Goal: Task Accomplishment & Management: Manage account settings

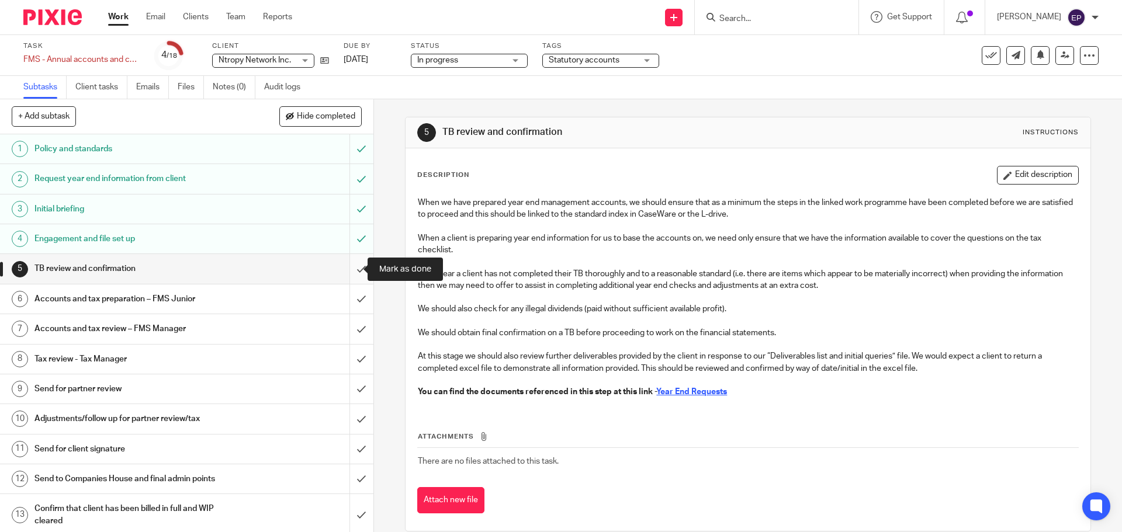
click at [344, 269] on input "submit" at bounding box center [186, 268] width 373 height 29
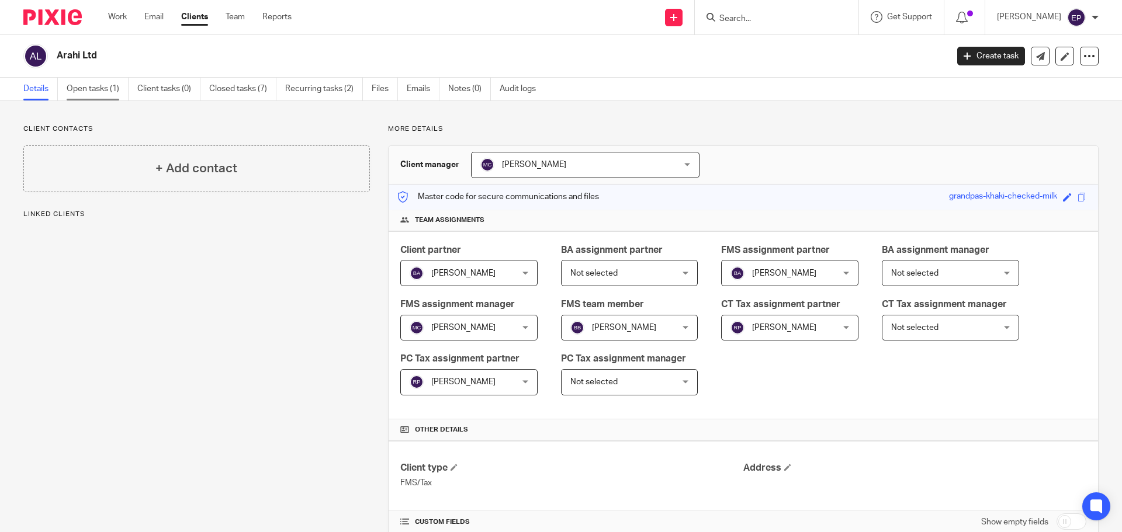
click at [103, 89] on link "Open tasks (1)" at bounding box center [98, 89] width 62 height 23
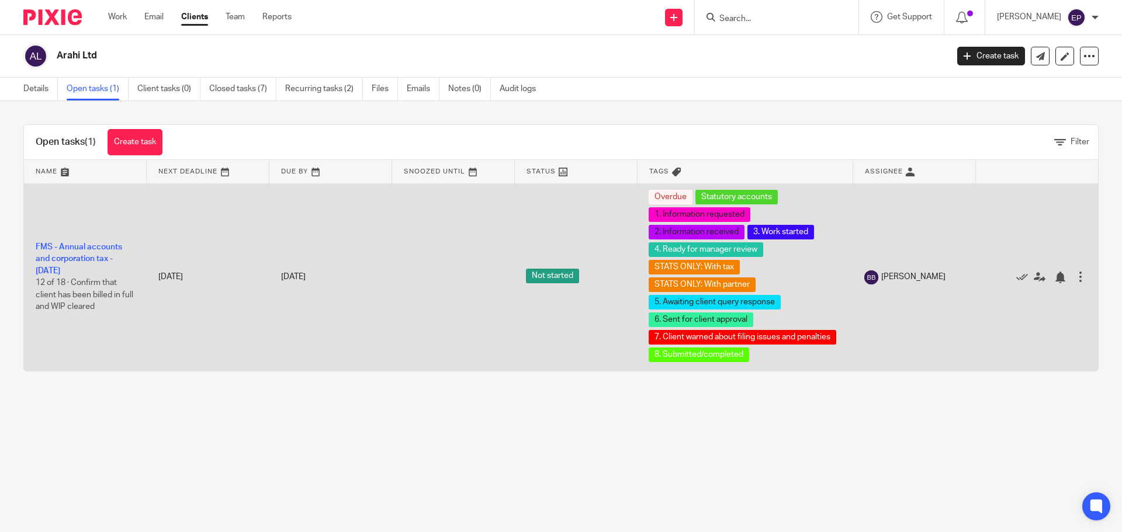
click at [67, 254] on td "FMS - Annual accounts and corporation tax - March 2025 12 of 18 · Confirm that …" at bounding box center [85, 278] width 123 height 188
click at [73, 259] on link "FMS - Annual accounts and corporation tax - [DATE]" at bounding box center [79, 259] width 86 height 32
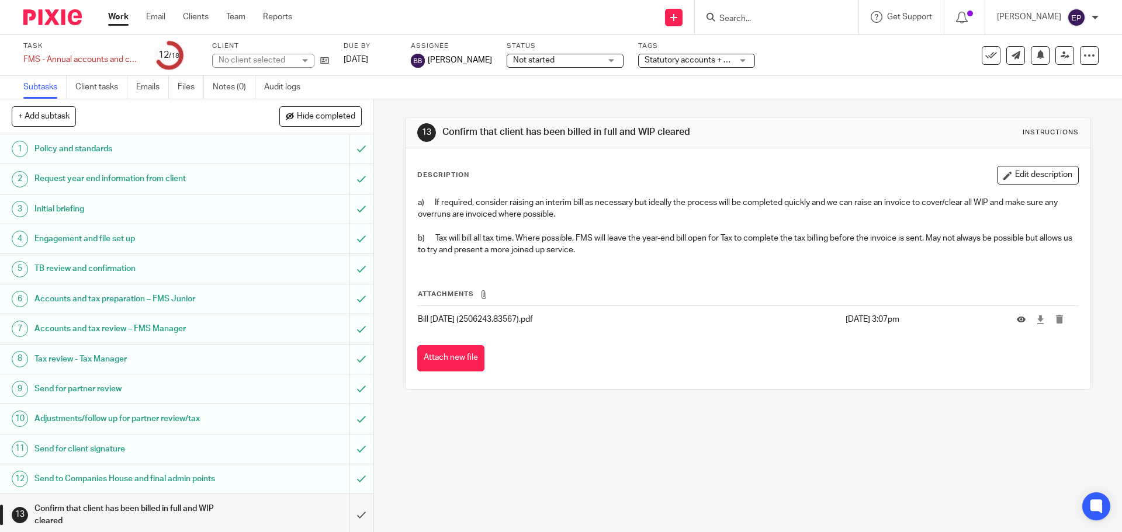
click at [172, 182] on h1 "Request year end information from client" at bounding box center [135, 179] width 202 height 18
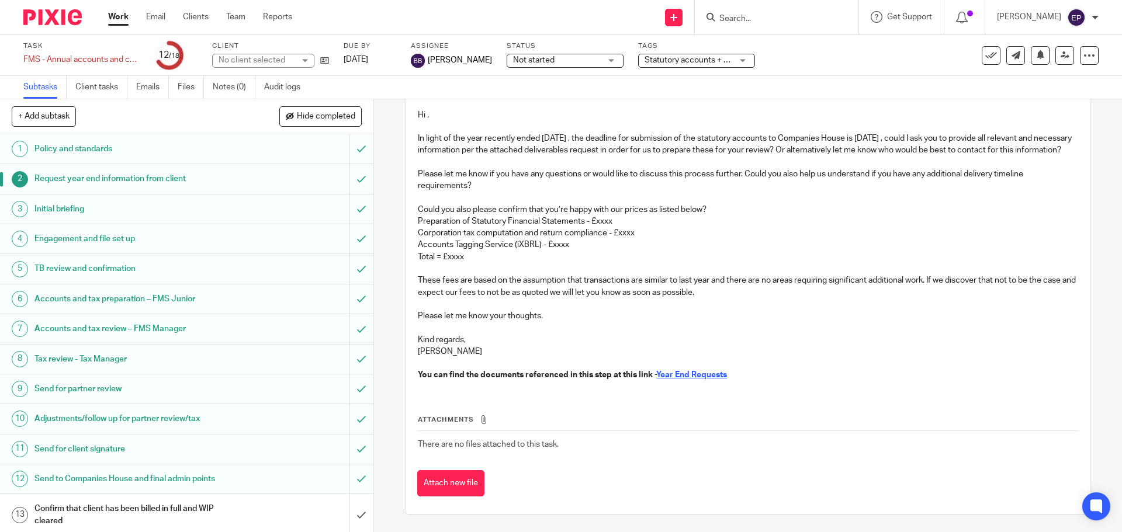
scroll to position [301, 0]
click at [113, 212] on h1 "Initial briefing" at bounding box center [135, 209] width 202 height 18
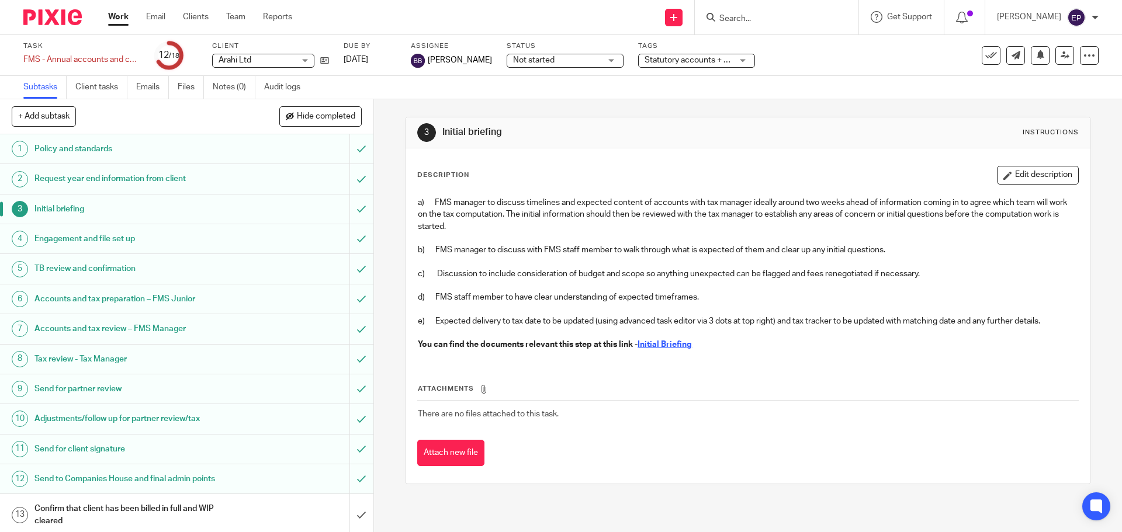
click at [106, 236] on h1 "Engagement and file set up" at bounding box center [135, 239] width 202 height 18
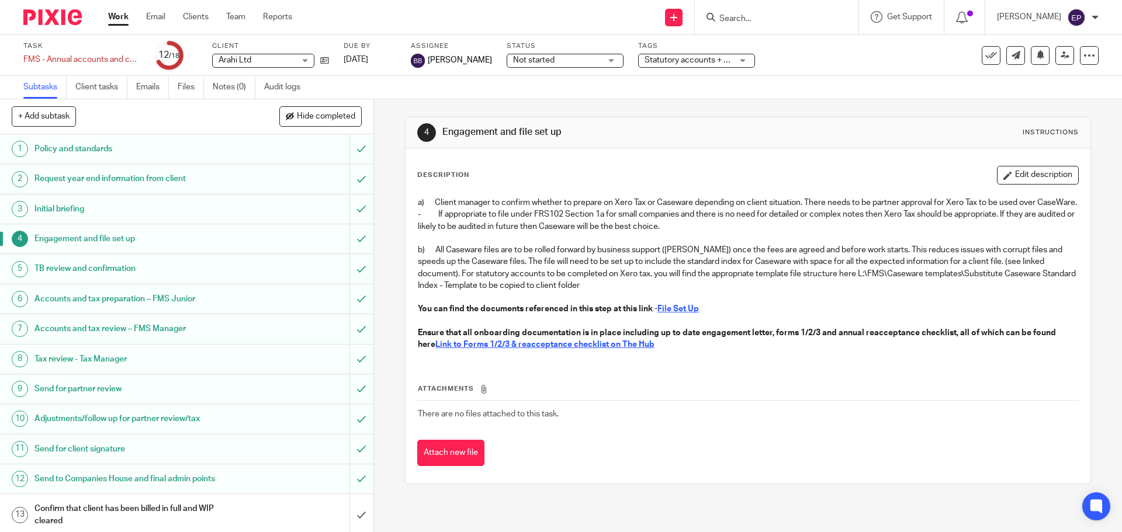
click at [115, 268] on h1 "TB review and confirmation" at bounding box center [135, 269] width 202 height 18
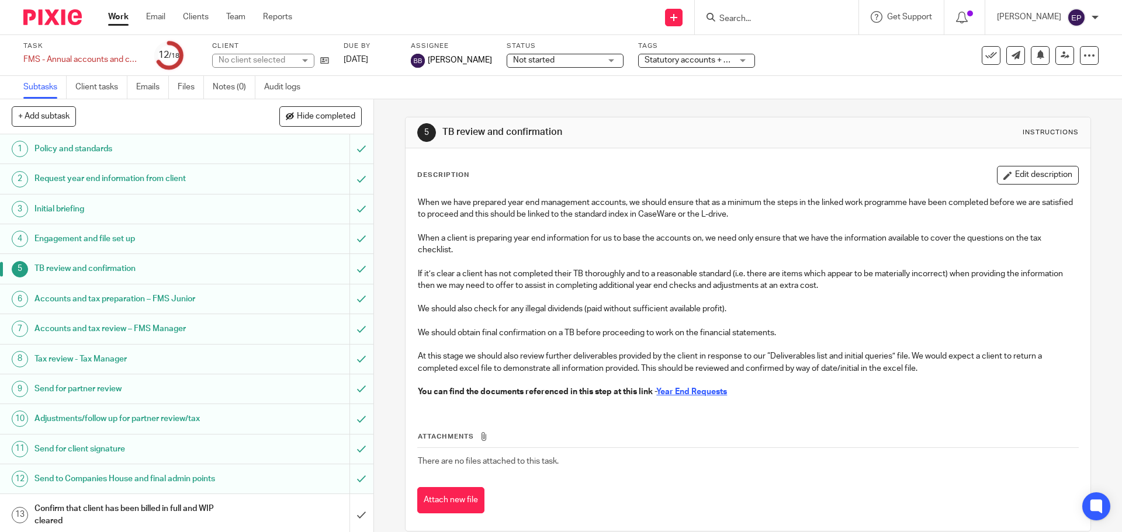
scroll to position [17, 0]
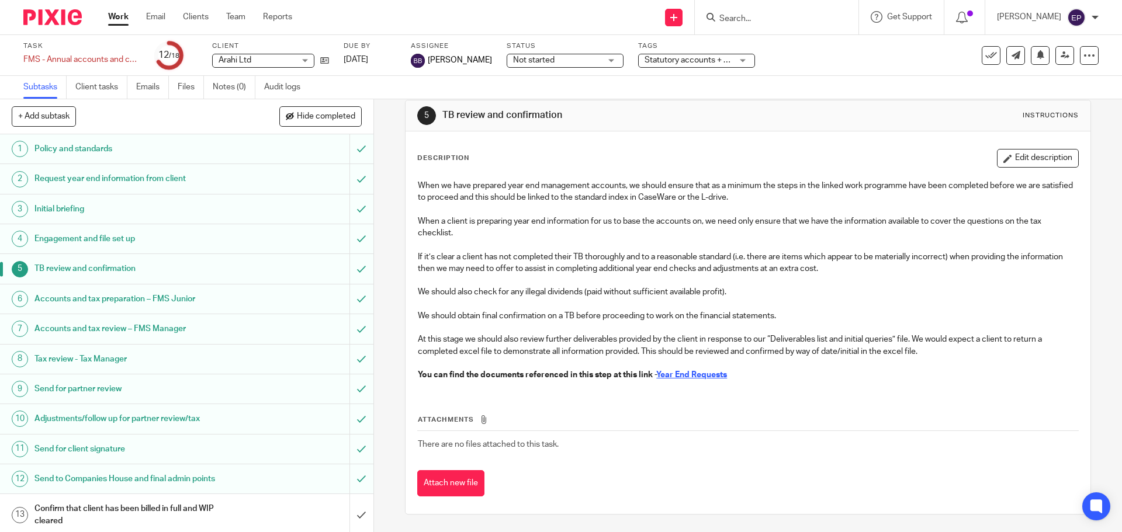
click at [117, 304] on h1 "Accounts and tax preparation – FMS Junior" at bounding box center [135, 299] width 202 height 18
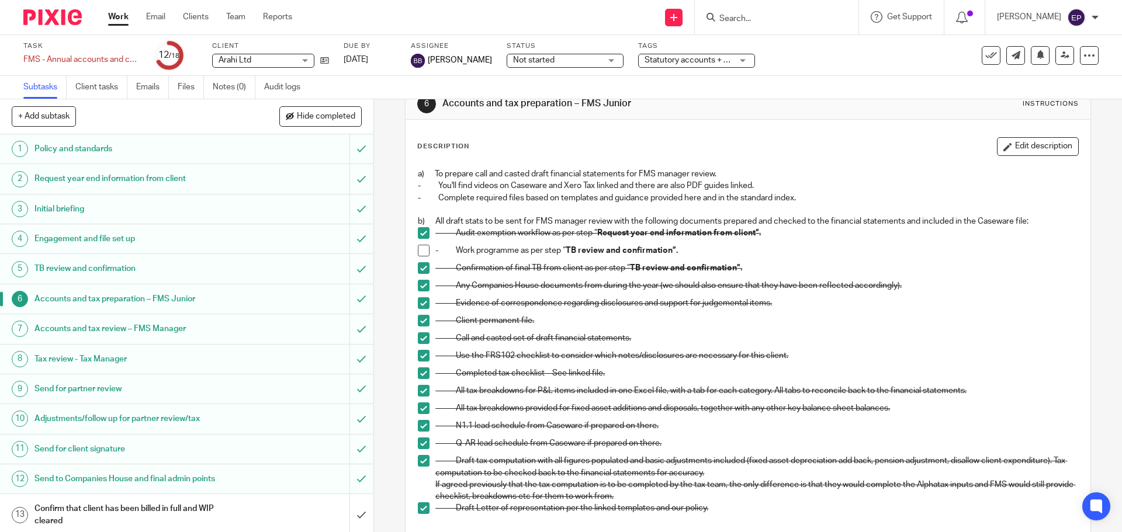
scroll to position [262, 0]
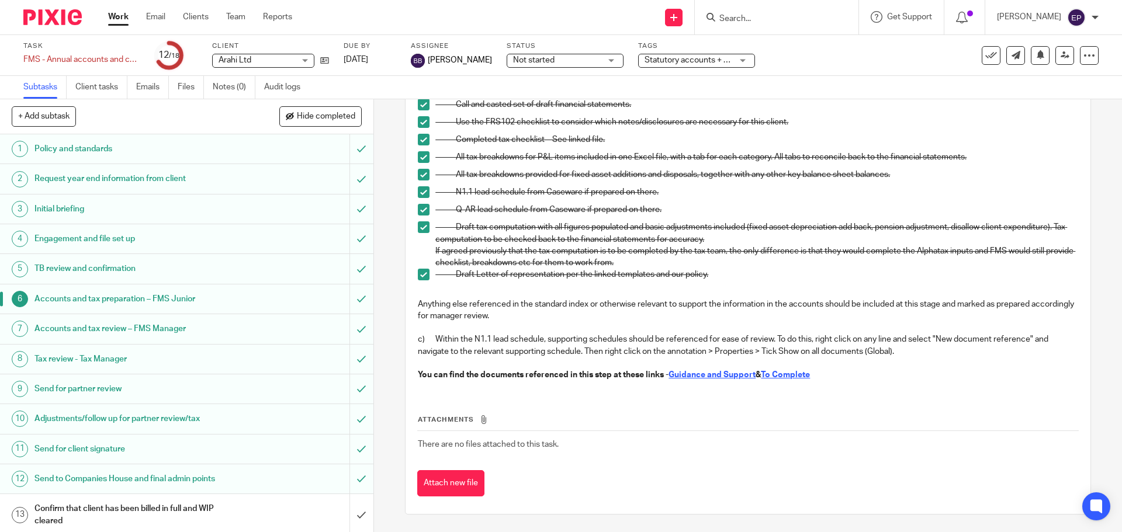
click at [170, 331] on h1 "Accounts and tax review – FMS Manager" at bounding box center [135, 329] width 202 height 18
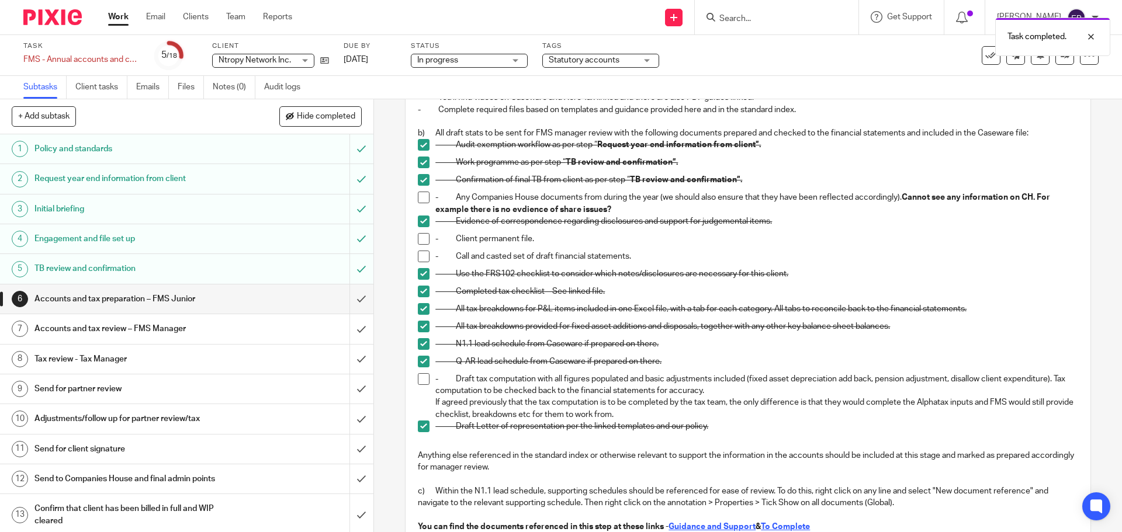
scroll to position [175, 0]
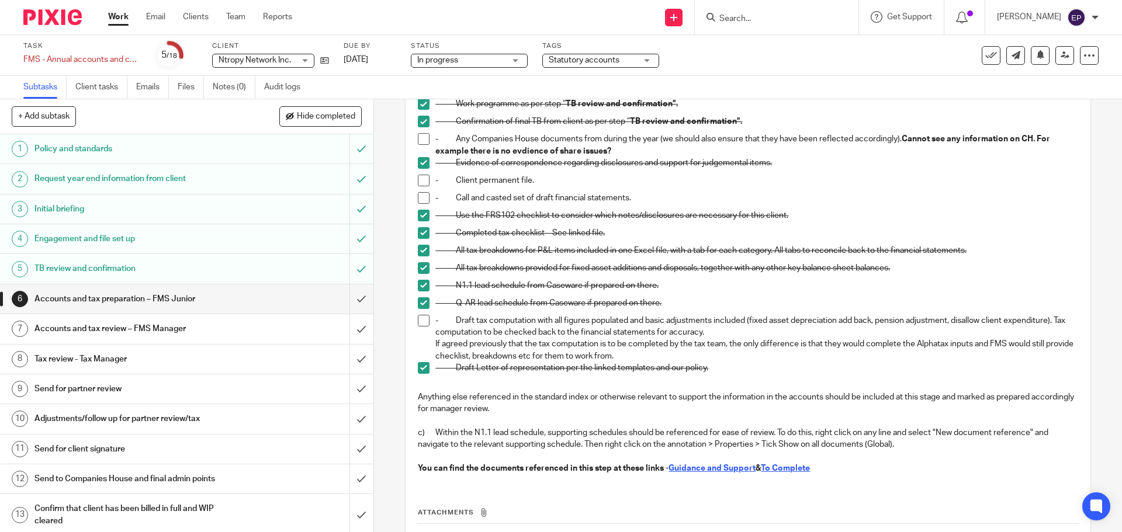
click at [421, 200] on span at bounding box center [424, 198] width 12 height 12
click at [422, 326] on span at bounding box center [424, 321] width 12 height 12
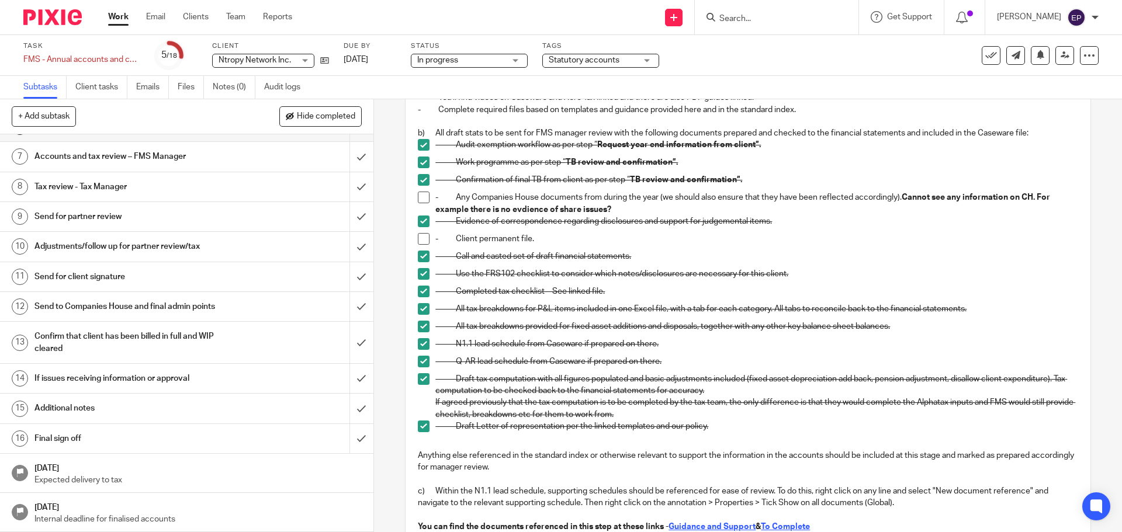
scroll to position [0, 0]
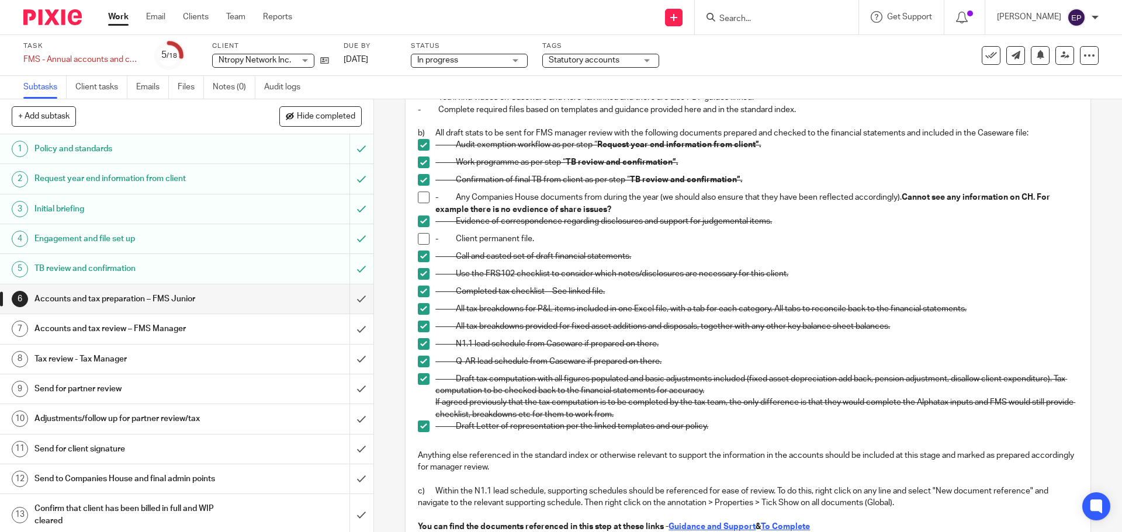
click at [418, 198] on span at bounding box center [424, 198] width 12 height 12
click at [418, 240] on span at bounding box center [424, 239] width 12 height 12
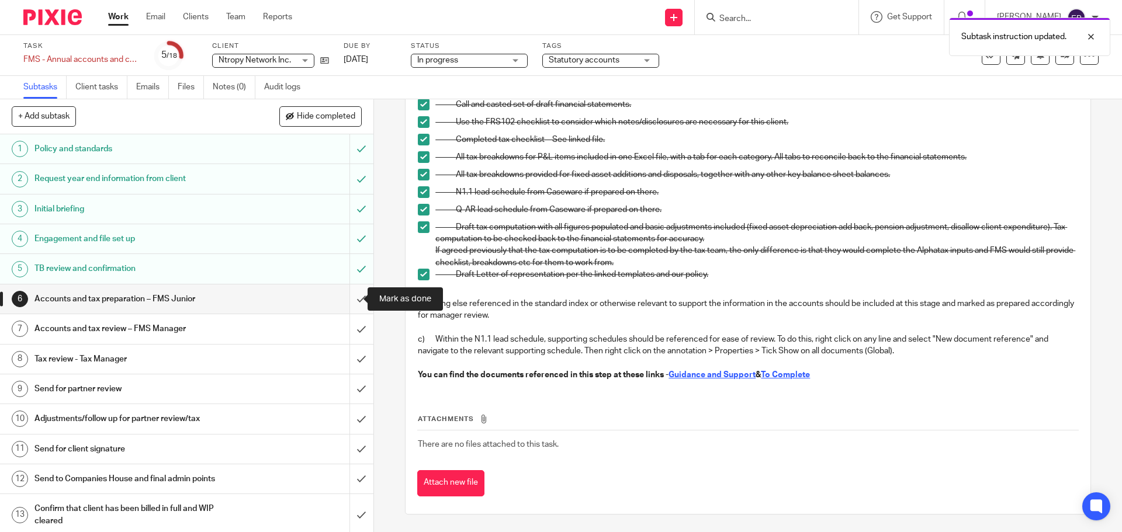
click at [352, 300] on input "submit" at bounding box center [186, 299] width 373 height 29
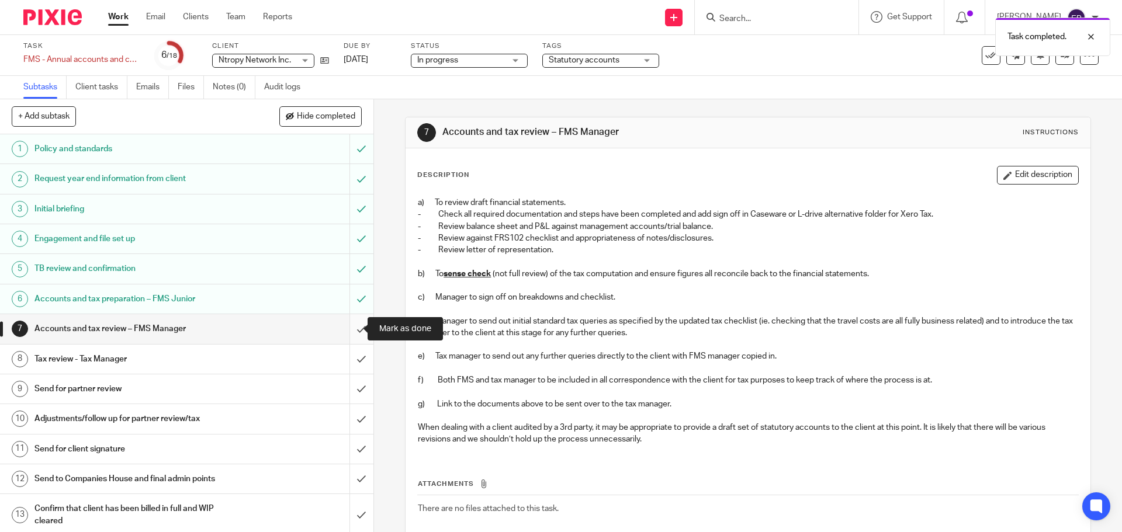
click at [349, 328] on input "submit" at bounding box center [186, 328] width 373 height 29
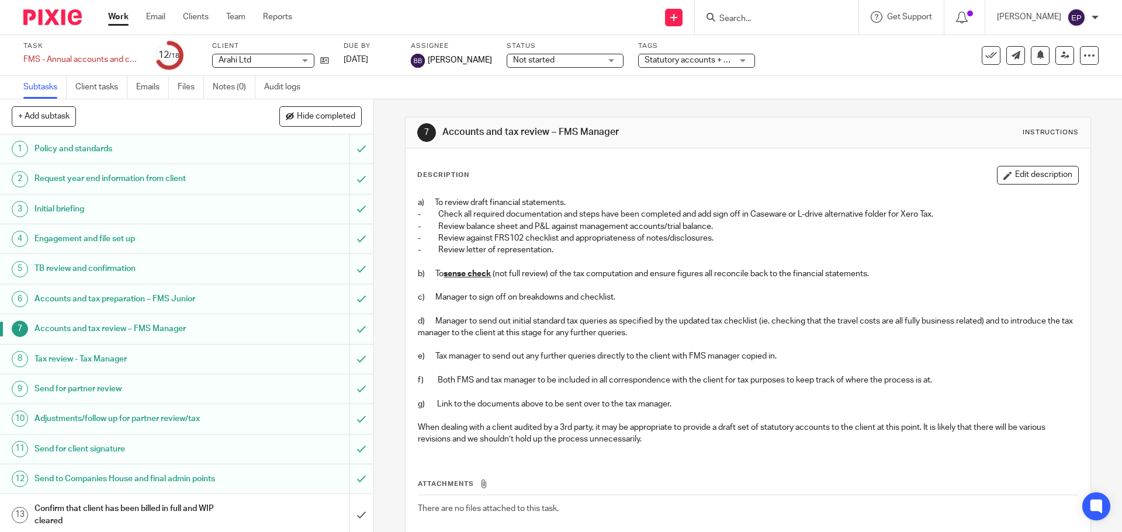
click at [117, 362] on h1 "Tax review - Tax Manager" at bounding box center [135, 360] width 202 height 18
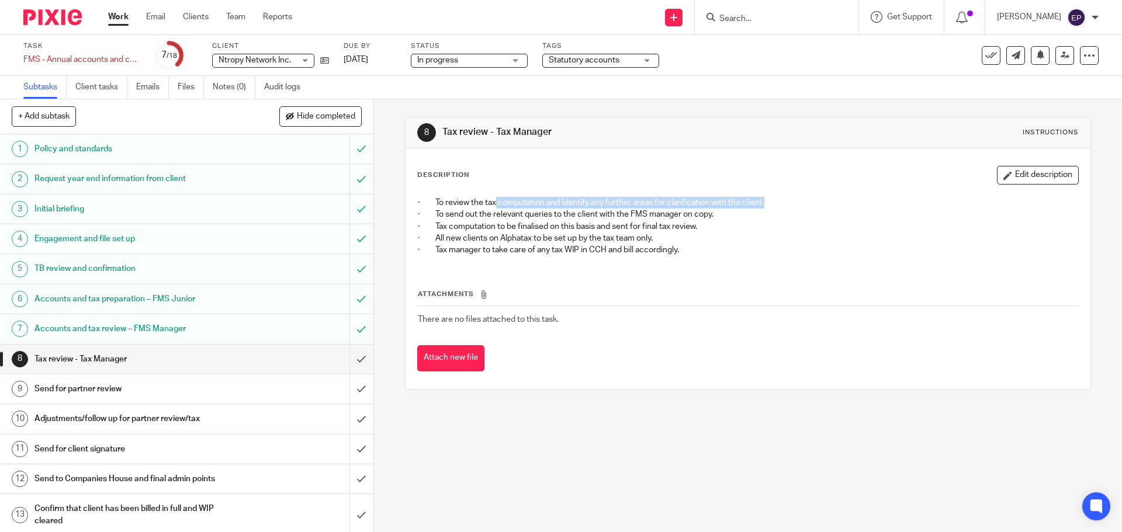
drag, startPoint x: 494, startPoint y: 203, endPoint x: 784, endPoint y: 198, distance: 289.4
click at [784, 198] on p "· To review the tax computation and identify any further areas for clarificatio…" at bounding box center [748, 203] width 660 height 12
drag, startPoint x: 625, startPoint y: 231, endPoint x: 605, endPoint y: 230, distance: 20.5
click at [624, 230] on p "· Tax computation to be finalised on this basis and sent for final tax review." at bounding box center [748, 227] width 660 height 12
drag, startPoint x: 469, startPoint y: 217, endPoint x: 608, endPoint y: 217, distance: 139.1
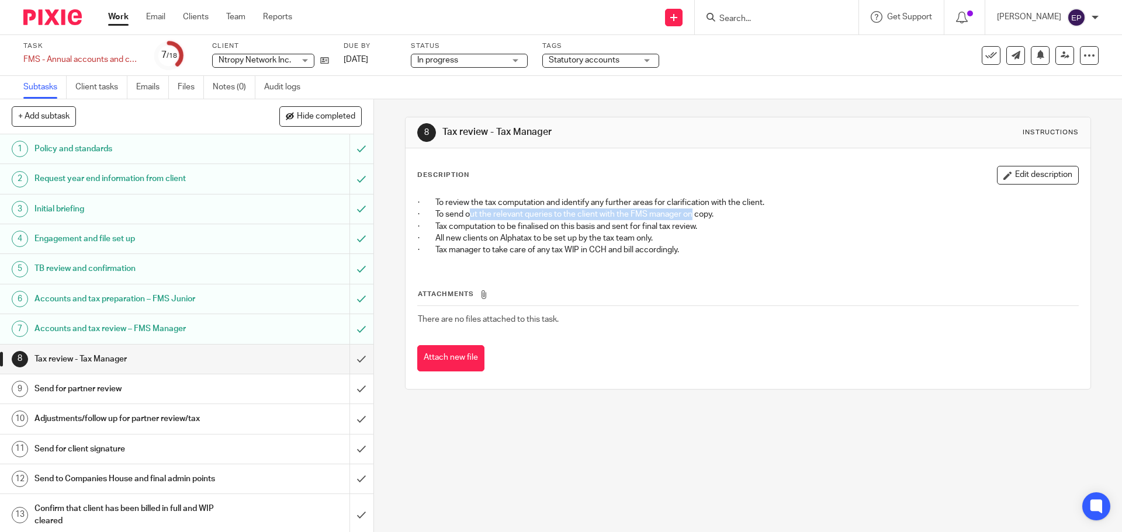
click at [687, 211] on p "· To send out the relevant queries to the client with the FMS manager on copy." at bounding box center [748, 215] width 660 height 12
click at [539, 217] on p "· To send out the relevant queries to the client with the FMS manager on copy." at bounding box center [748, 215] width 660 height 12
drag, startPoint x: 425, startPoint y: 226, endPoint x: 659, endPoint y: 245, distance: 234.0
click at [713, 228] on p "· Tax computation to be finalised on this basis and sent for final tax review." at bounding box center [748, 227] width 660 height 12
drag, startPoint x: 551, startPoint y: 238, endPoint x: 521, endPoint y: 245, distance: 31.2
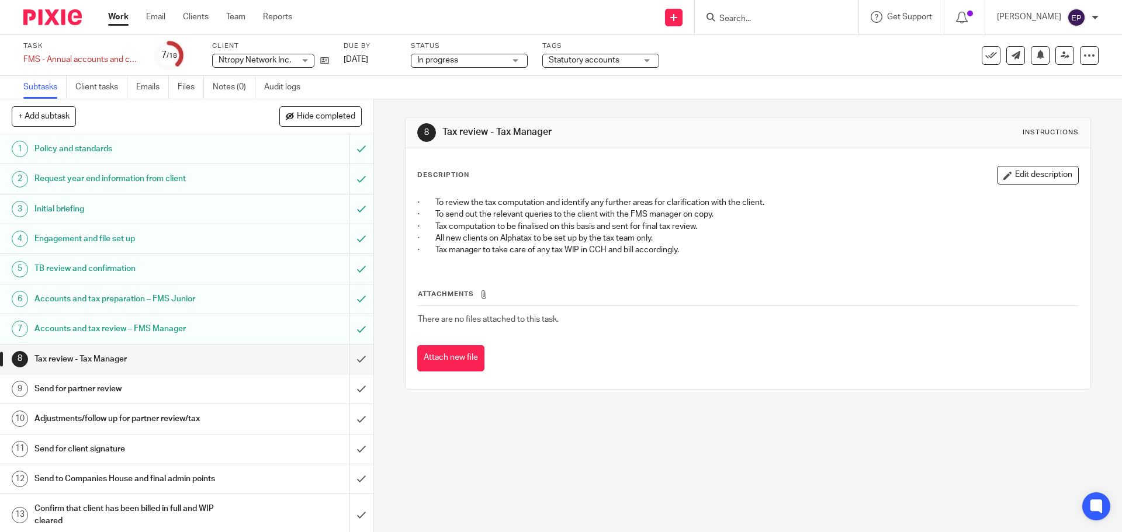
click at [551, 238] on p "· All new clients on Alphatax to be set up by the tax team only." at bounding box center [748, 239] width 660 height 12
drag, startPoint x: 455, startPoint y: 239, endPoint x: 621, endPoint y: 251, distance: 166.4
click at [657, 240] on p "· All new clients on Alphatax to be set up by the tax team only." at bounding box center [748, 239] width 660 height 12
drag, startPoint x: 621, startPoint y: 251, endPoint x: 598, endPoint y: 252, distance: 22.2
click at [617, 251] on p "· Tax manager to take care of any tax WIP in CCH and bill accordingly." at bounding box center [748, 250] width 660 height 12
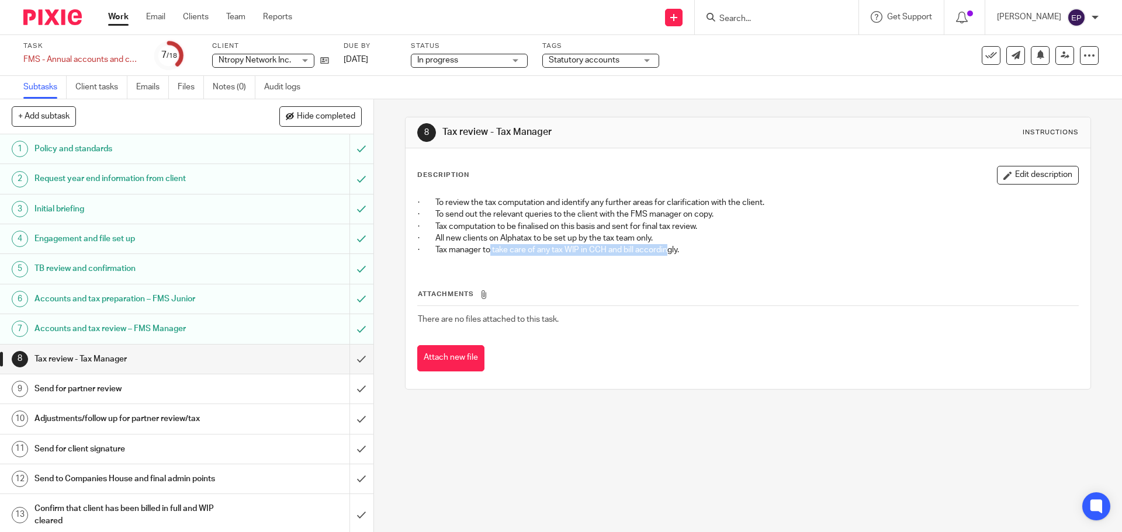
drag, startPoint x: 487, startPoint y: 252, endPoint x: 670, endPoint y: 252, distance: 182.3
click at [670, 252] on p "· Tax manager to take care of any tax WIP in CCH and bill accordingly." at bounding box center [748, 250] width 660 height 12
click at [664, 261] on div "· To review the tax computation and identify any further areas for clarificatio…" at bounding box center [748, 228] width 672 height 74
click at [347, 359] on input "submit" at bounding box center [186, 359] width 373 height 29
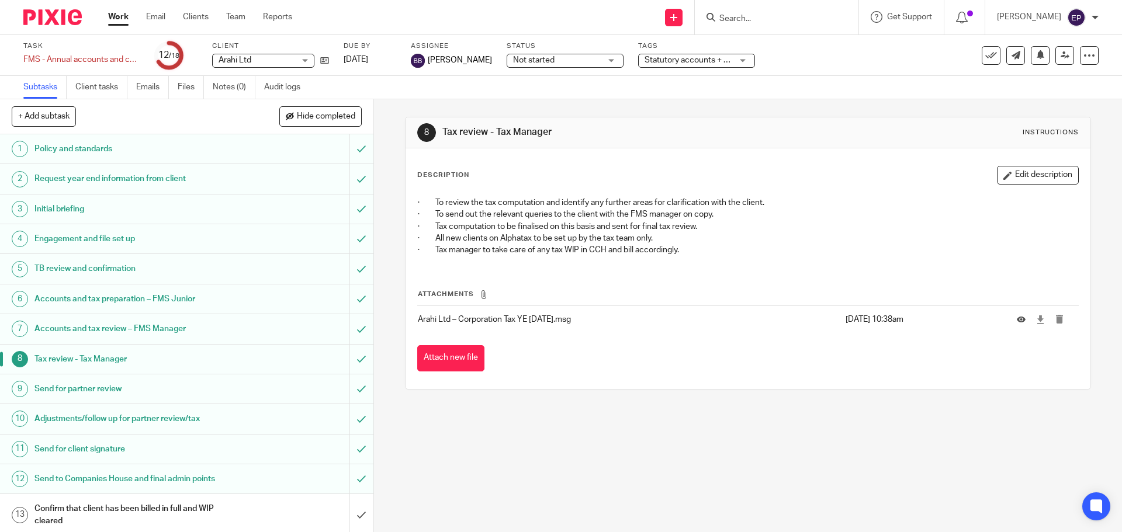
click at [112, 394] on h1 "Send for partner review" at bounding box center [135, 389] width 202 height 18
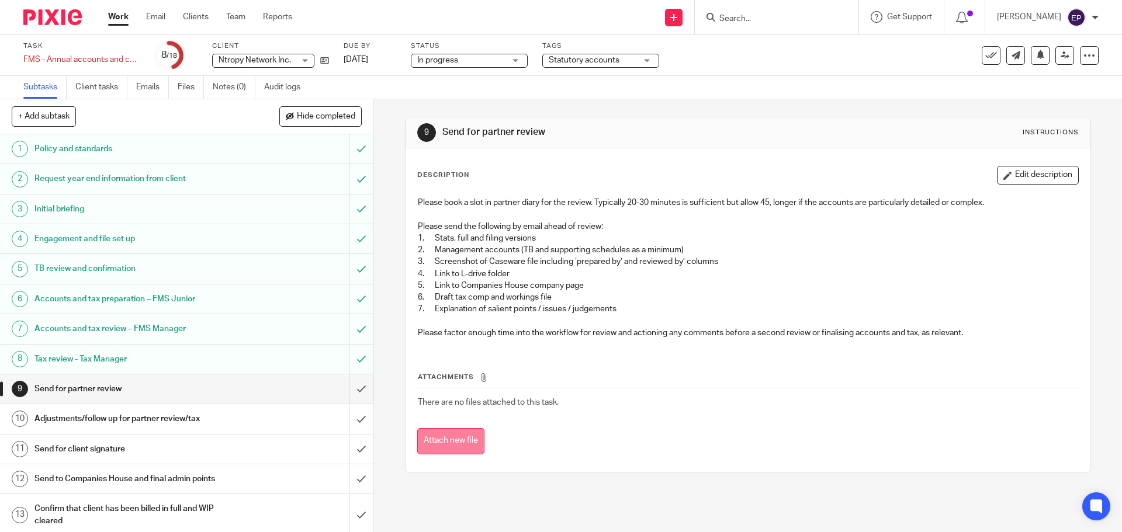
click at [462, 448] on button "Attach new file" at bounding box center [450, 441] width 67 height 26
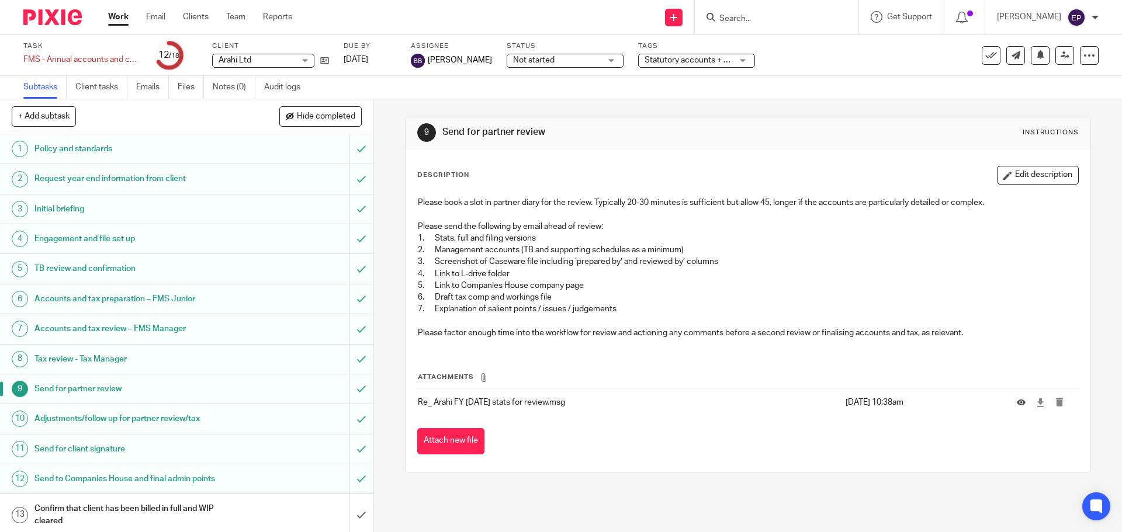
click at [122, 419] on h1 "Adjustments/follow up for partner review/tax" at bounding box center [135, 419] width 202 height 18
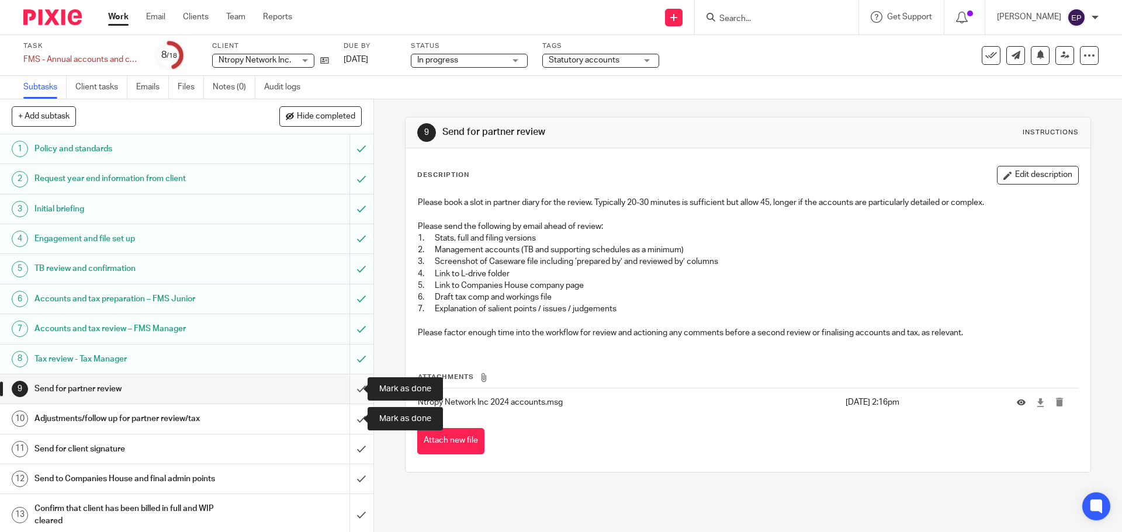
click at [346, 387] on input "submit" at bounding box center [186, 389] width 373 height 29
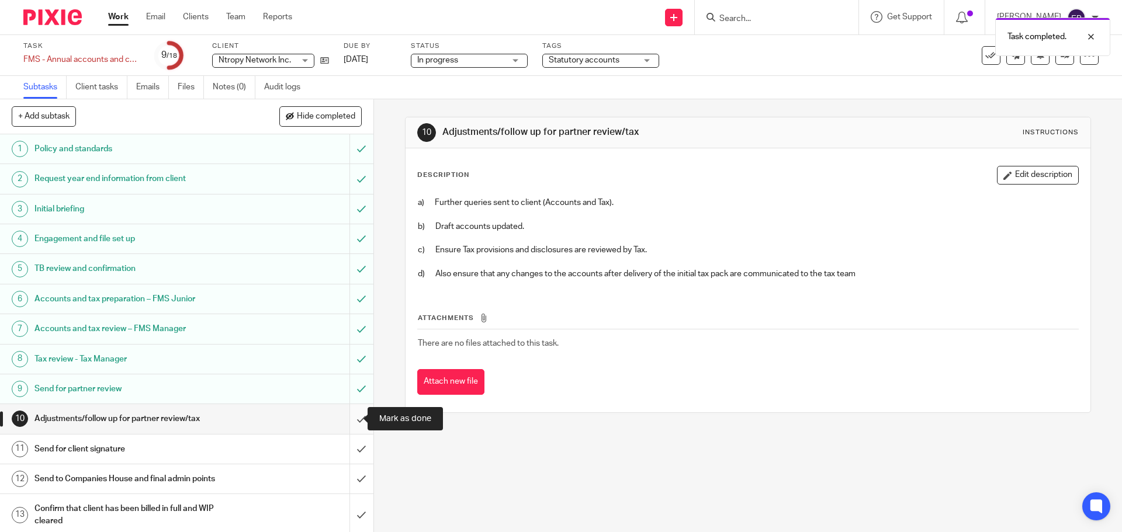
click at [355, 420] on input "submit" at bounding box center [186, 418] width 373 height 29
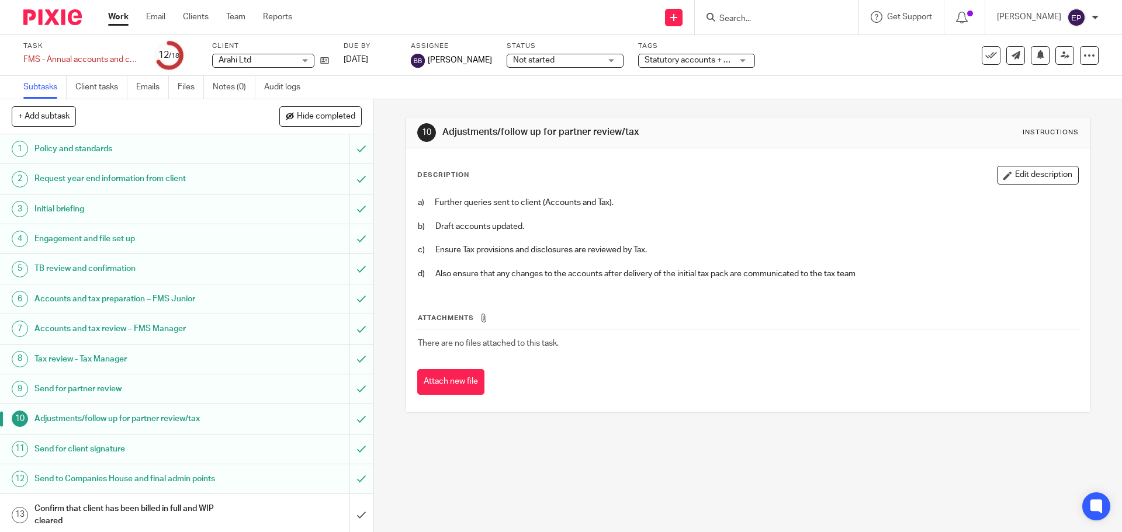
click at [94, 446] on h1 "Send for client signature" at bounding box center [135, 450] width 202 height 18
click at [120, 450] on h1 "Send for client signature" at bounding box center [135, 450] width 202 height 18
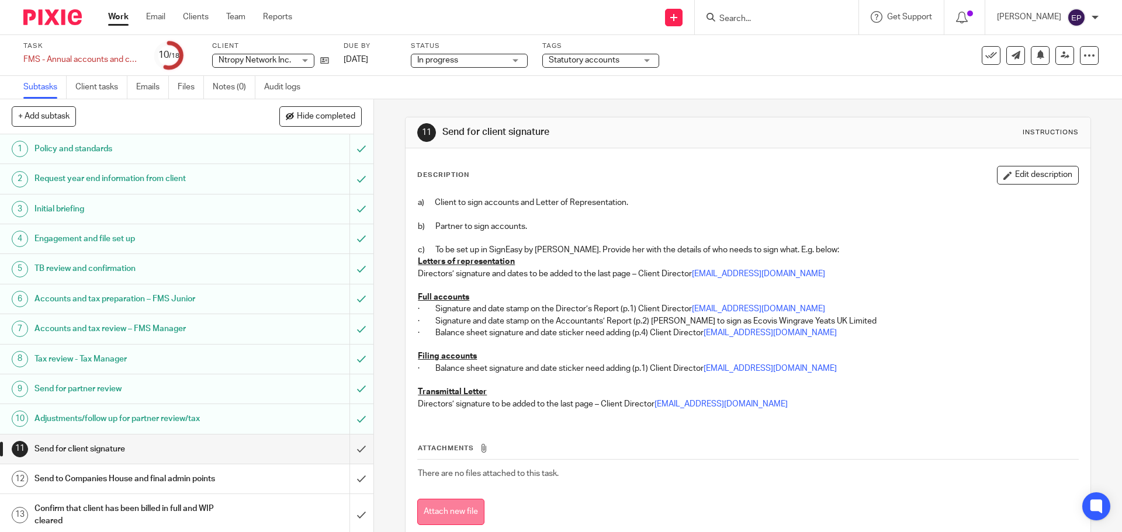
click at [470, 507] on button "Attach new file" at bounding box center [450, 512] width 67 height 26
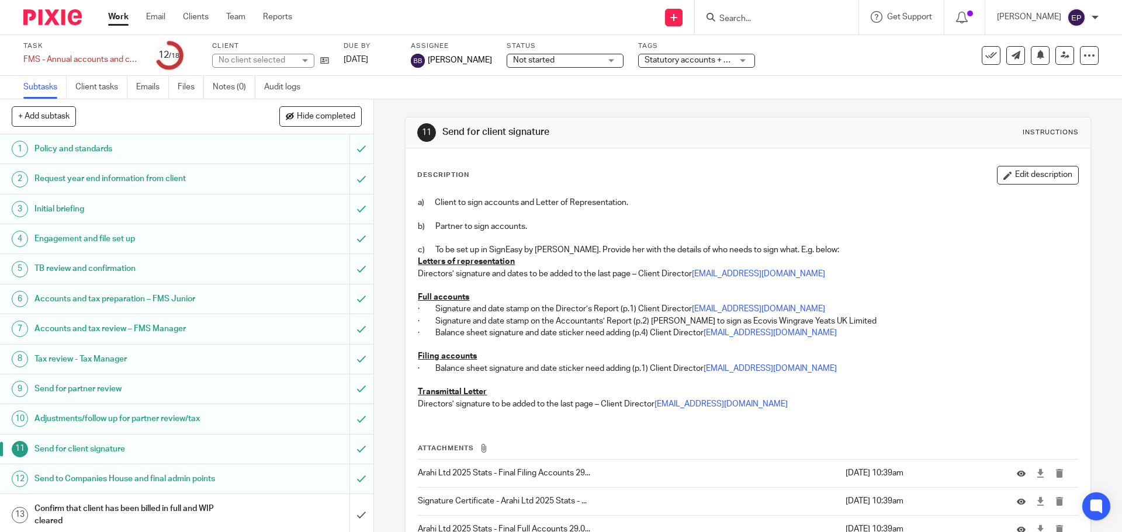
scroll to position [113, 0]
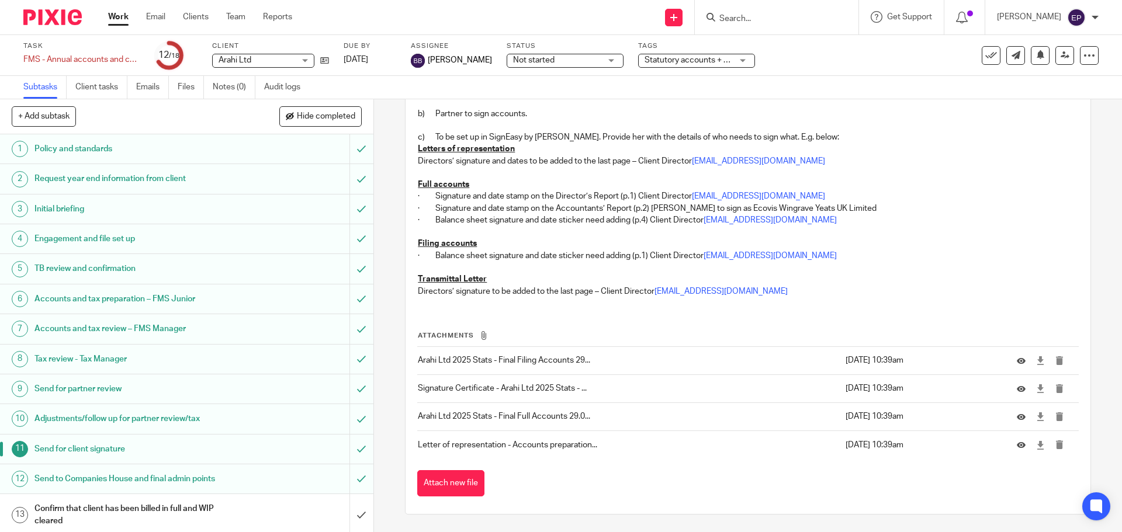
click at [999, 290] on p "Directors’ signature to be added to the last page – Client Director director@cl…" at bounding box center [748, 292] width 660 height 12
click at [1017, 247] on p "Filing accounts" at bounding box center [748, 244] width 660 height 12
click at [157, 477] on h1 "Send to Companies House and final admin points" at bounding box center [135, 479] width 202 height 18
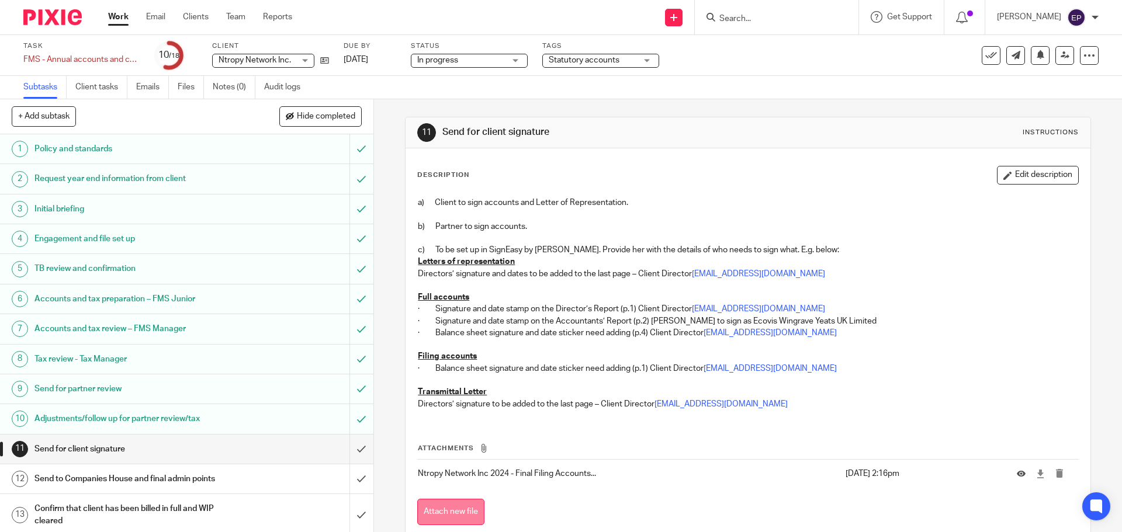
click at [431, 519] on button "Attach new file" at bounding box center [450, 512] width 67 height 26
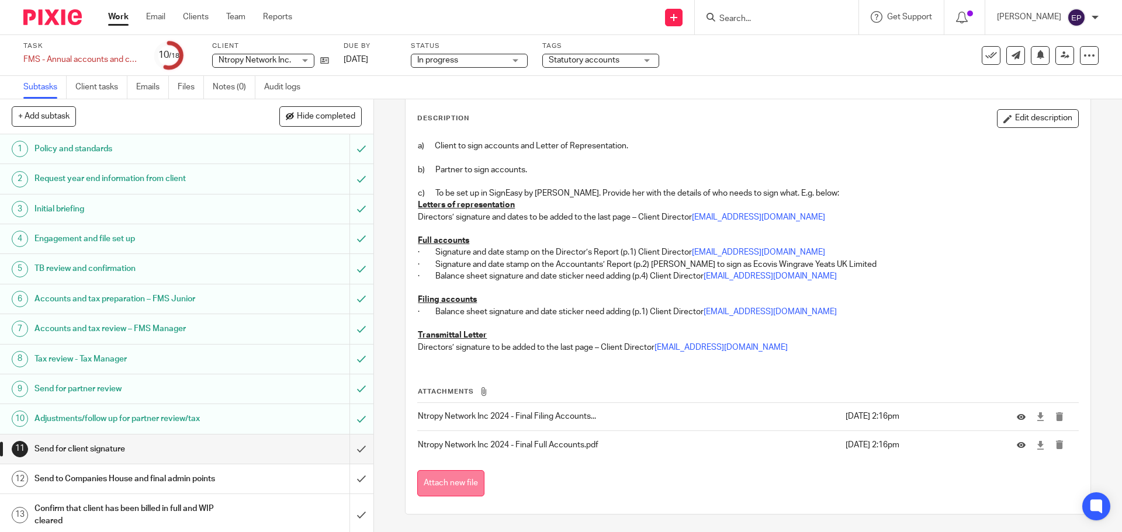
click at [451, 486] on button "Attach new file" at bounding box center [450, 483] width 67 height 26
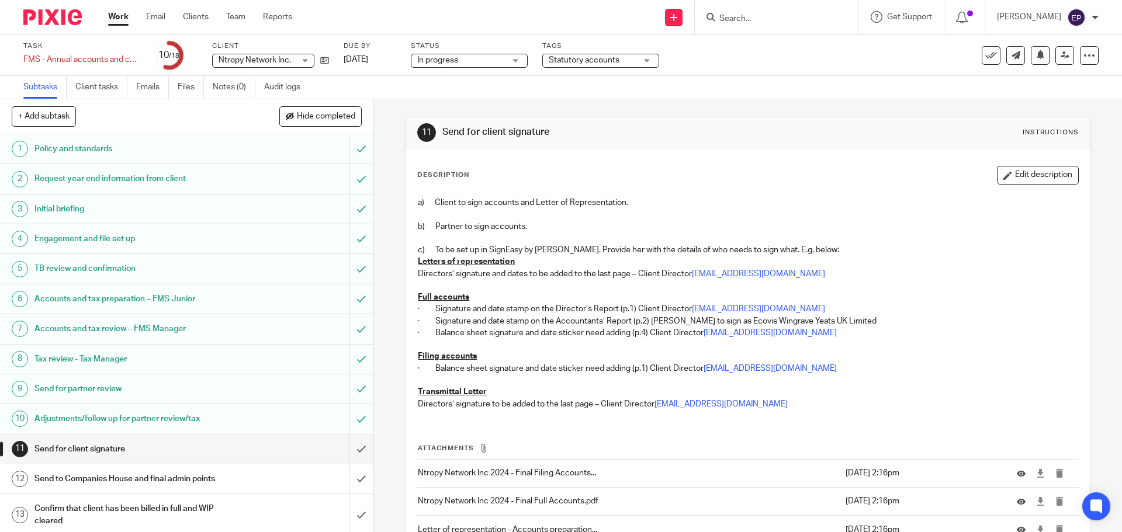
scroll to position [85, 0]
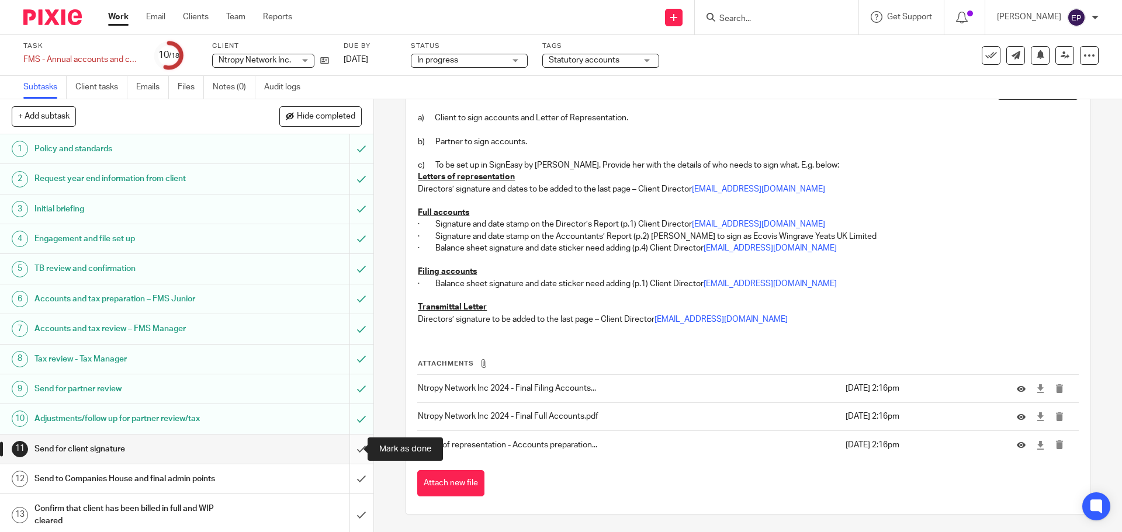
click at [353, 447] on input "submit" at bounding box center [186, 449] width 373 height 29
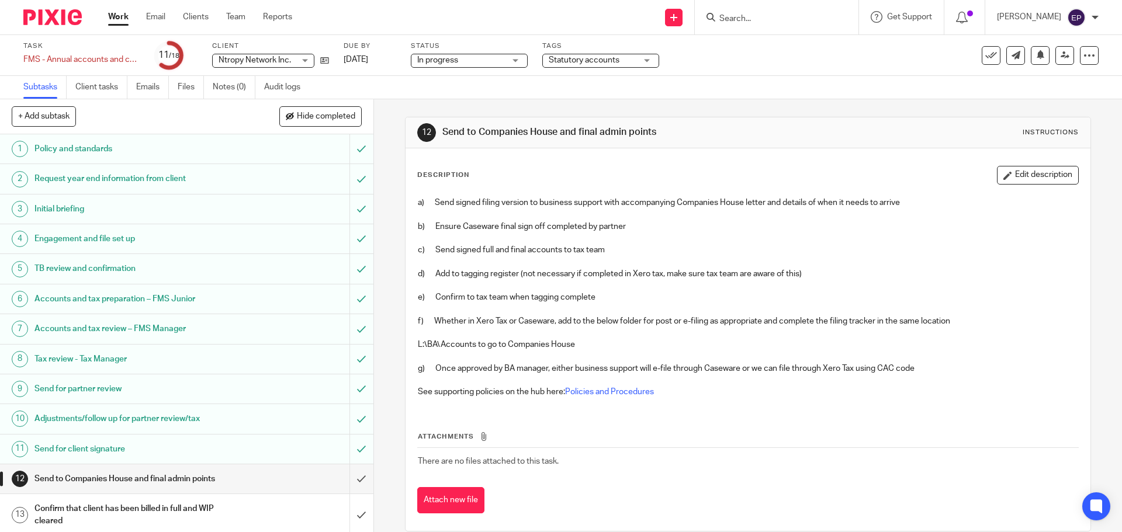
scroll to position [172, 0]
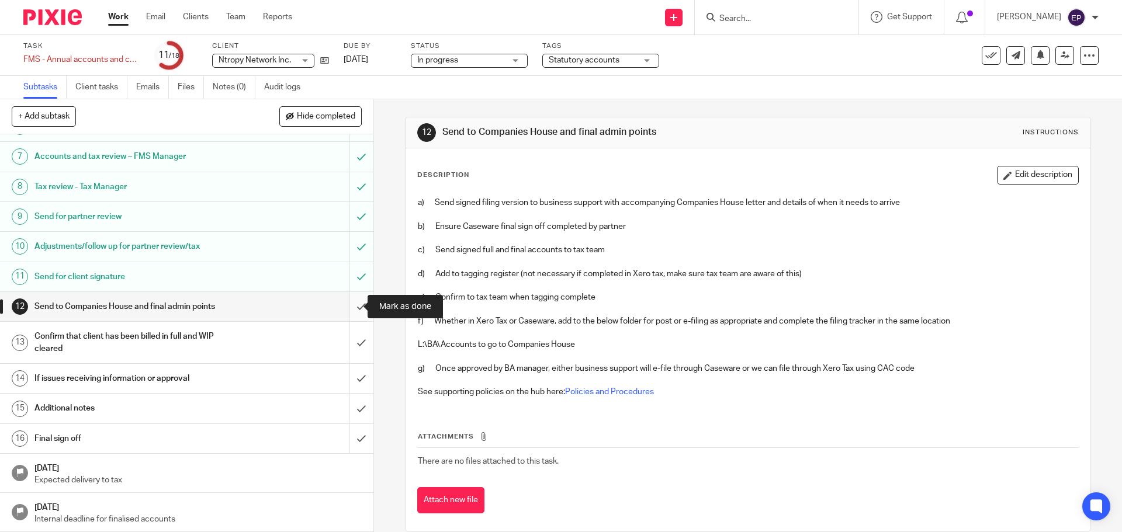
click at [348, 307] on input "submit" at bounding box center [186, 306] width 373 height 29
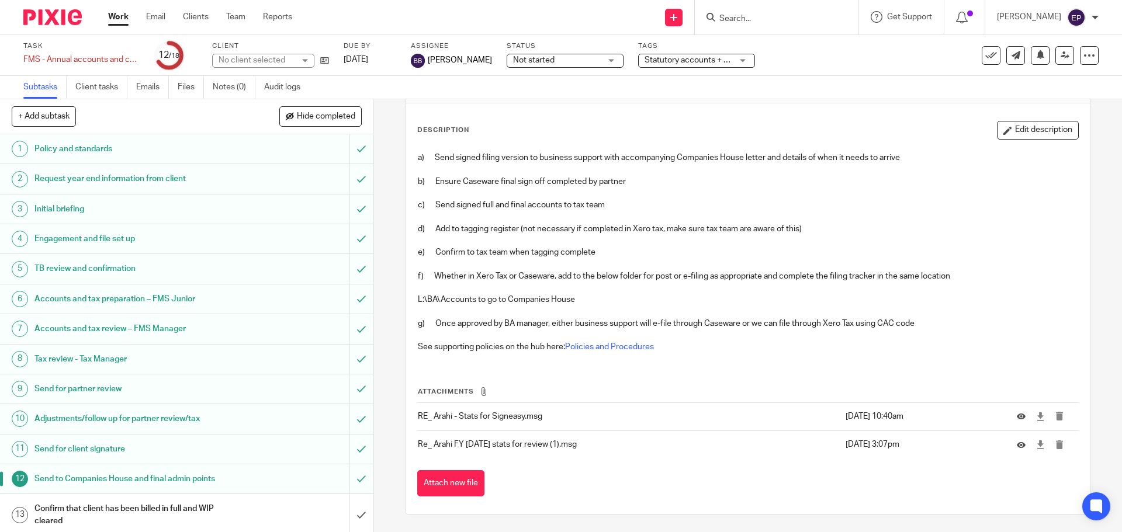
scroll to position [172, 0]
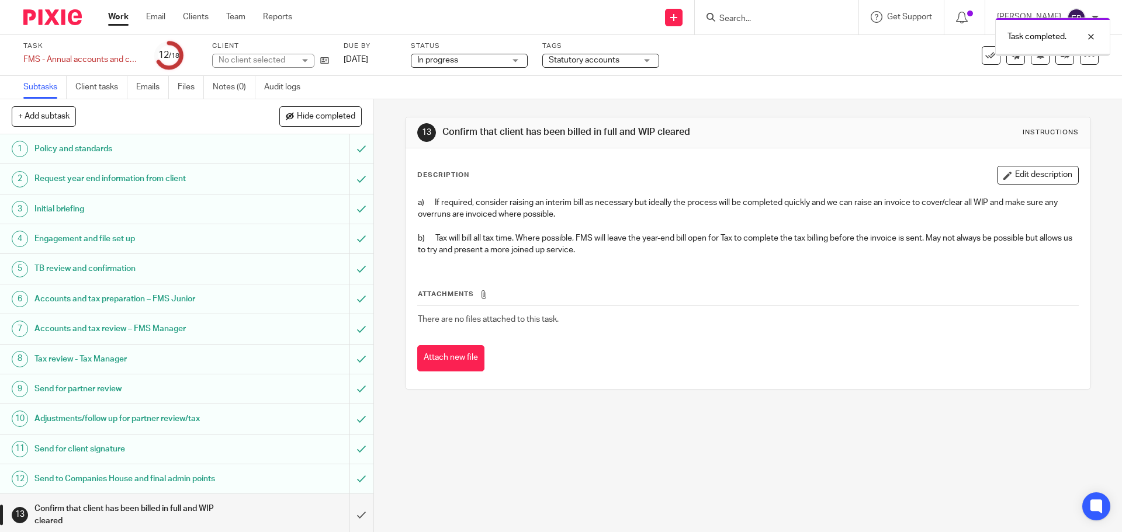
scroll to position [172, 0]
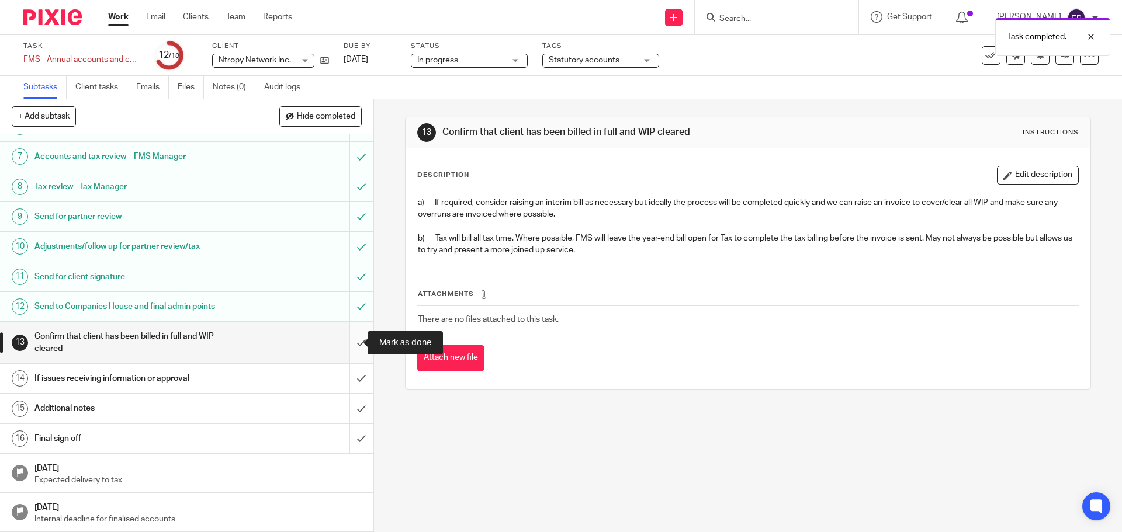
click at [356, 341] on input "submit" at bounding box center [186, 342] width 373 height 41
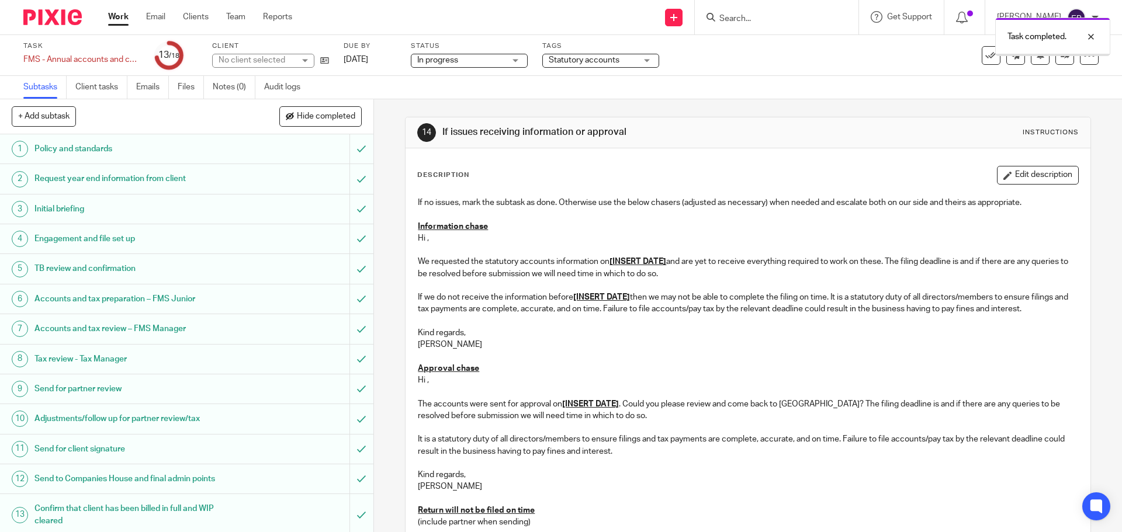
scroll to position [172, 0]
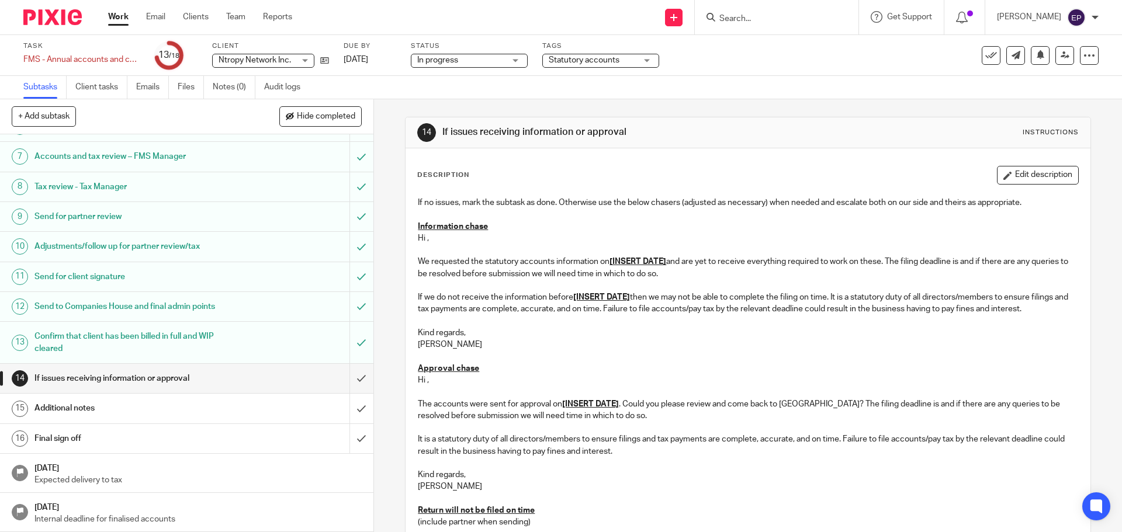
click at [158, 303] on h1 "Send to Companies House and final admin points" at bounding box center [135, 307] width 202 height 18
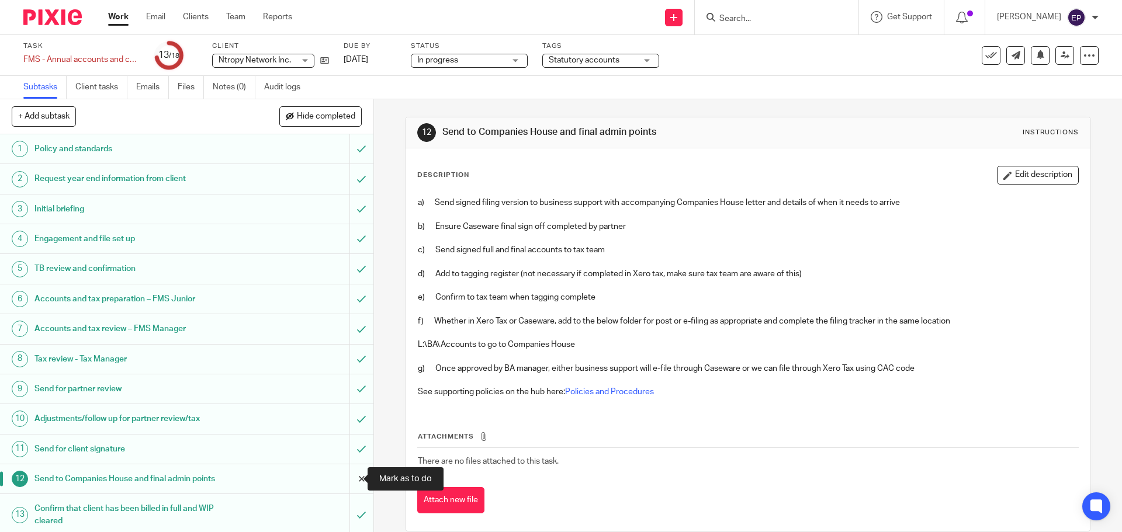
click at [355, 480] on input "submit" at bounding box center [186, 479] width 373 height 29
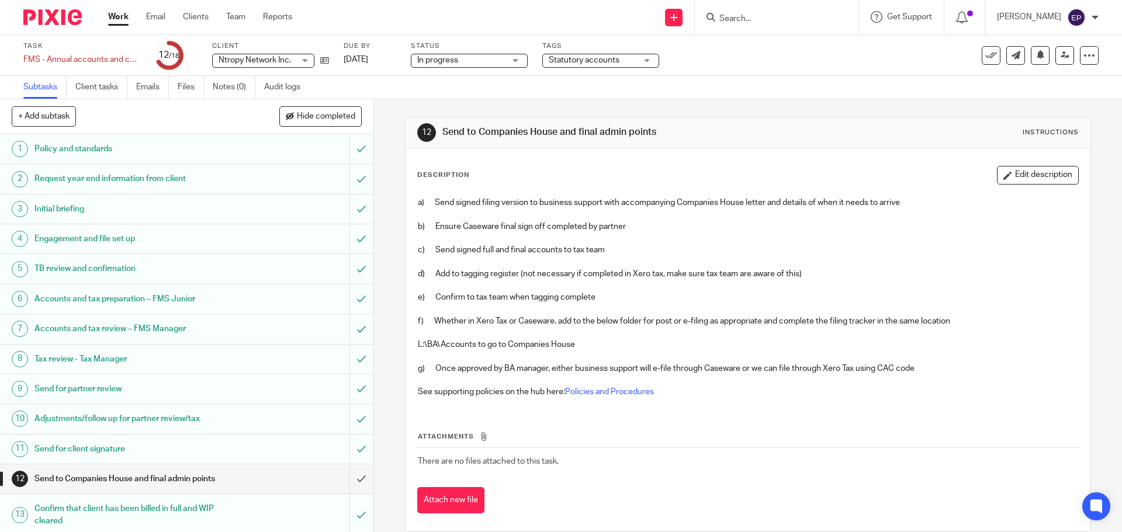
click at [556, 61] on span "Statutory accounts" at bounding box center [584, 60] width 71 height 8
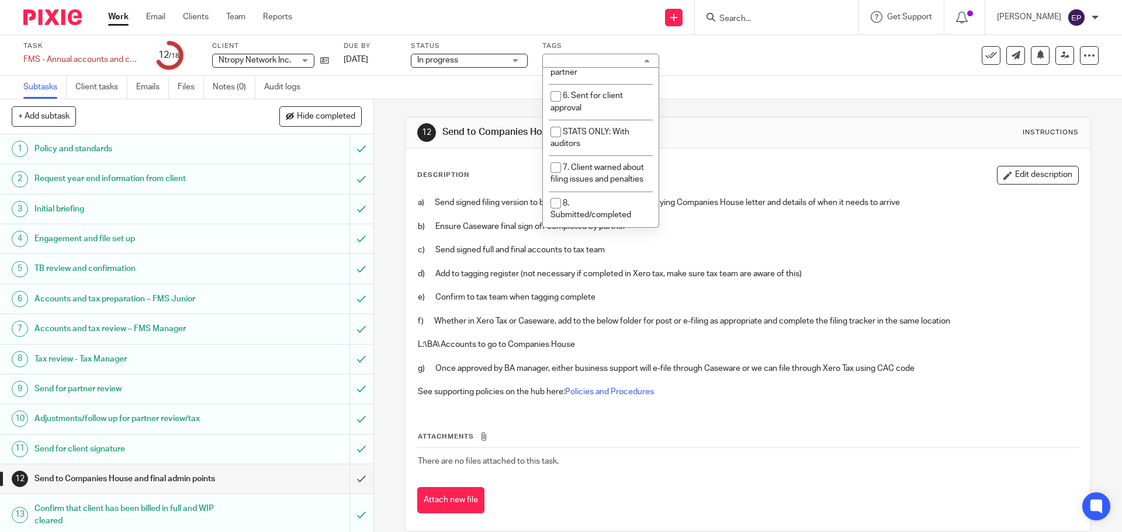
scroll to position [306, 0]
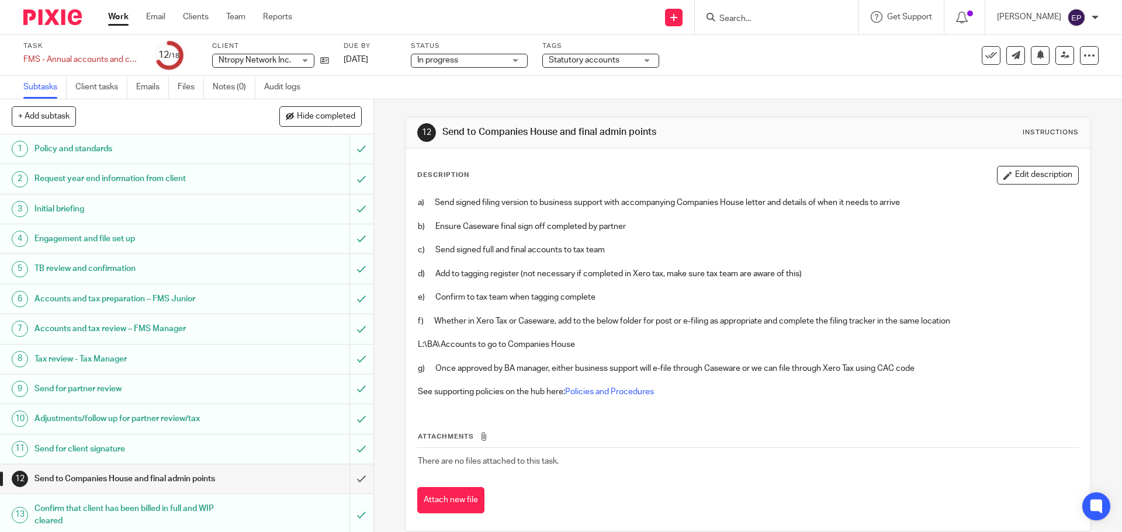
click at [59, 15] on img at bounding box center [52, 17] width 58 height 16
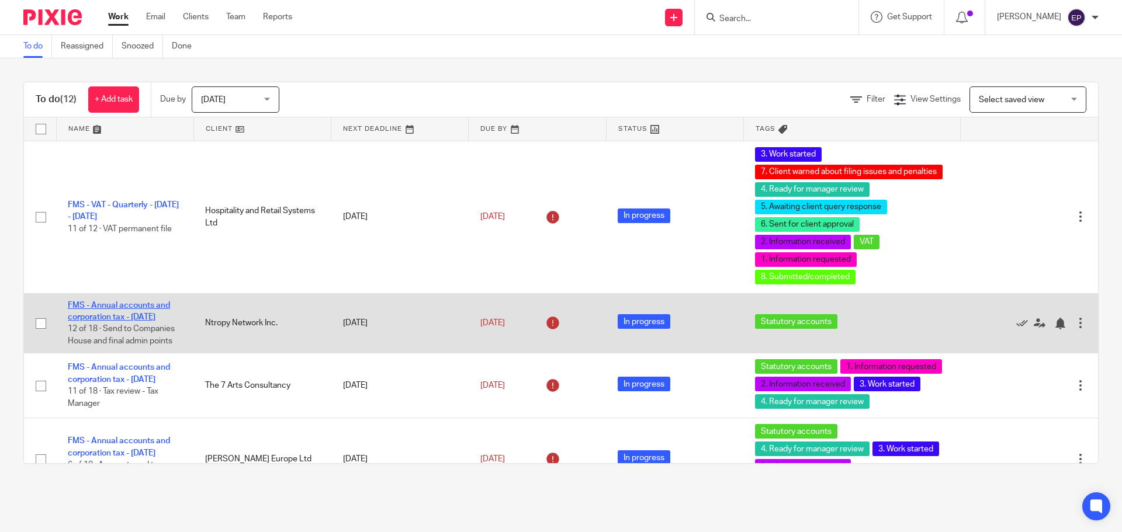
click at [102, 305] on link "FMS - Annual accounts and corporation tax - [DATE]" at bounding box center [119, 312] width 102 height 20
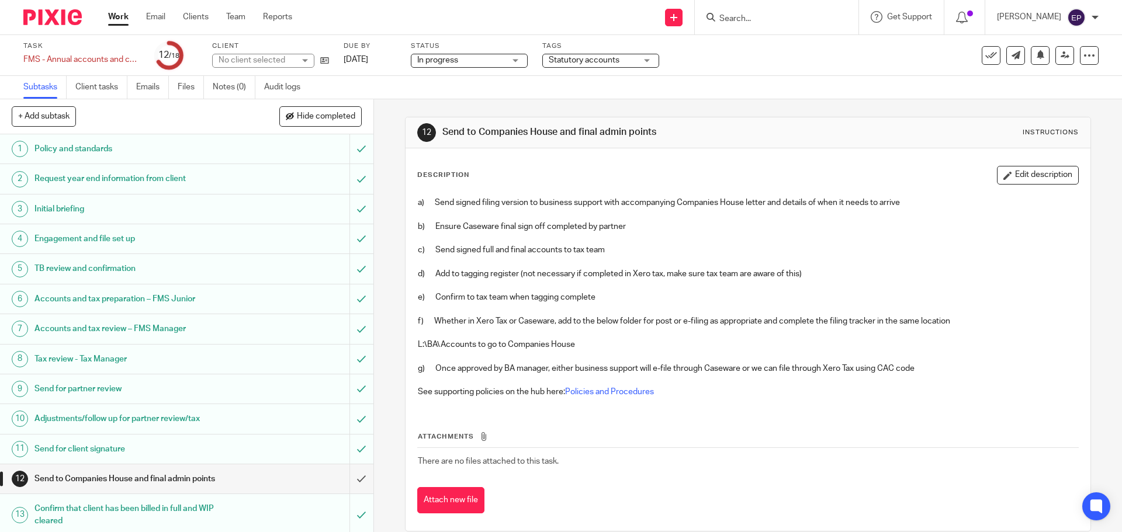
click at [590, 62] on span "Statutory accounts" at bounding box center [584, 60] width 71 height 8
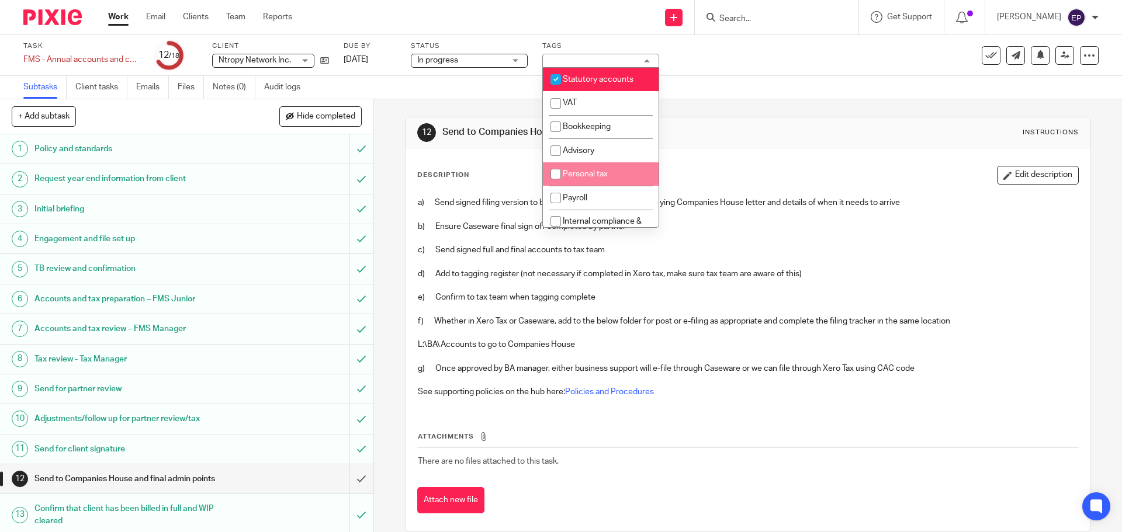
scroll to position [175, 0]
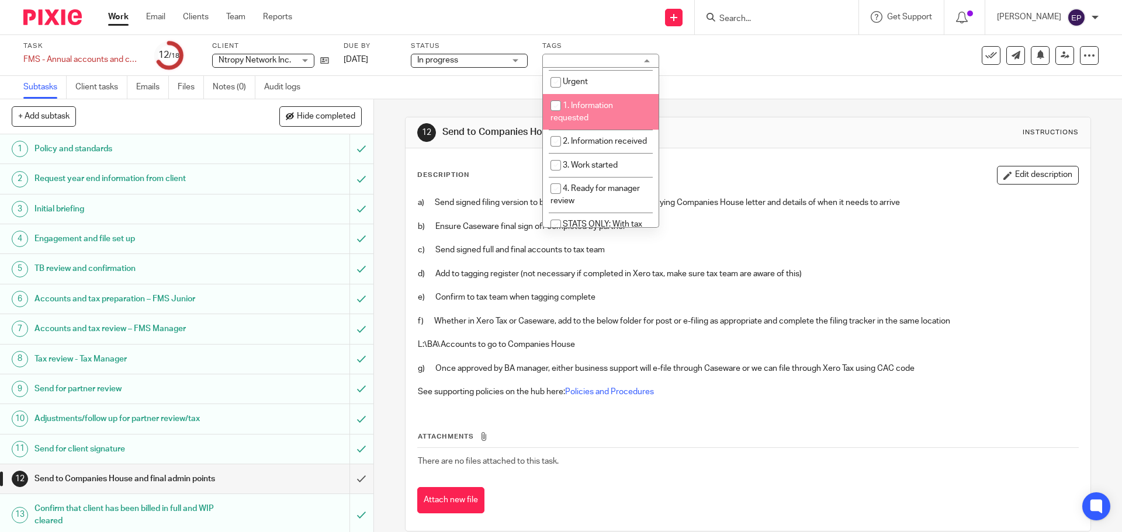
click at [595, 126] on li "1. Information requested" at bounding box center [601, 112] width 116 height 36
checkbox input "true"
click at [594, 150] on li "2. Information received" at bounding box center [601, 142] width 116 height 24
checkbox input "true"
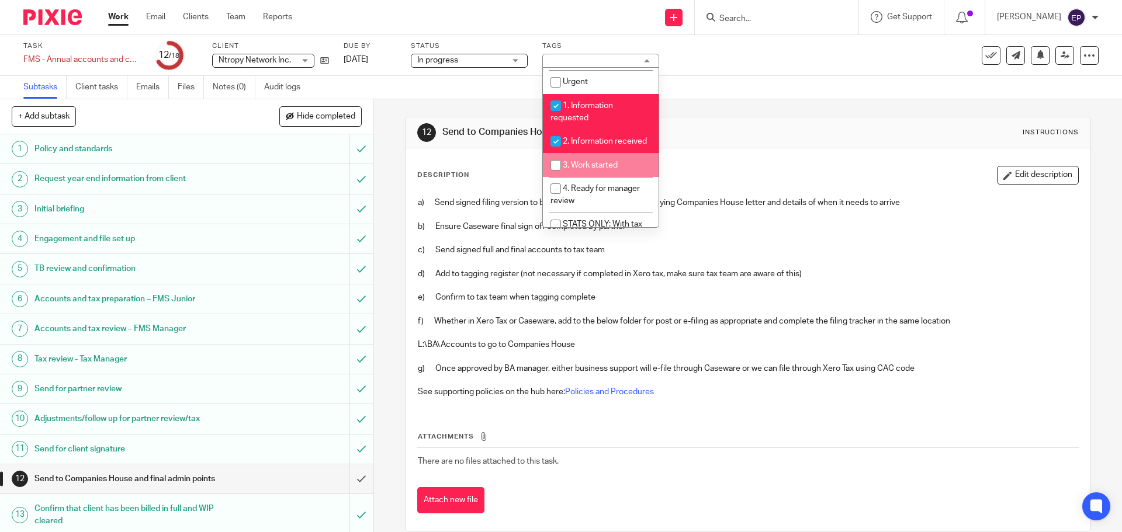
click at [594, 171] on li "3. Work started" at bounding box center [601, 165] width 116 height 24
checkbox input "true"
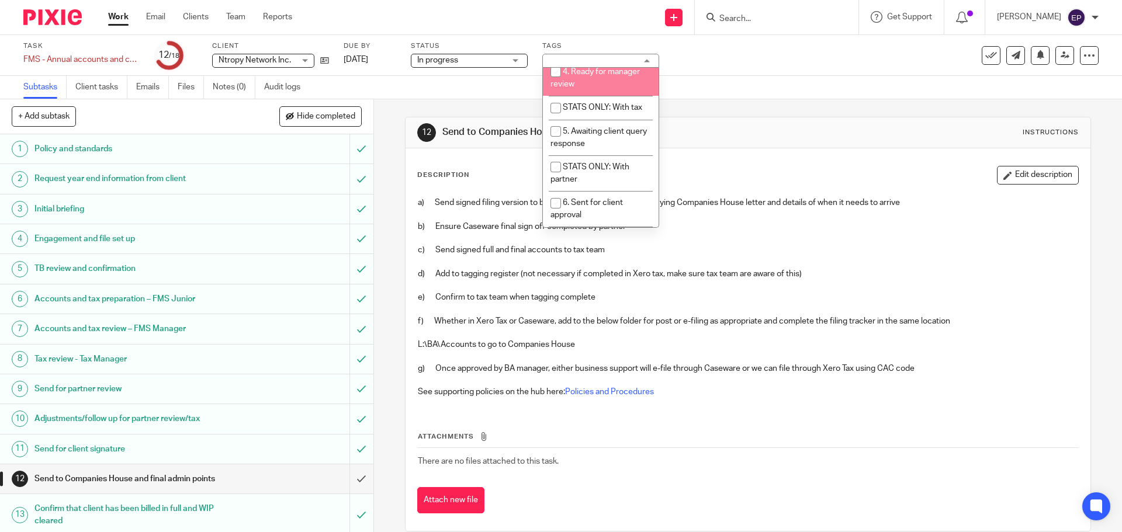
click at [588, 96] on li "4. Ready for manager review" at bounding box center [601, 78] width 116 height 36
checkbox input "true"
click at [592, 112] on span "STATS ONLY: With tax" at bounding box center [602, 107] width 79 height 8
checkbox input "true"
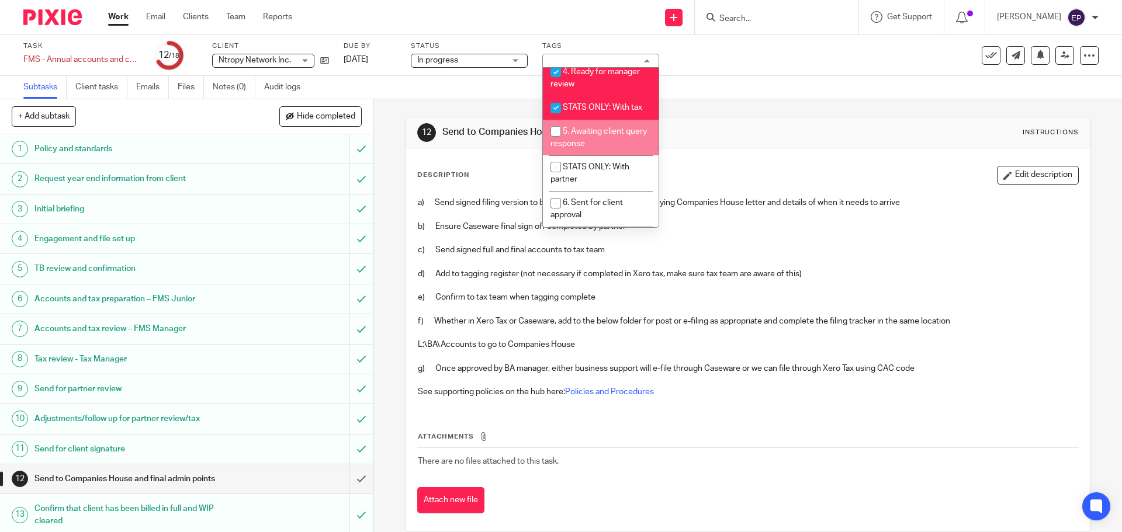
click at [587, 155] on li "5. Awaiting client query response" at bounding box center [601, 138] width 116 height 36
checkbox input "true"
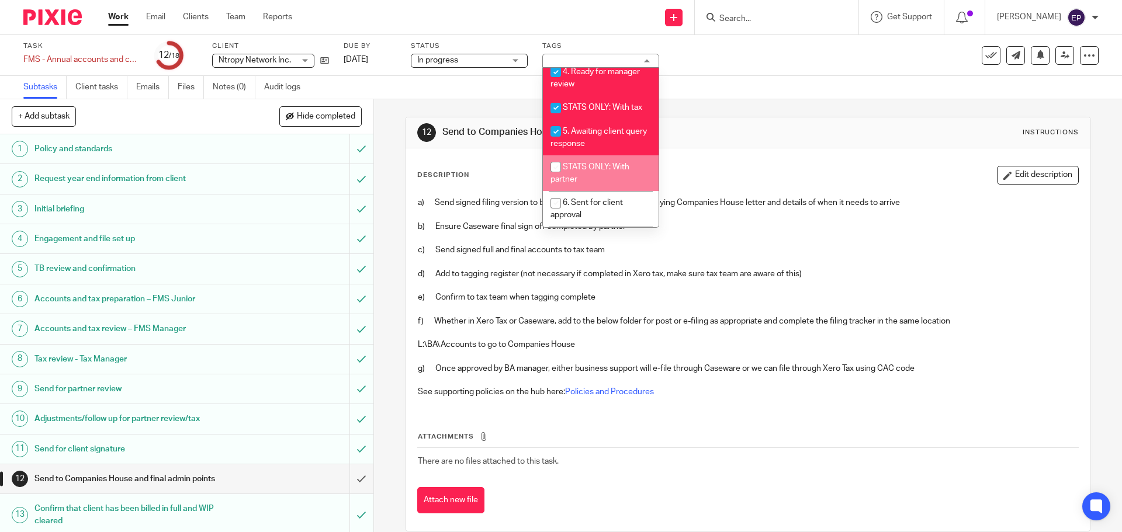
click at [589, 174] on li "STATS ONLY: With partner" at bounding box center [601, 173] width 116 height 36
checkbox input "true"
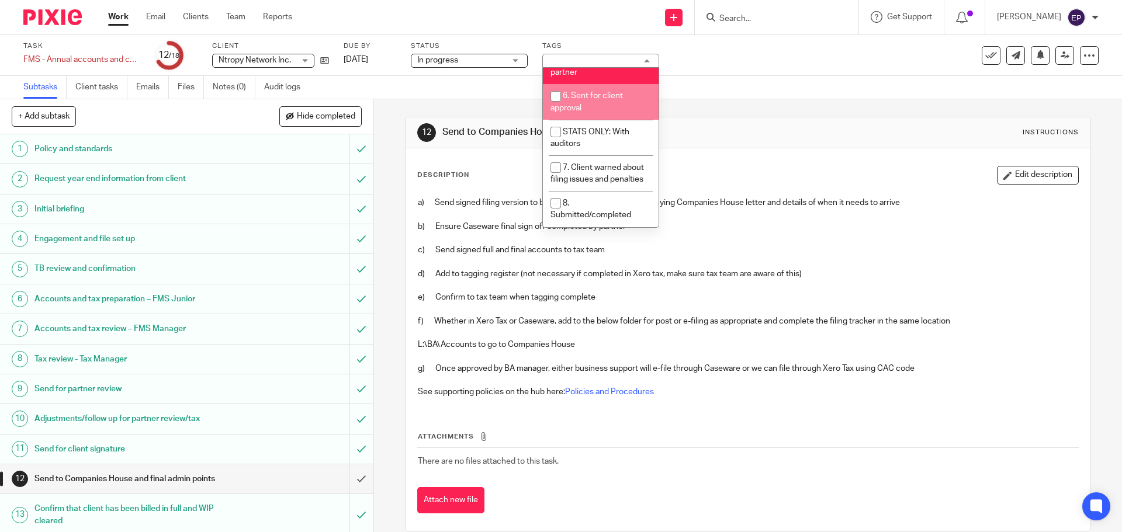
click at [588, 101] on span "6. Sent for client approval" at bounding box center [587, 102] width 72 height 20
checkbox input "true"
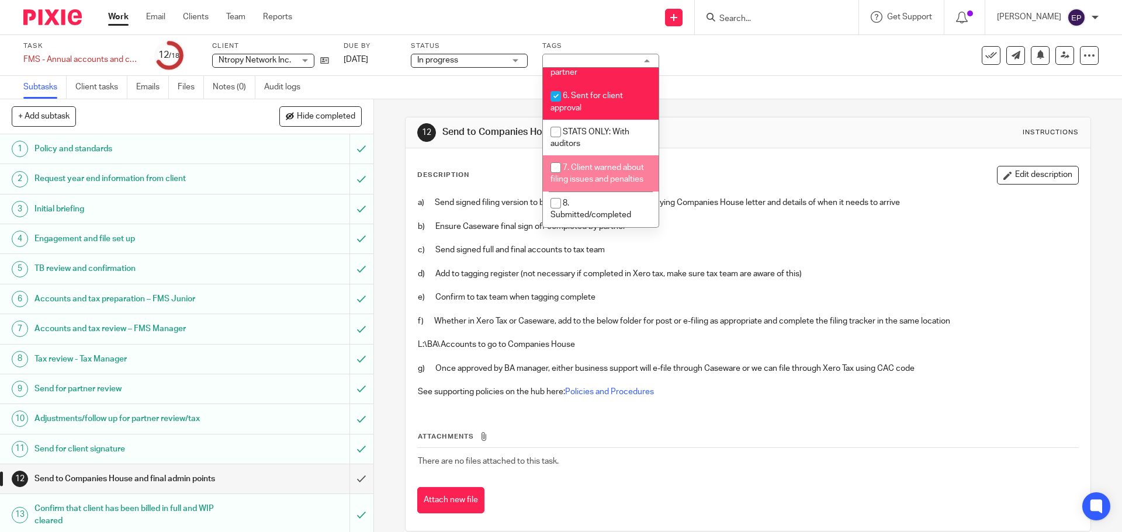
click at [588, 167] on span "7. Client warned about filing issues and penalties" at bounding box center [598, 174] width 94 height 20
checkbox input "true"
click at [787, 161] on div "Description Edit description a) Send signed filing version to business support …" at bounding box center [748, 339] width 684 height 383
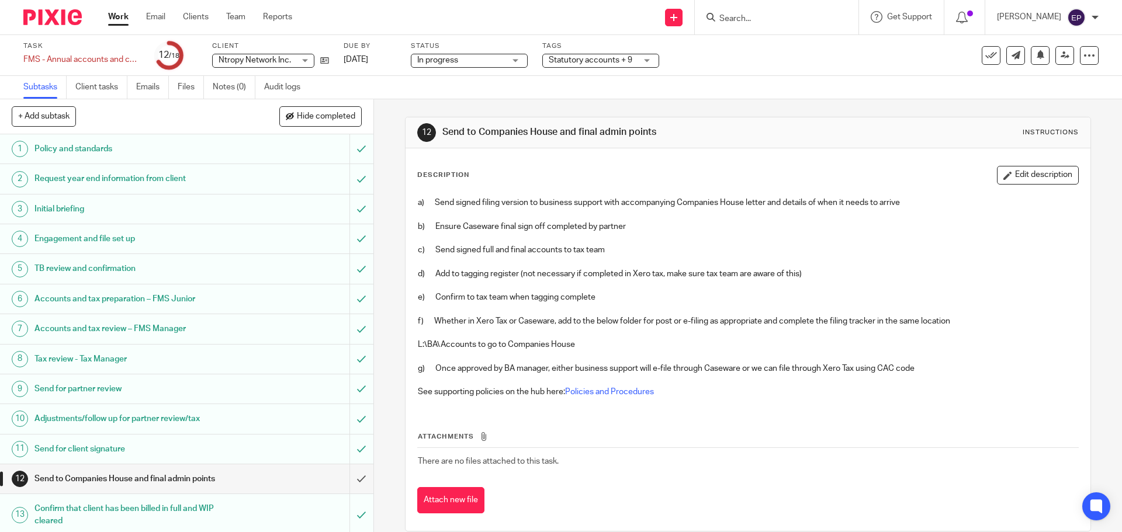
click at [63, 19] on img at bounding box center [52, 17] width 58 height 16
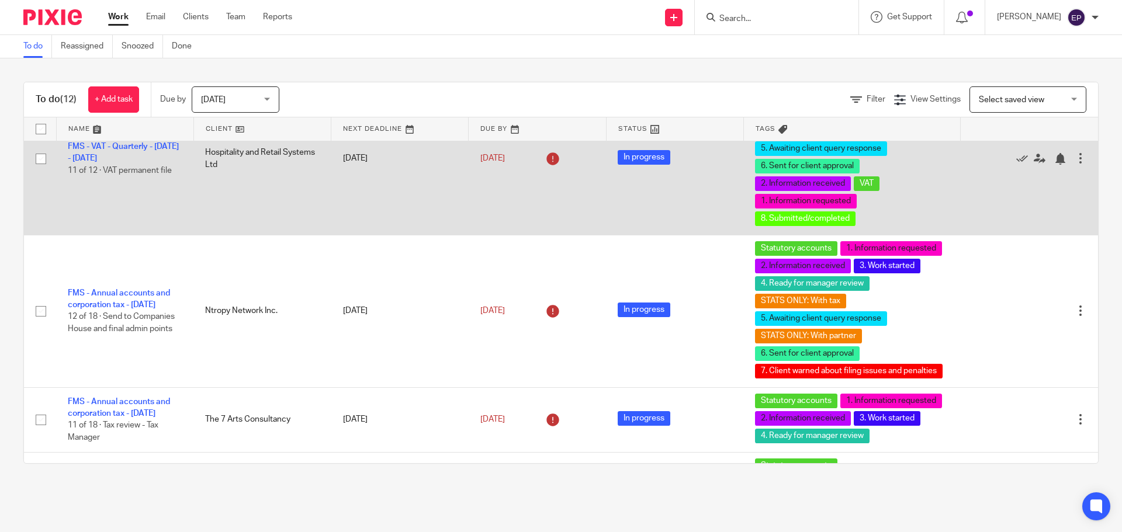
scroll to position [175, 0]
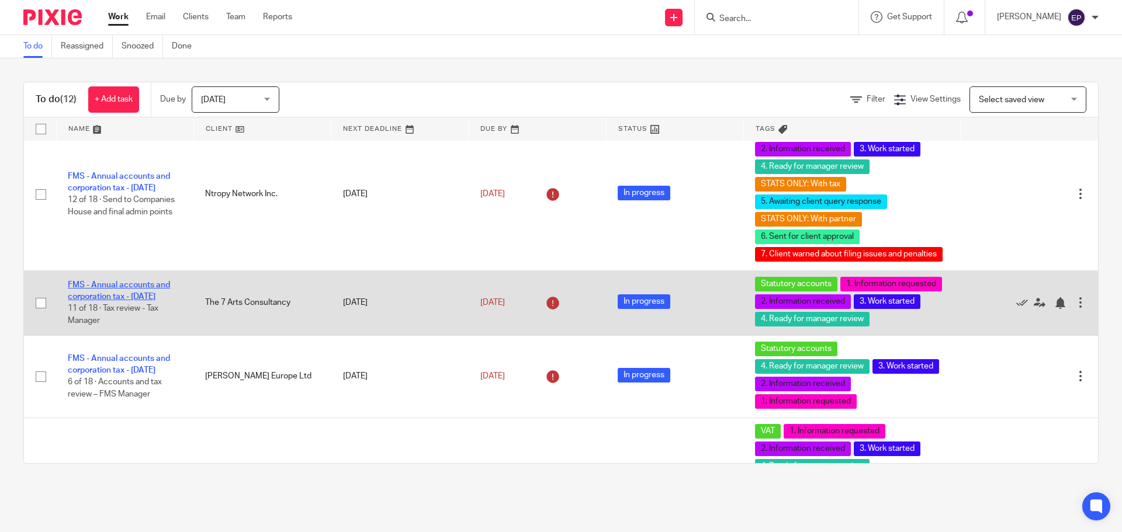
click at [136, 287] on link "FMS - Annual accounts and corporation tax - [DATE]" at bounding box center [119, 291] width 102 height 20
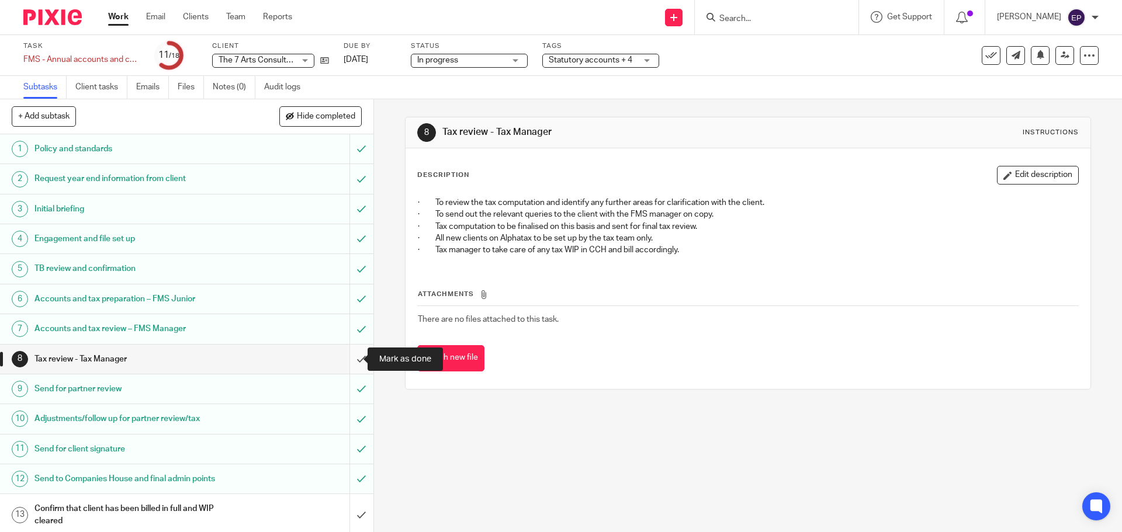
click at [348, 355] on input "submit" at bounding box center [186, 359] width 373 height 29
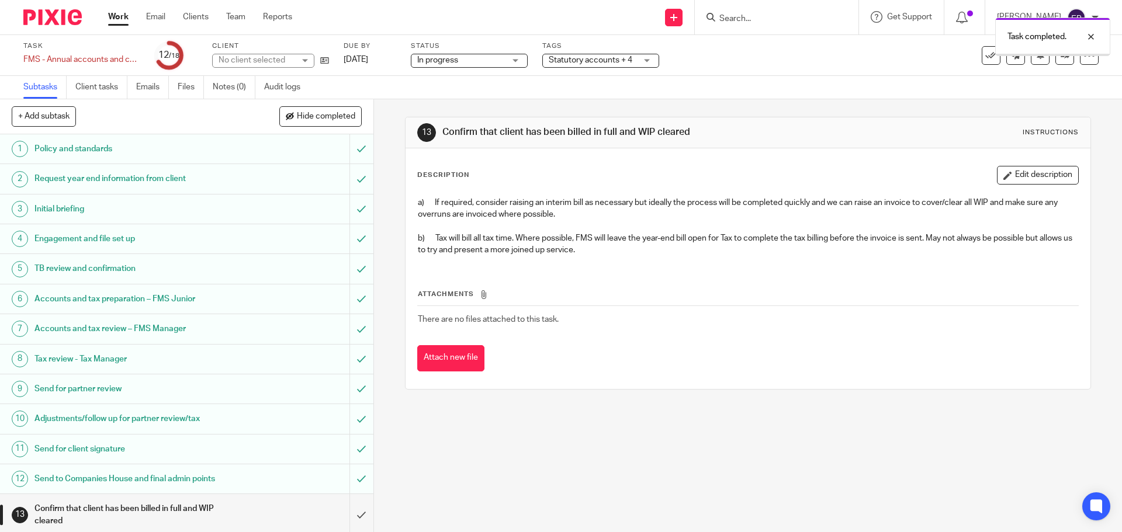
scroll to position [172, 0]
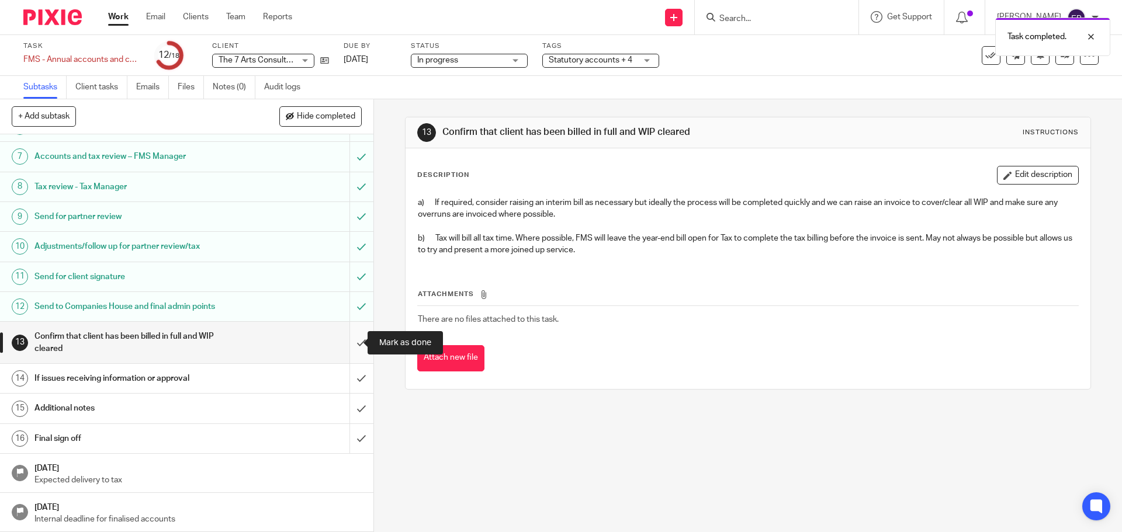
click at [347, 343] on input "submit" at bounding box center [186, 342] width 373 height 41
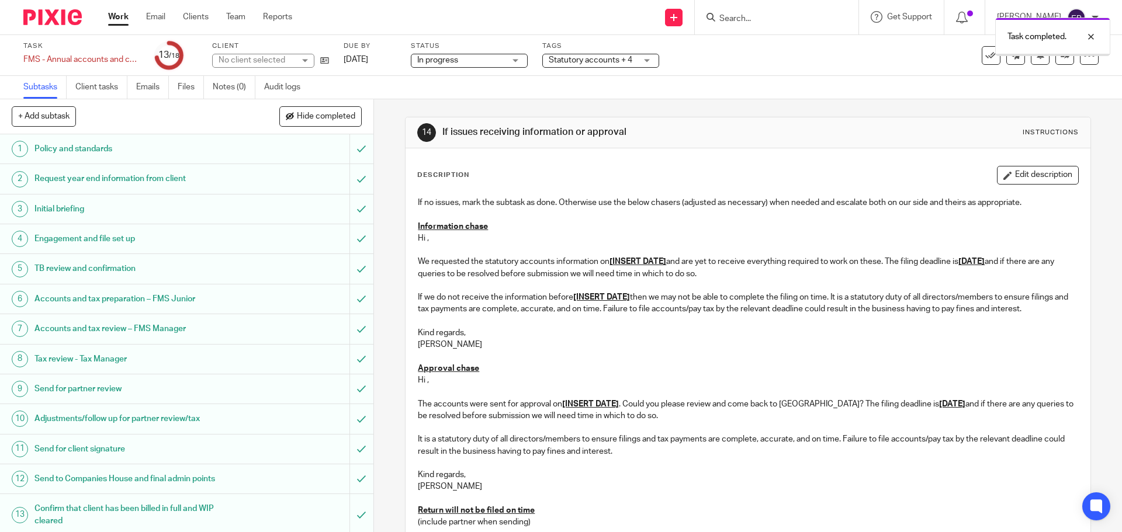
scroll to position [172, 0]
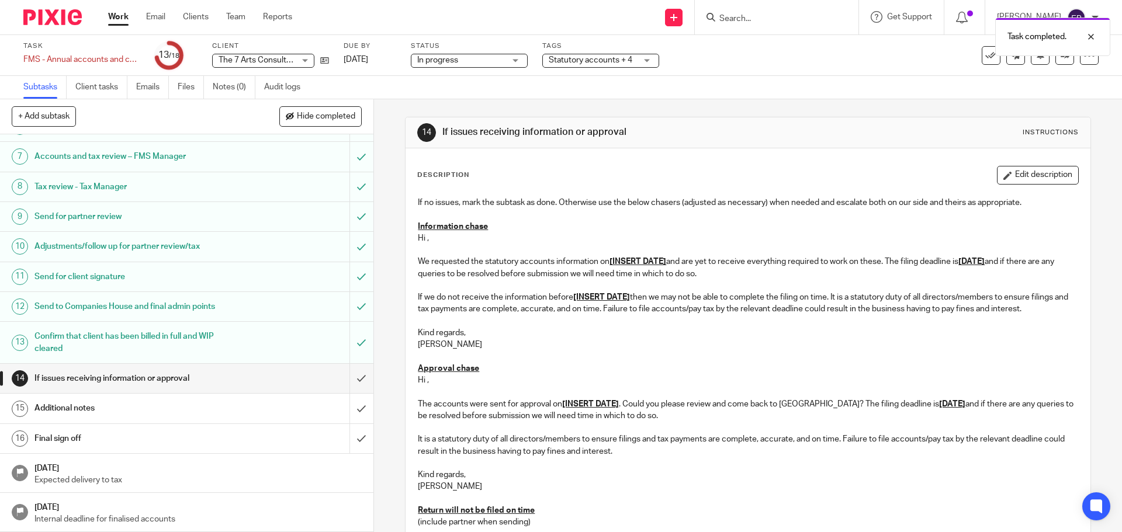
click at [191, 309] on h1 "Send to Companies House and final admin points" at bounding box center [135, 307] width 202 height 18
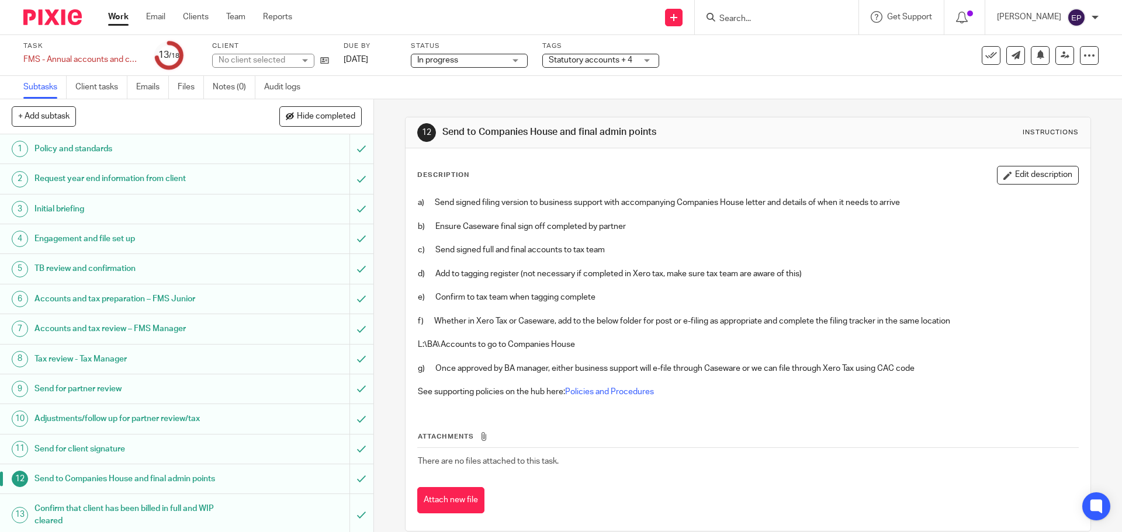
click at [99, 443] on h1 "Send for client signature" at bounding box center [135, 450] width 202 height 18
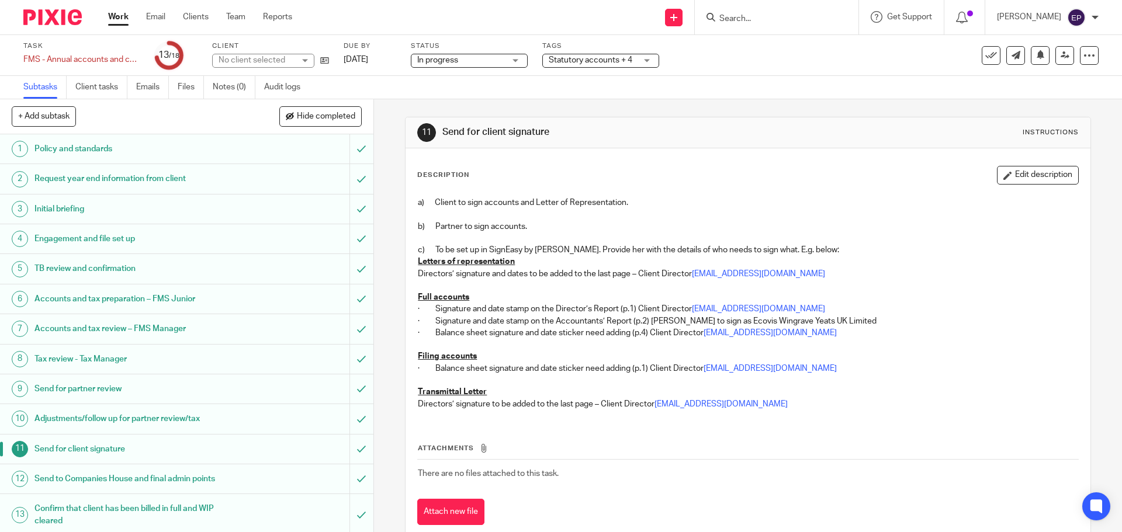
scroll to position [29, 0]
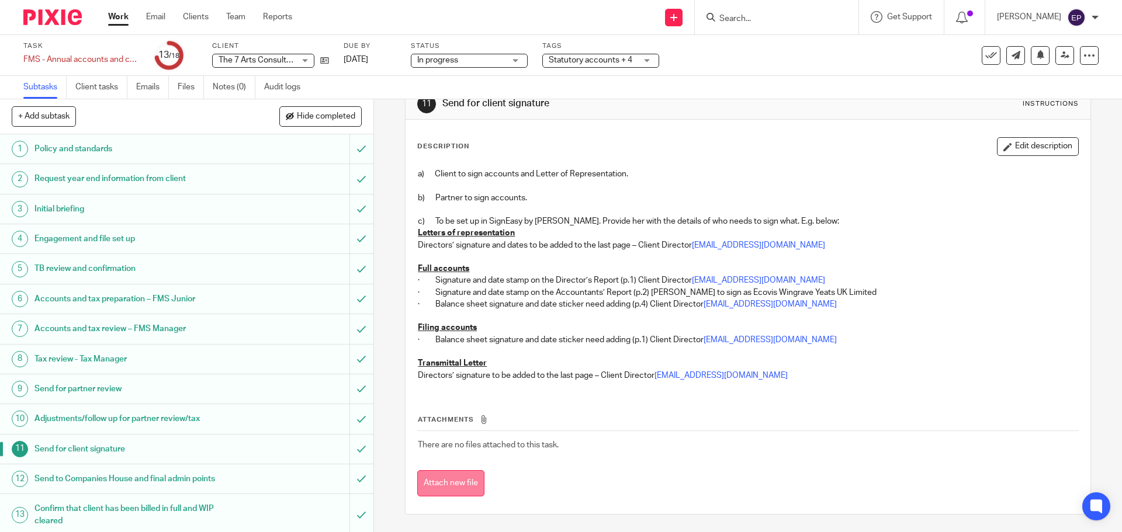
click at [455, 493] on button "Attach new file" at bounding box center [450, 483] width 67 height 26
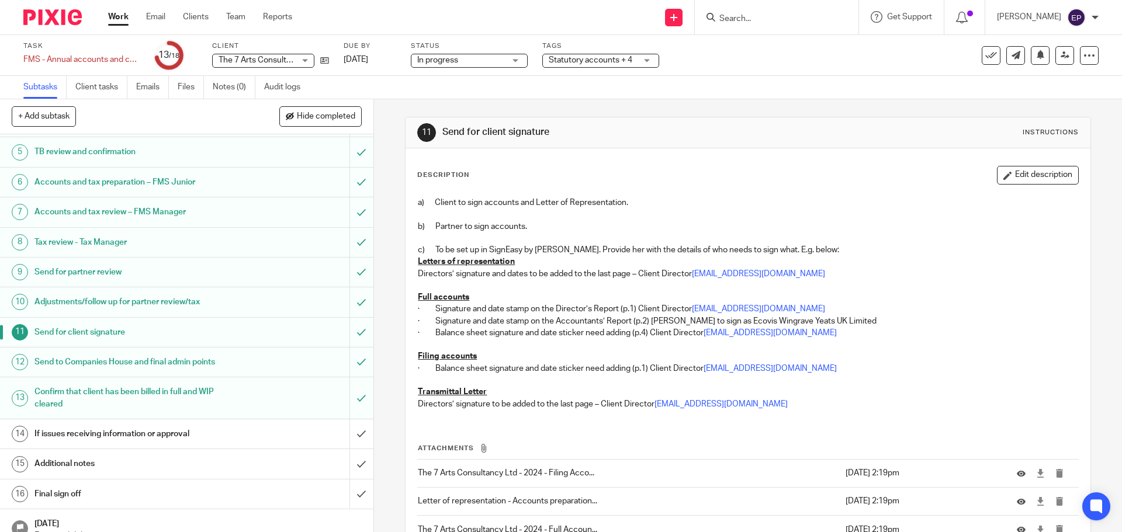
scroll to position [172, 0]
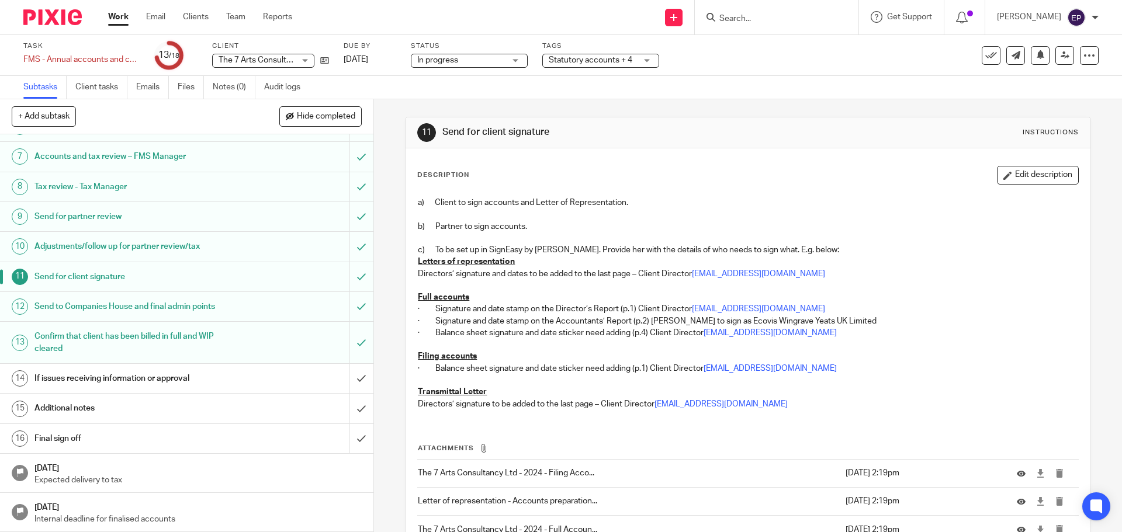
click at [140, 379] on h1 "If issues receiving information or approval" at bounding box center [135, 379] width 202 height 18
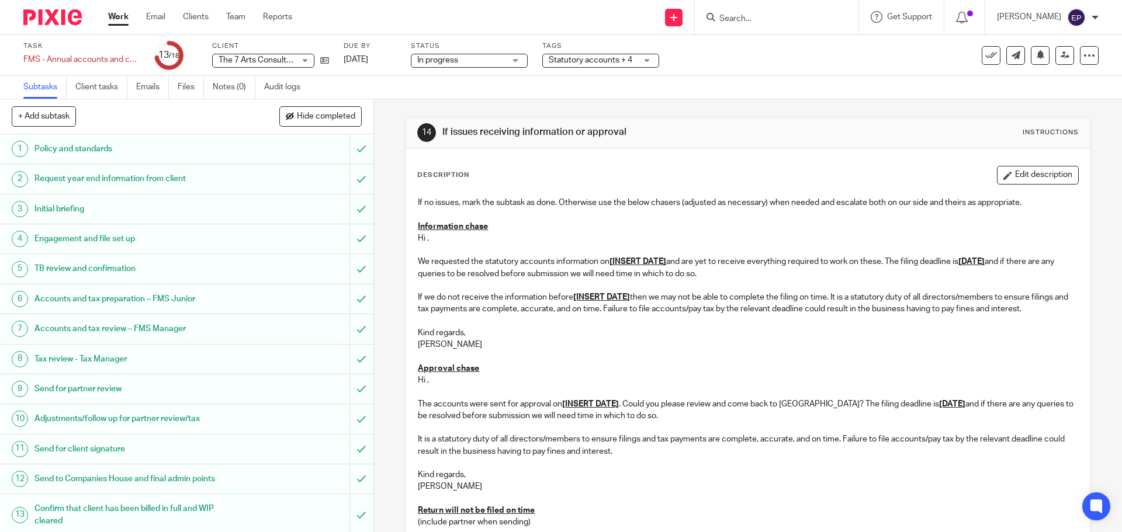
scroll to position [172, 0]
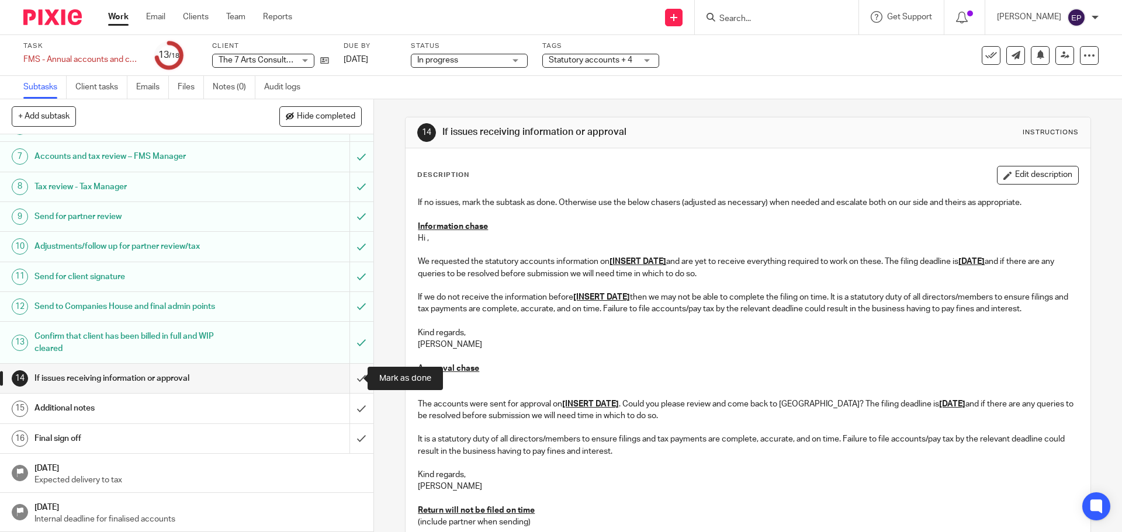
click at [349, 380] on input "submit" at bounding box center [186, 378] width 373 height 29
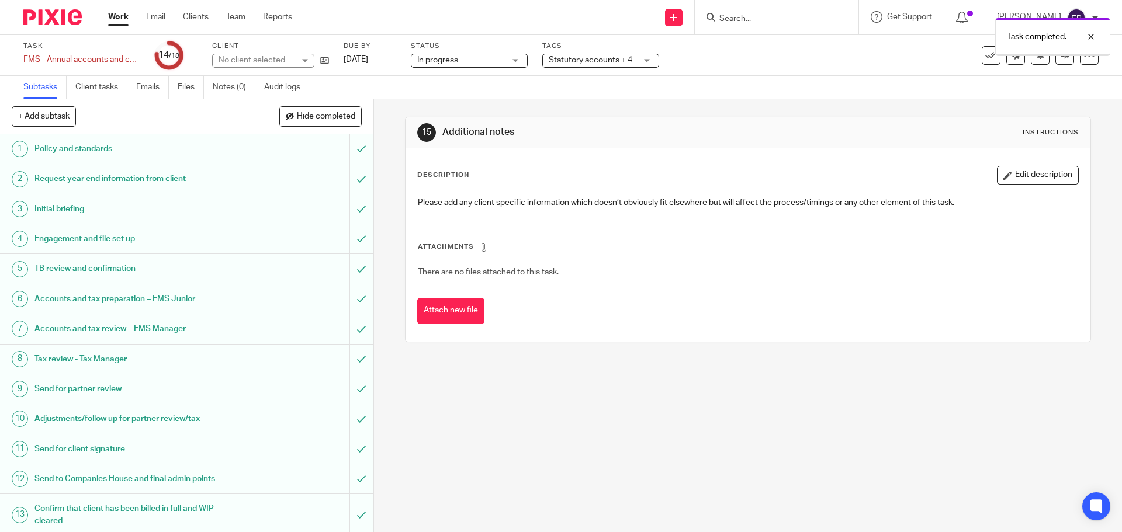
scroll to position [172, 0]
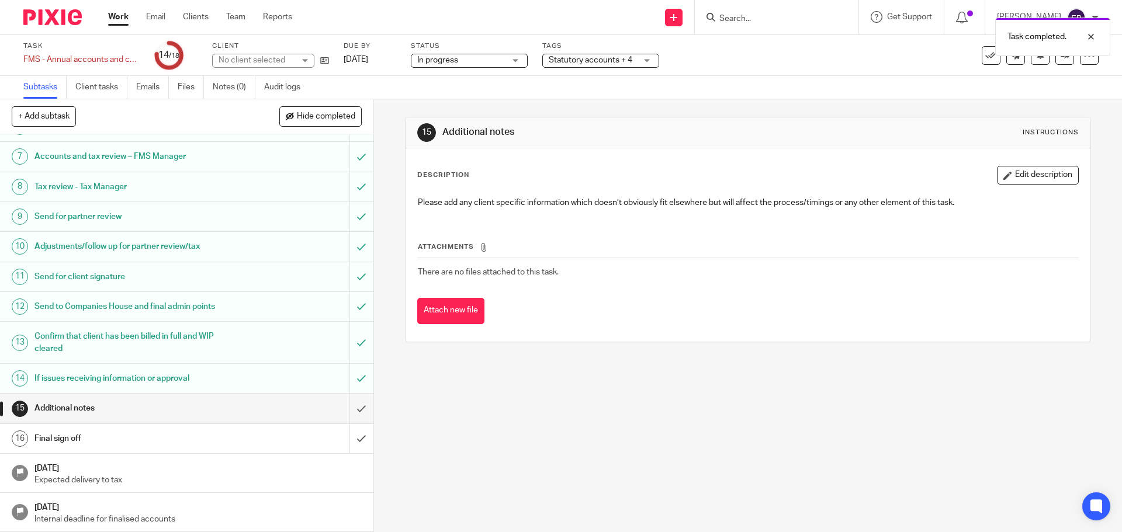
click at [76, 451] on link "16 Final sign off" at bounding box center [174, 438] width 349 height 29
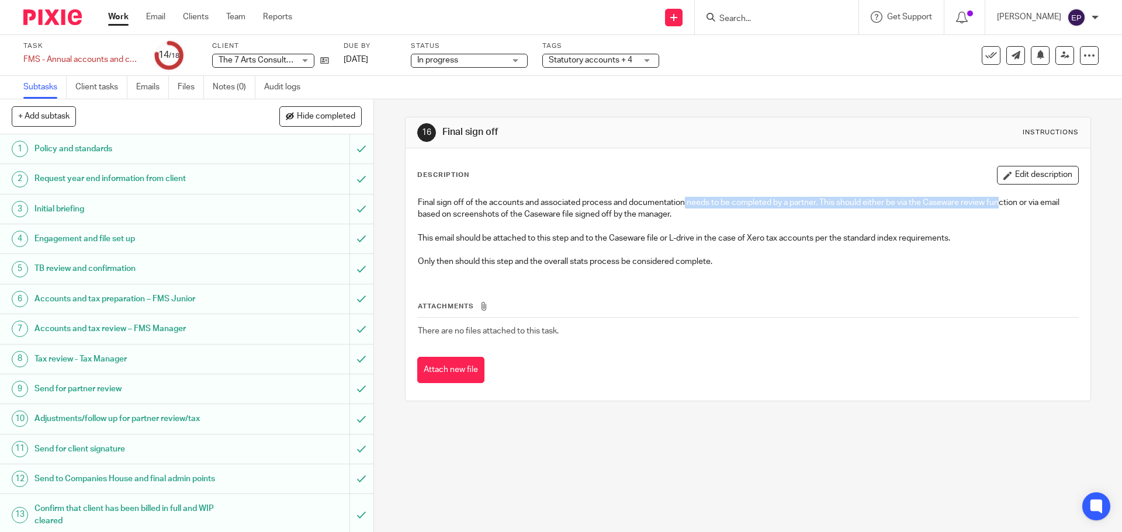
drag, startPoint x: 684, startPoint y: 197, endPoint x: 998, endPoint y: 209, distance: 313.5
click at [998, 209] on p "Final sign off of the accounts and associated process and documentation needs t…" at bounding box center [748, 209] width 660 height 24
click at [969, 227] on p at bounding box center [748, 227] width 660 height 12
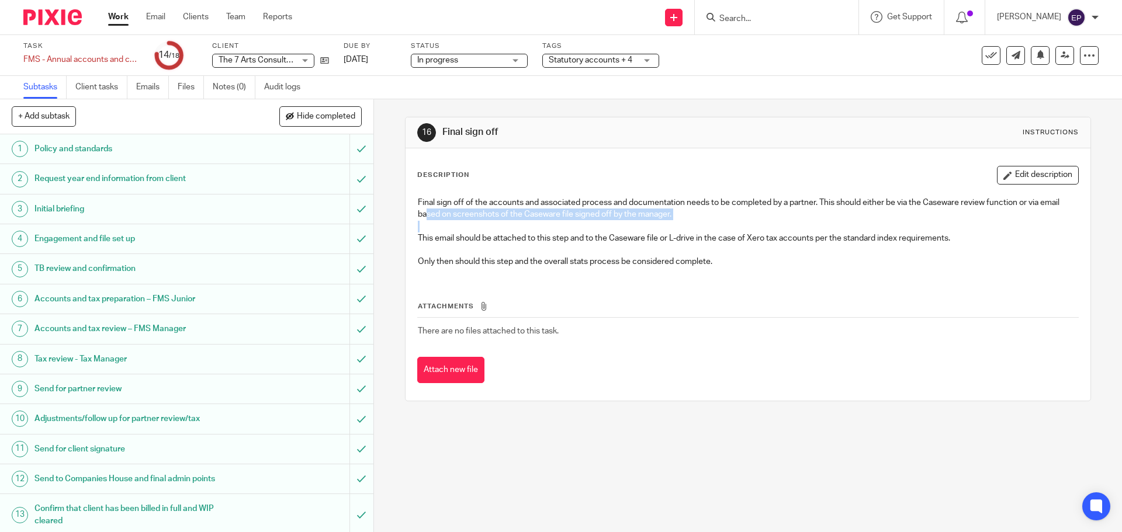
drag, startPoint x: 463, startPoint y: 211, endPoint x: 693, endPoint y: 227, distance: 229.6
click at [693, 227] on div "Final sign off of the accounts and associated process and documentation needs t…" at bounding box center [748, 234] width 672 height 86
drag, startPoint x: 562, startPoint y: 247, endPoint x: 521, endPoint y: 254, distance: 41.6
click at [557, 250] on p at bounding box center [748, 250] width 660 height 12
drag, startPoint x: 487, startPoint y: 241, endPoint x: 849, endPoint y: 238, distance: 361.8
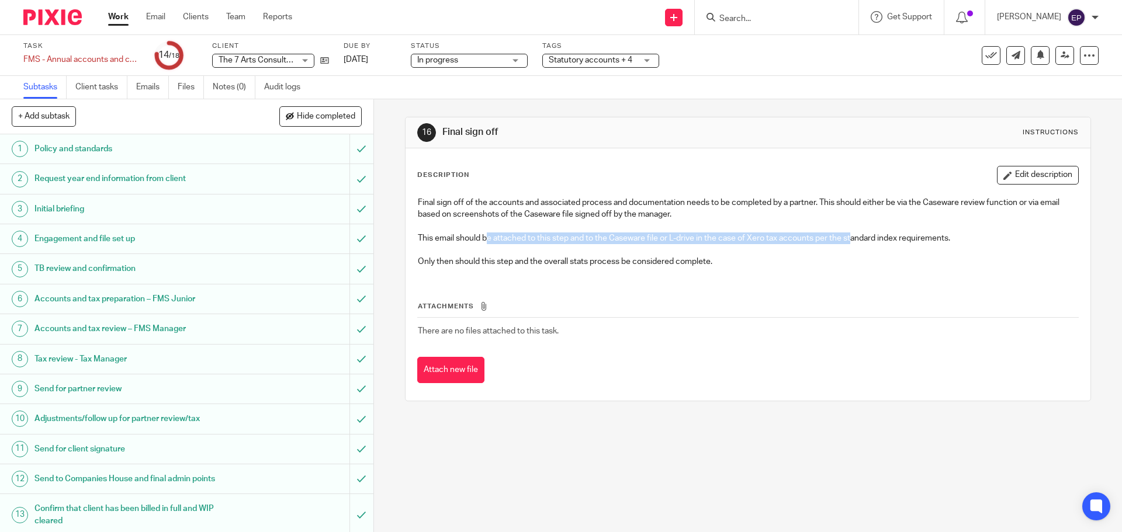
click at [849, 238] on p "This email should be attached to this step and to the Caseware file or L-drive …" at bounding box center [748, 239] width 660 height 12
click at [744, 255] on p at bounding box center [748, 250] width 660 height 12
drag, startPoint x: 612, startPoint y: 58, endPoint x: 553, endPoint y: 183, distance: 137.8
click at [612, 58] on span "Statutory accounts + 4" at bounding box center [591, 60] width 84 height 8
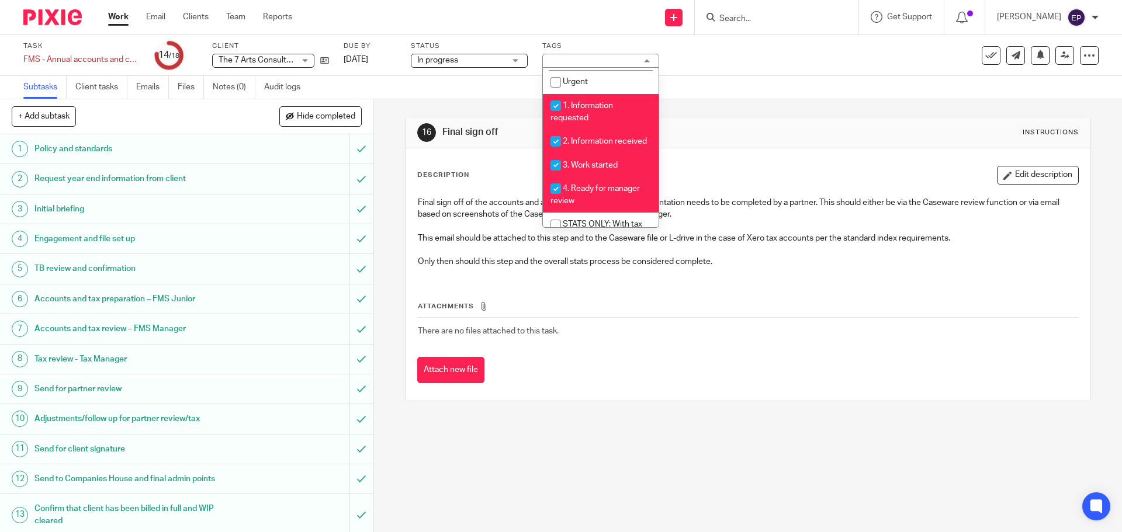
scroll to position [292, 0]
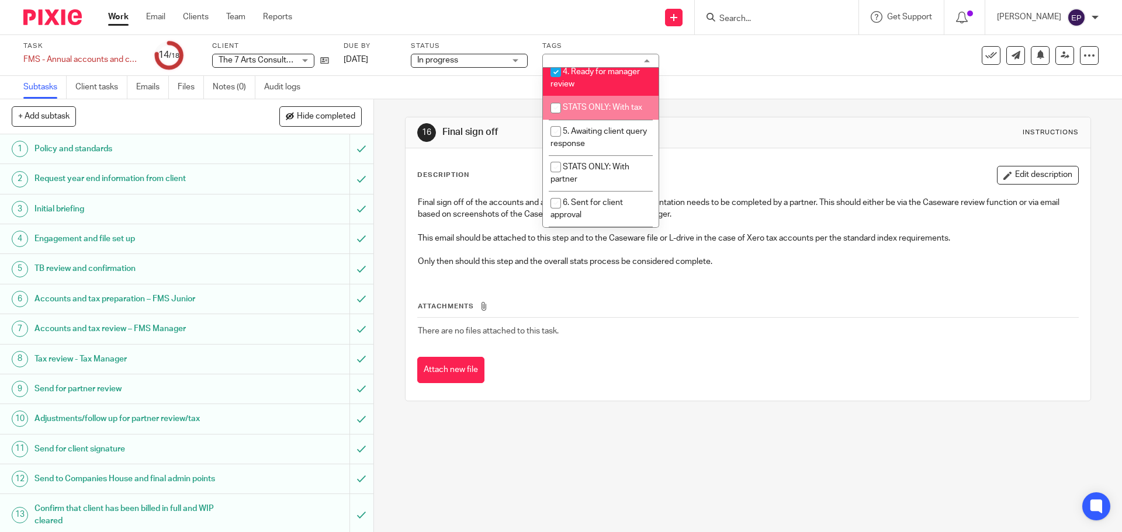
drag, startPoint x: 598, startPoint y: 123, endPoint x: 587, endPoint y: 150, distance: 29.4
click at [597, 112] on span "STATS ONLY: With tax" at bounding box center [602, 107] width 79 height 8
checkbox input "true"
drag, startPoint x: 587, startPoint y: 150, endPoint x: 589, endPoint y: 160, distance: 10.1
click at [587, 151] on li "5. Awaiting client query response" at bounding box center [601, 138] width 116 height 36
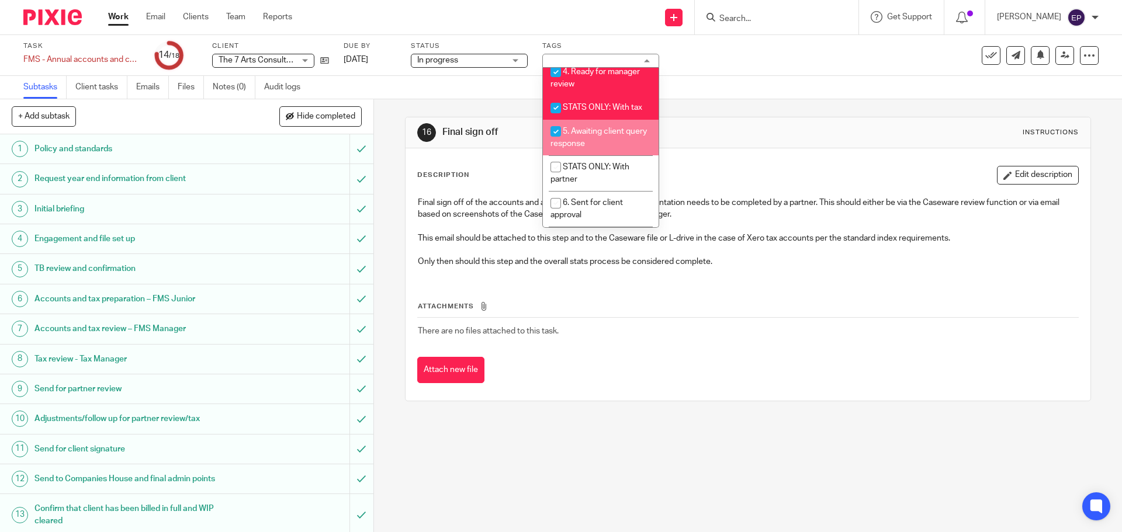
checkbox input "true"
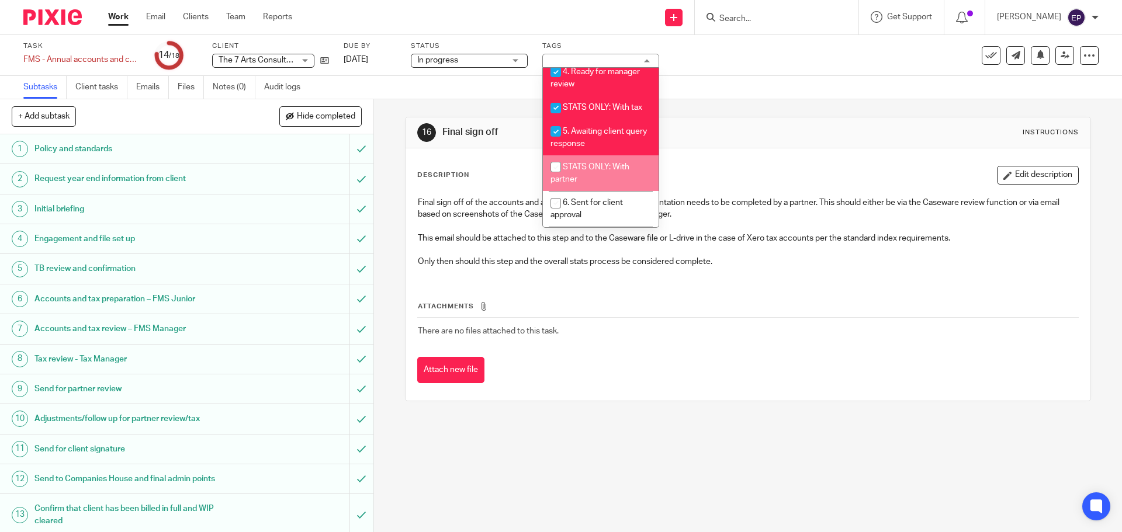
click at [593, 181] on span "STATS ONLY: With partner" at bounding box center [590, 173] width 79 height 20
checkbox input "true"
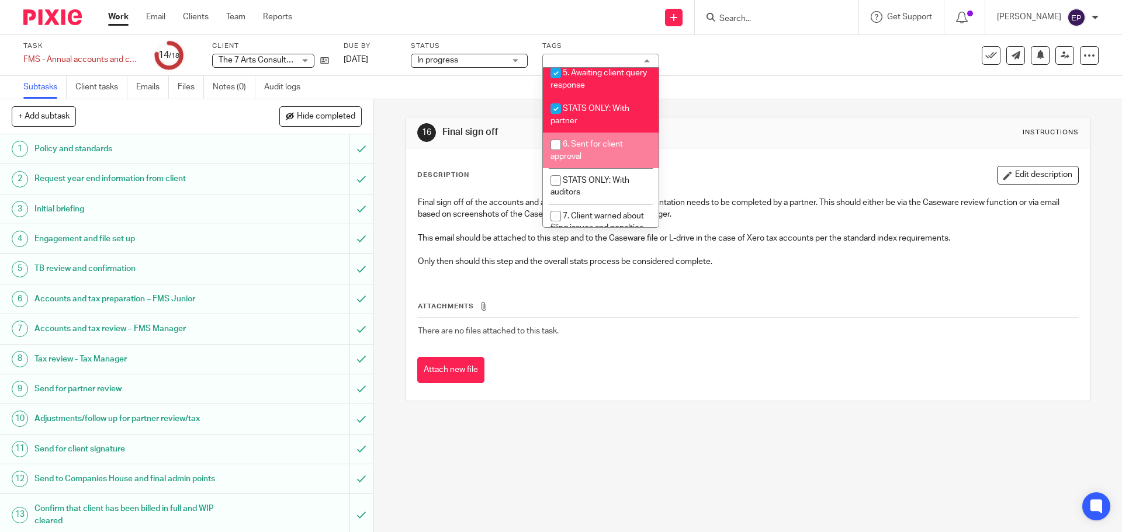
click at [593, 168] on li "6. Sent for client approval" at bounding box center [601, 151] width 116 height 36
checkbox input "true"
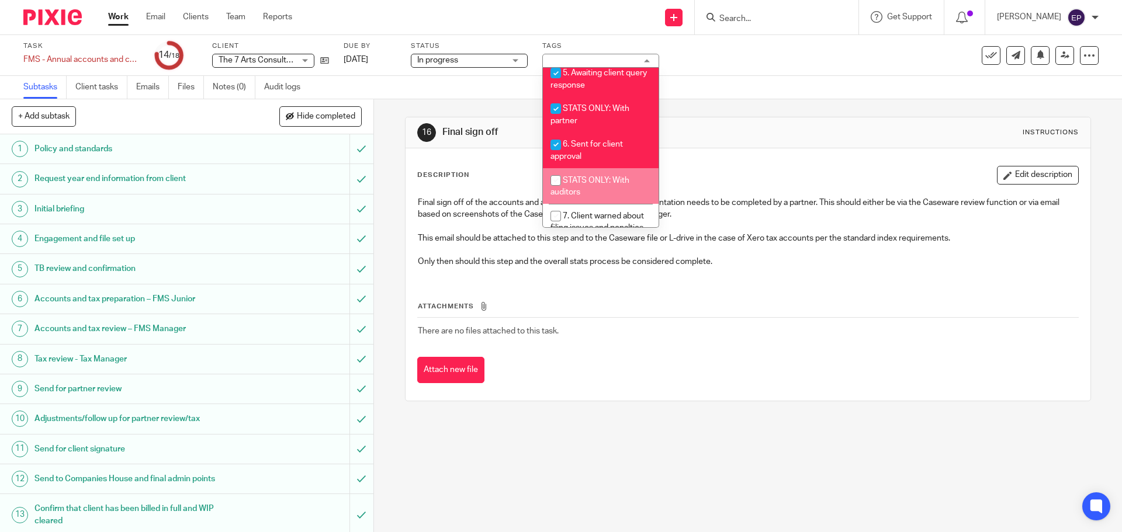
click at [590, 195] on span "STATS ONLY: With auditors" at bounding box center [590, 186] width 79 height 20
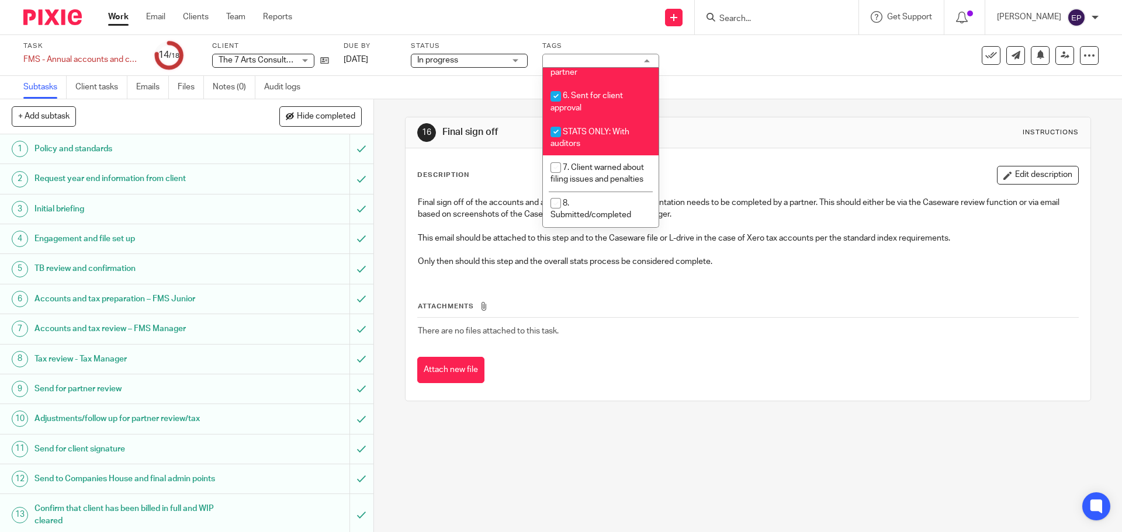
click at [589, 124] on li "STATS ONLY: With auditors" at bounding box center [601, 138] width 116 height 36
checkbox input "false"
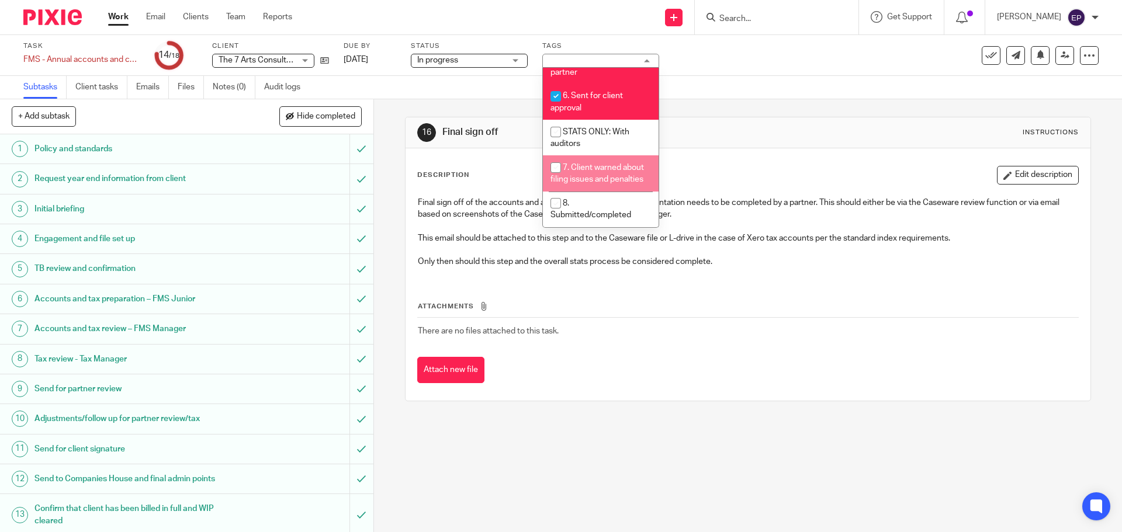
click at [599, 165] on span "7. Client warned about filing issues and penalties" at bounding box center [598, 174] width 94 height 20
checkbox input "true"
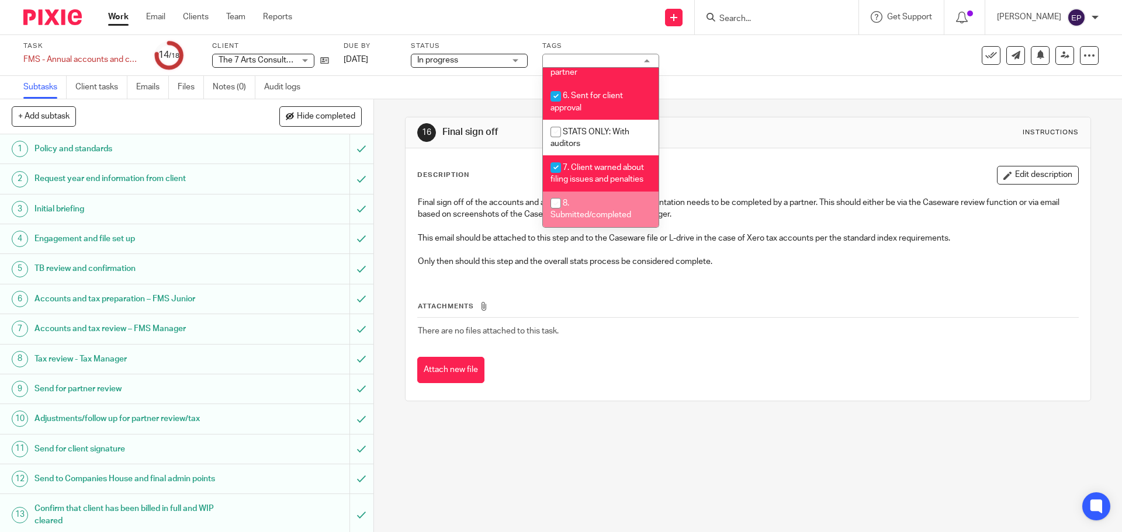
click at [600, 196] on li "8. Submitted/completed" at bounding box center [601, 210] width 116 height 36
click at [596, 210] on li "8. Submitted/completed" at bounding box center [601, 210] width 116 height 36
checkbox input "false"
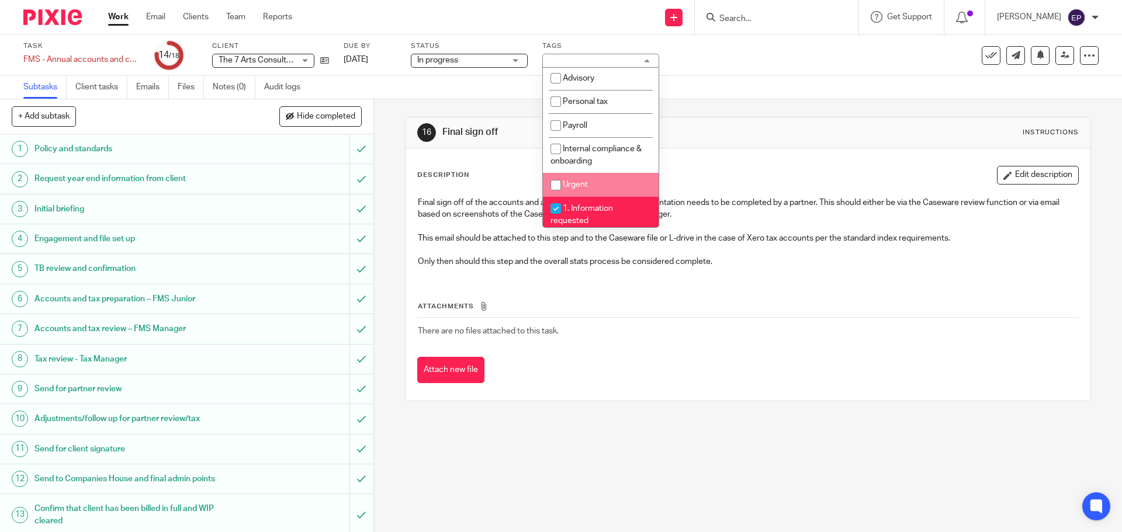
scroll to position [0, 0]
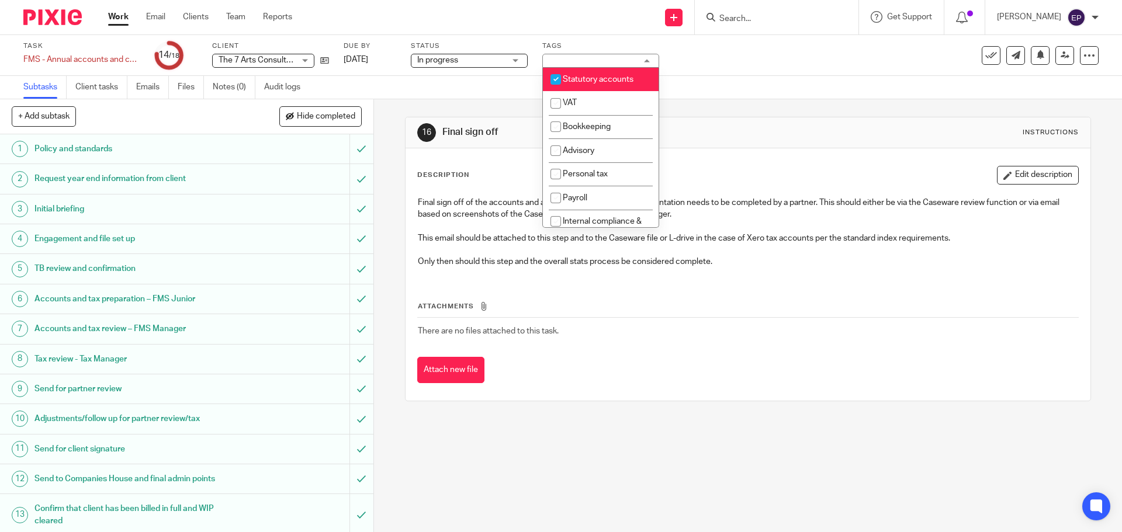
click at [811, 131] on div "16 Final sign off Instructions" at bounding box center [747, 132] width 661 height 19
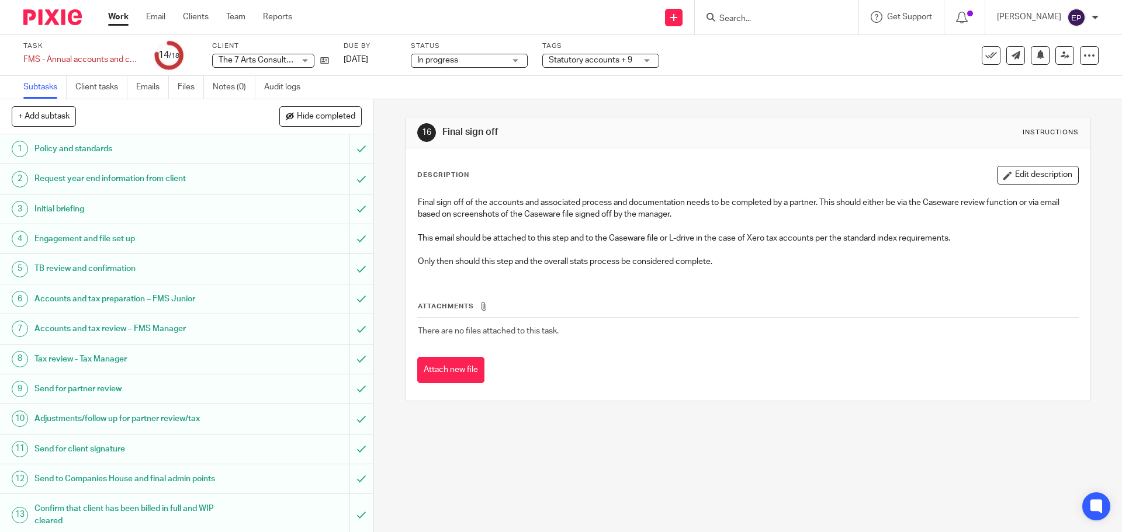
click at [46, 15] on img at bounding box center [52, 17] width 58 height 16
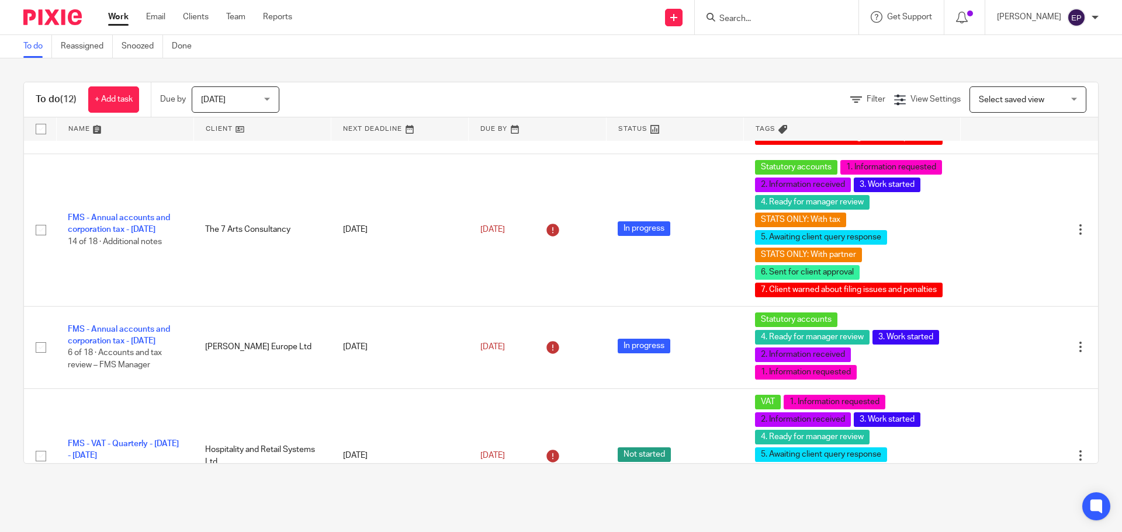
scroll to position [351, 0]
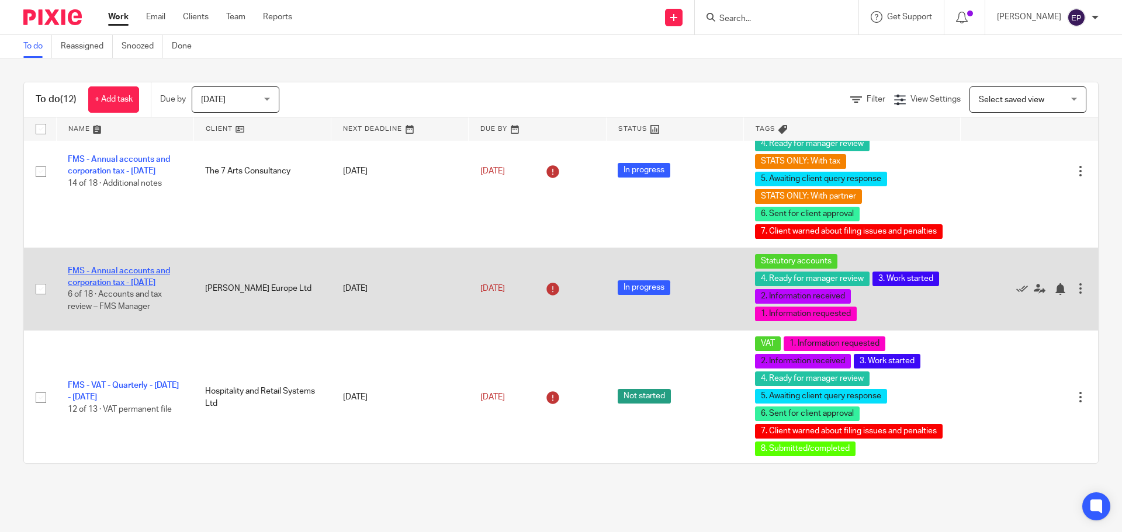
click at [120, 278] on link "FMS - Annual accounts and corporation tax - October 2024" at bounding box center [119, 277] width 102 height 20
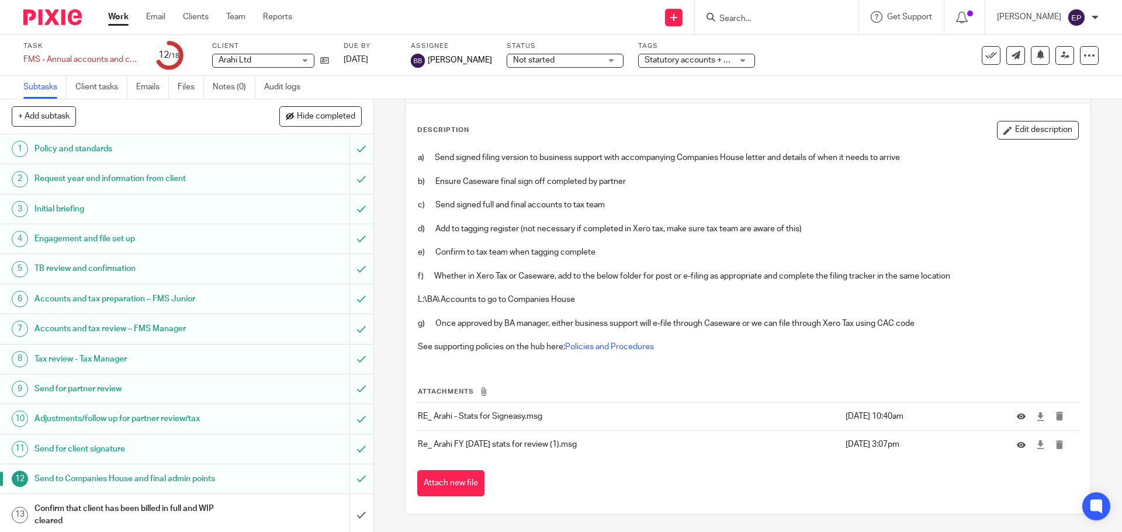
click at [126, 326] on h1 "Accounts and tax review – FMS Manager" at bounding box center [135, 329] width 202 height 18
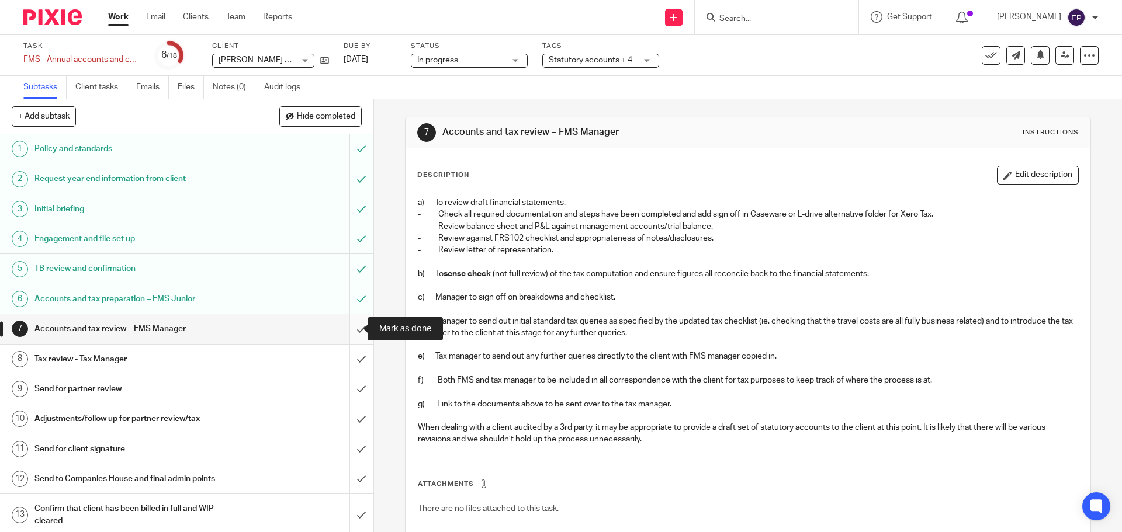
click at [358, 333] on input "submit" at bounding box center [186, 328] width 373 height 29
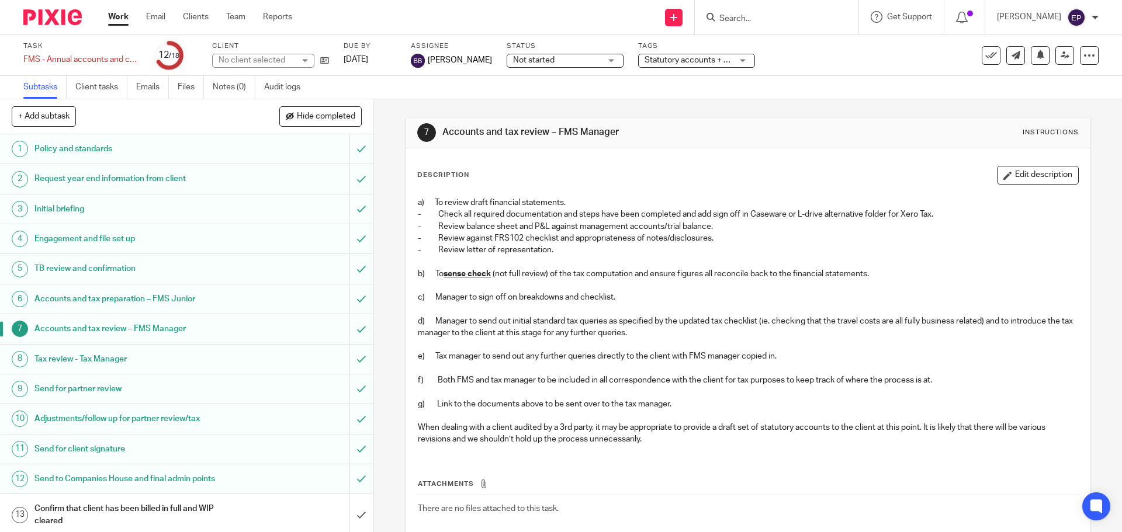
scroll to position [64, 0]
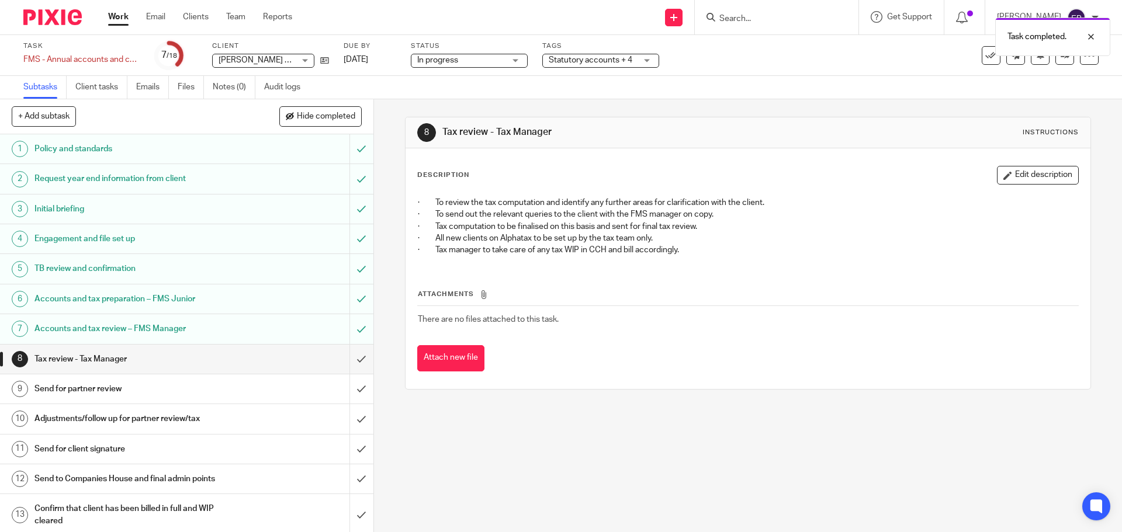
click at [282, 387] on div "Send for partner review" at bounding box center [185, 389] width 303 height 18
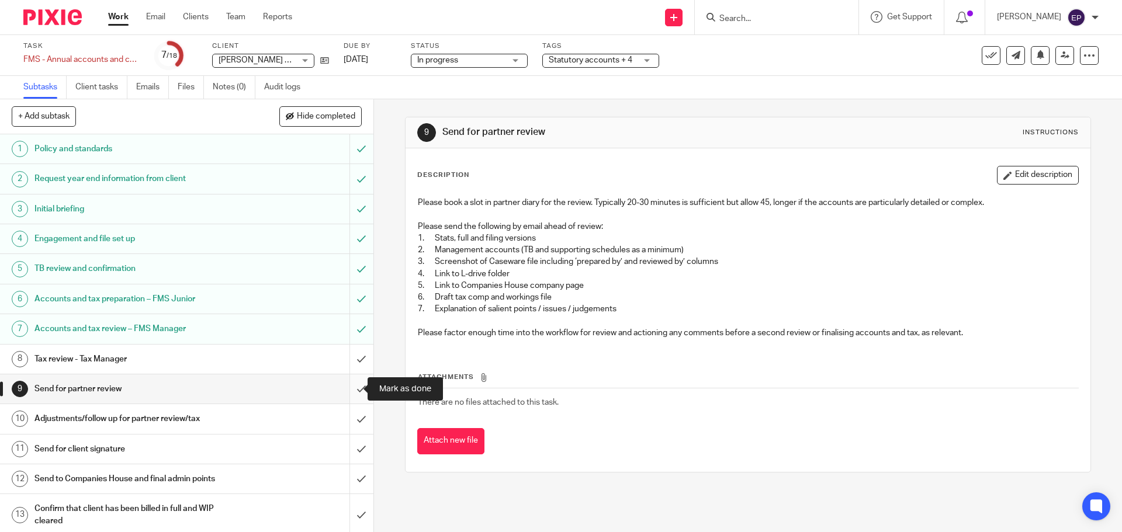
click at [347, 396] on input "submit" at bounding box center [186, 389] width 373 height 29
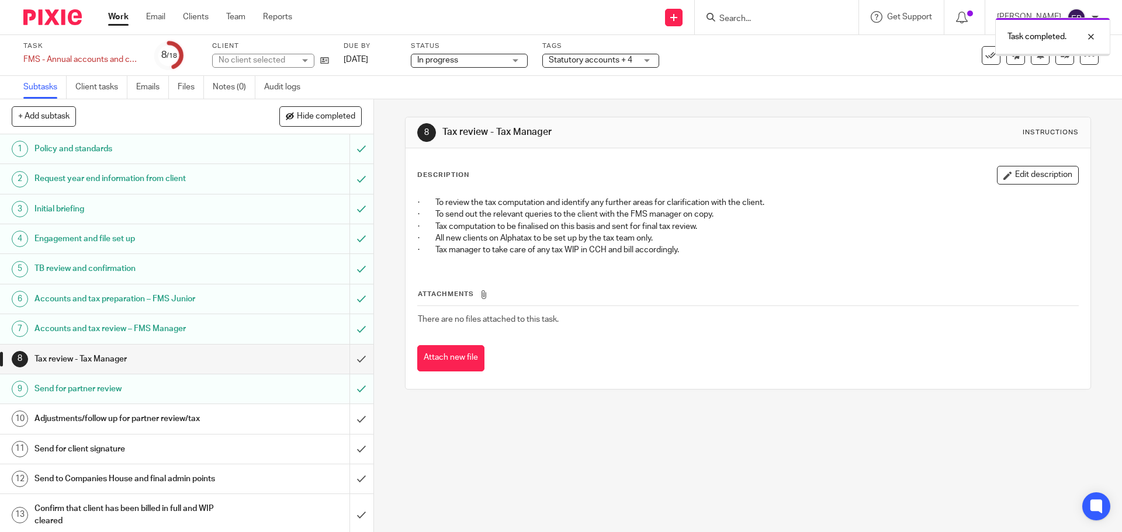
scroll to position [172, 0]
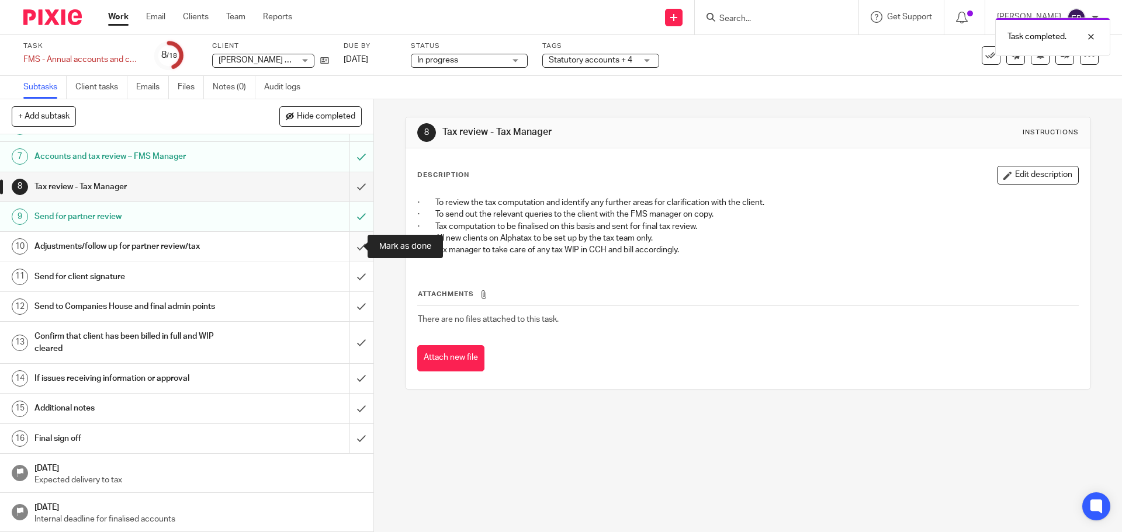
click at [346, 246] on input "submit" at bounding box center [186, 246] width 373 height 29
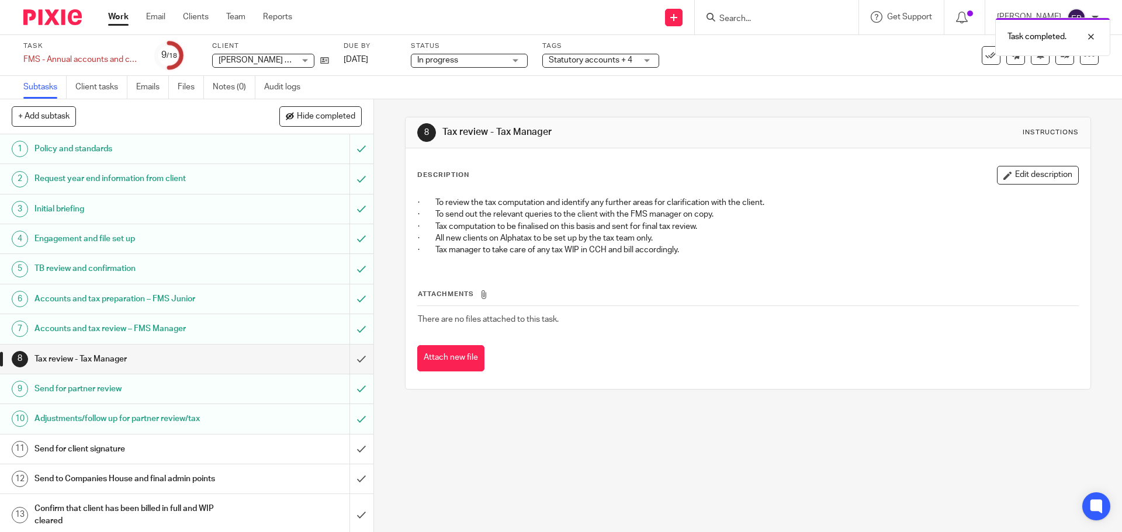
scroll to position [172, 0]
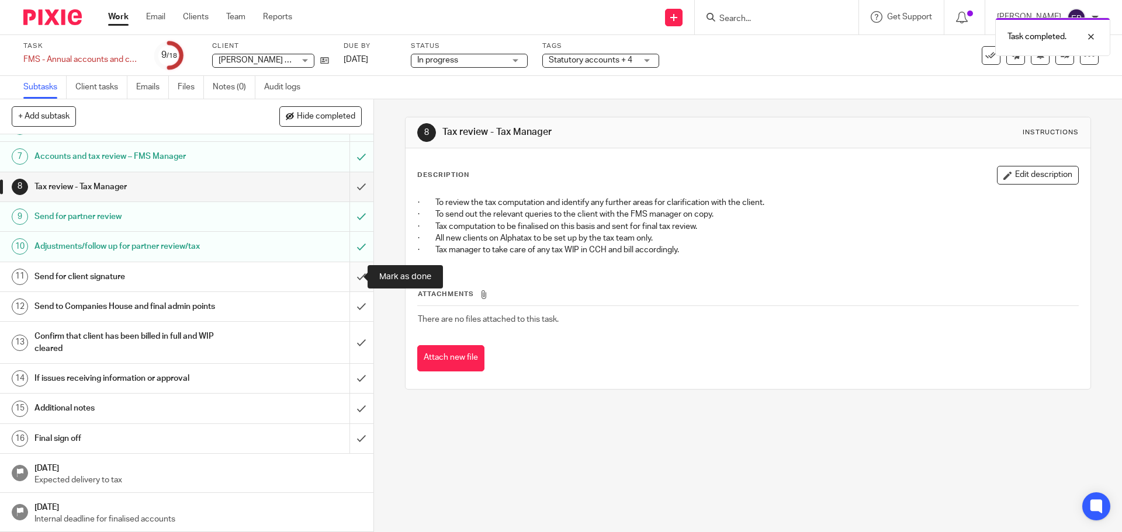
click at [352, 275] on input "submit" at bounding box center [186, 276] width 373 height 29
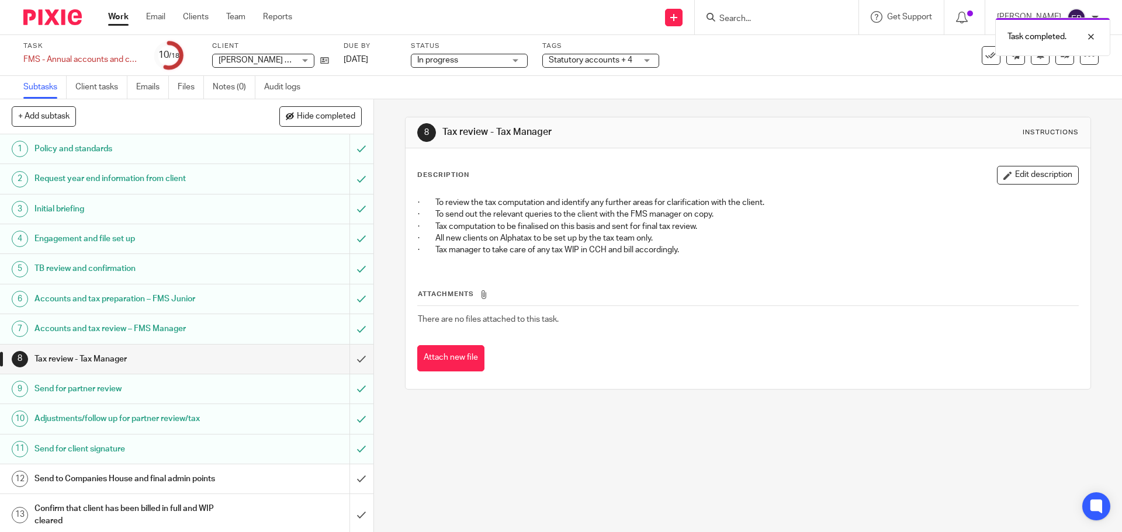
click at [175, 451] on h1 "Send for client signature" at bounding box center [135, 450] width 202 height 18
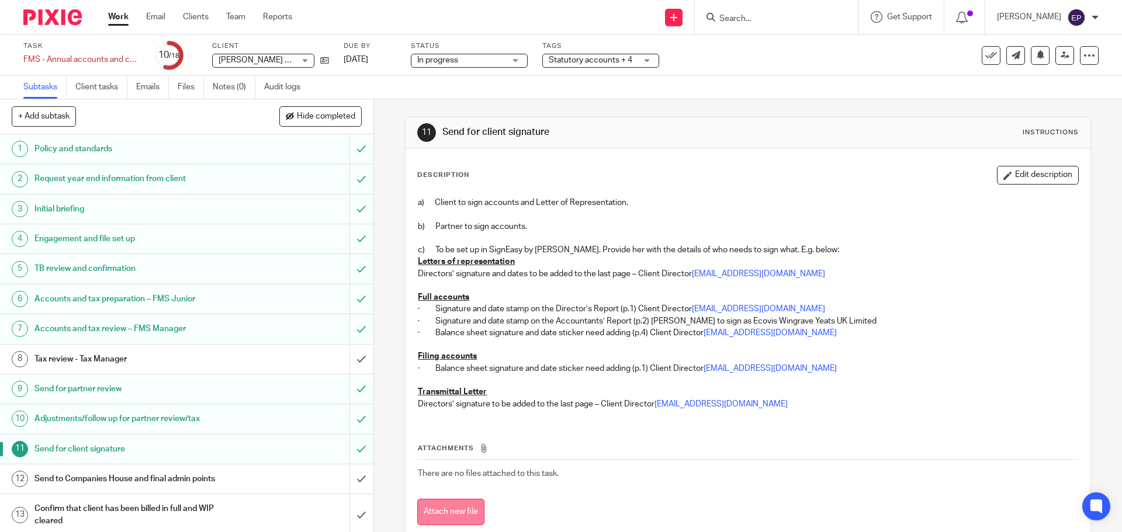
click at [455, 507] on button "Attach new file" at bounding box center [450, 512] width 67 height 26
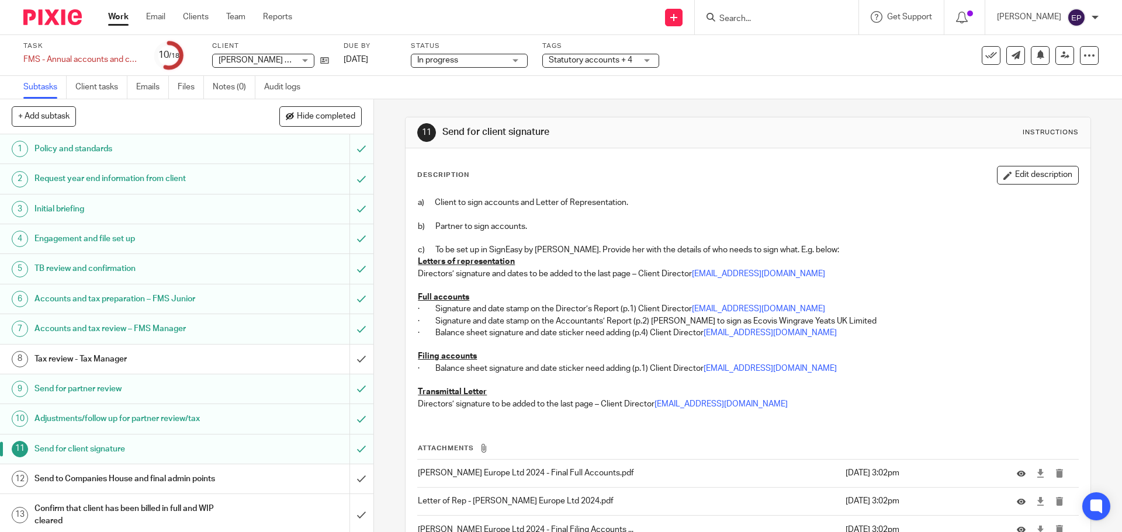
scroll to position [172, 0]
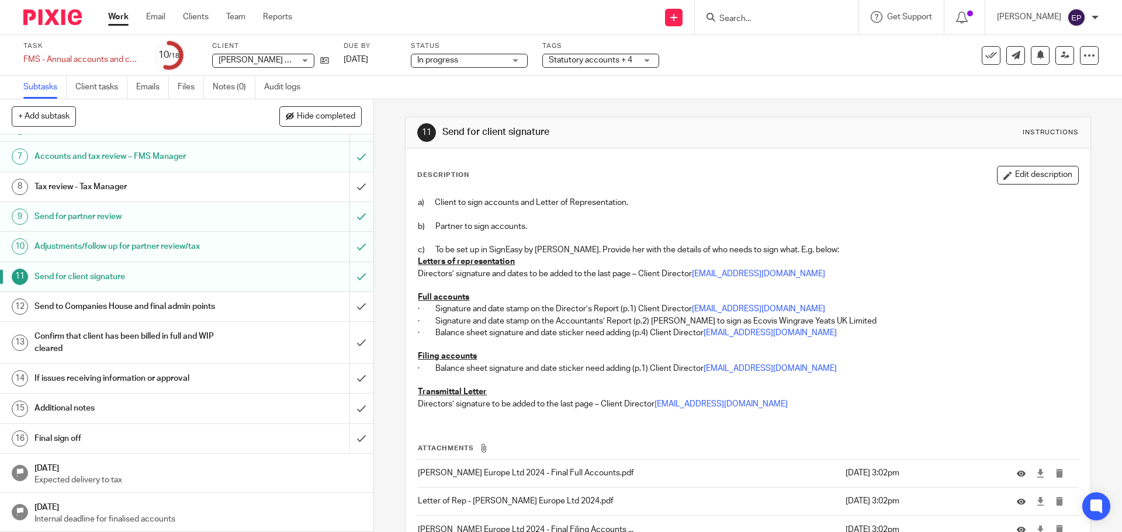
click at [189, 304] on h1 "Send to Companies House and final admin points" at bounding box center [135, 307] width 202 height 18
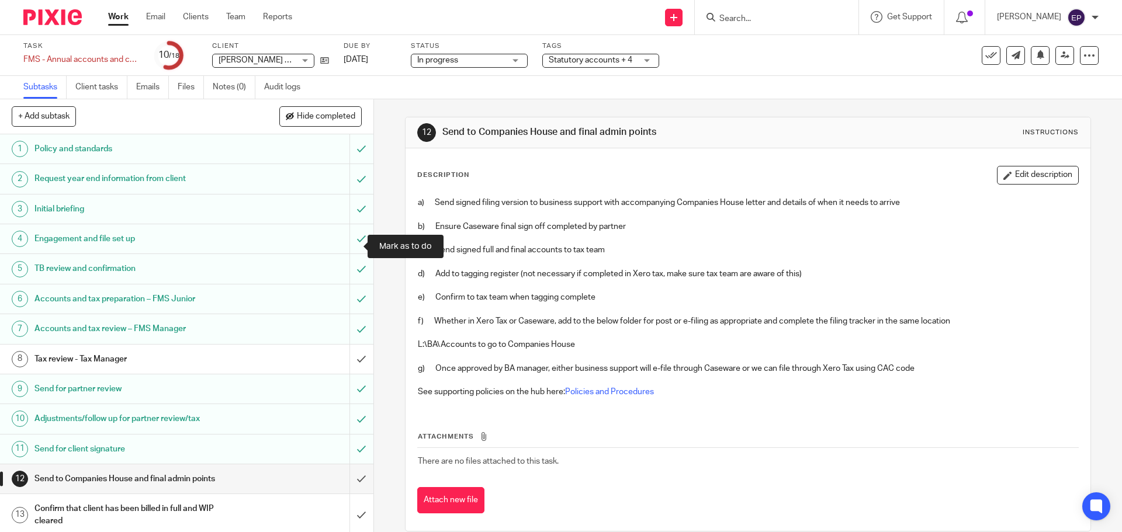
scroll to position [172, 0]
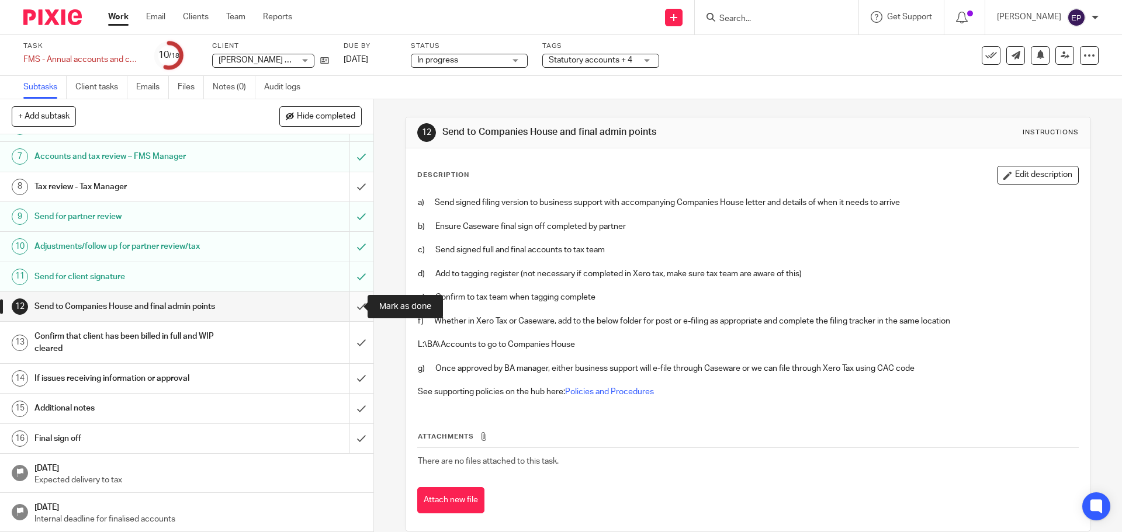
click at [349, 306] on input "submit" at bounding box center [186, 306] width 373 height 29
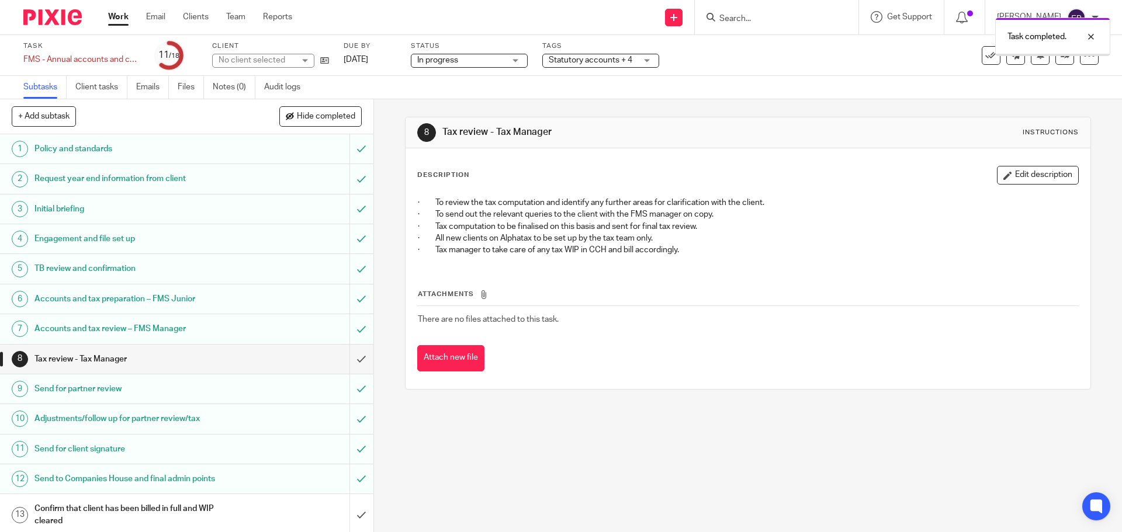
click at [607, 63] on span "Statutory accounts + 4" at bounding box center [591, 60] width 84 height 8
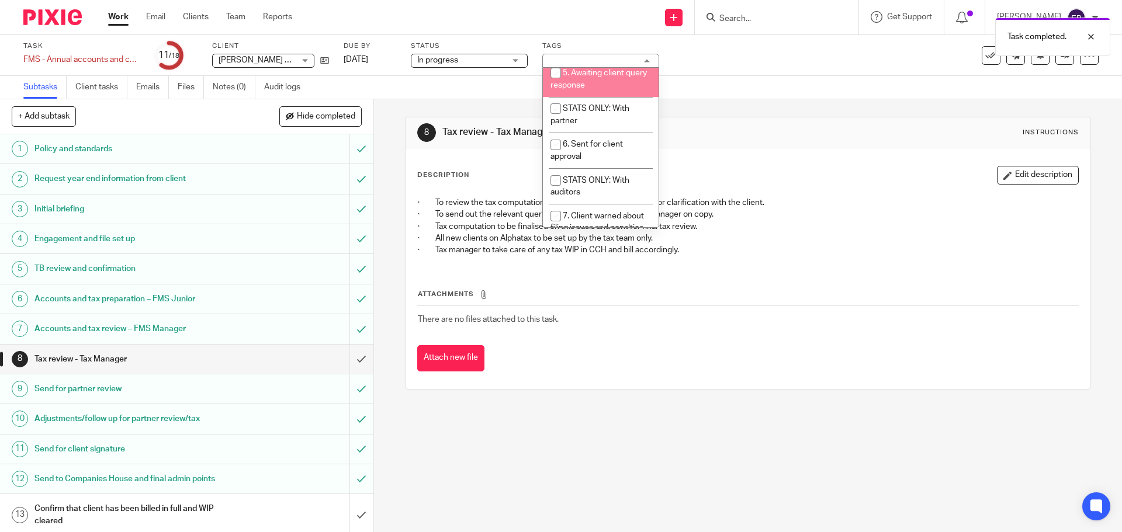
scroll to position [234, 0]
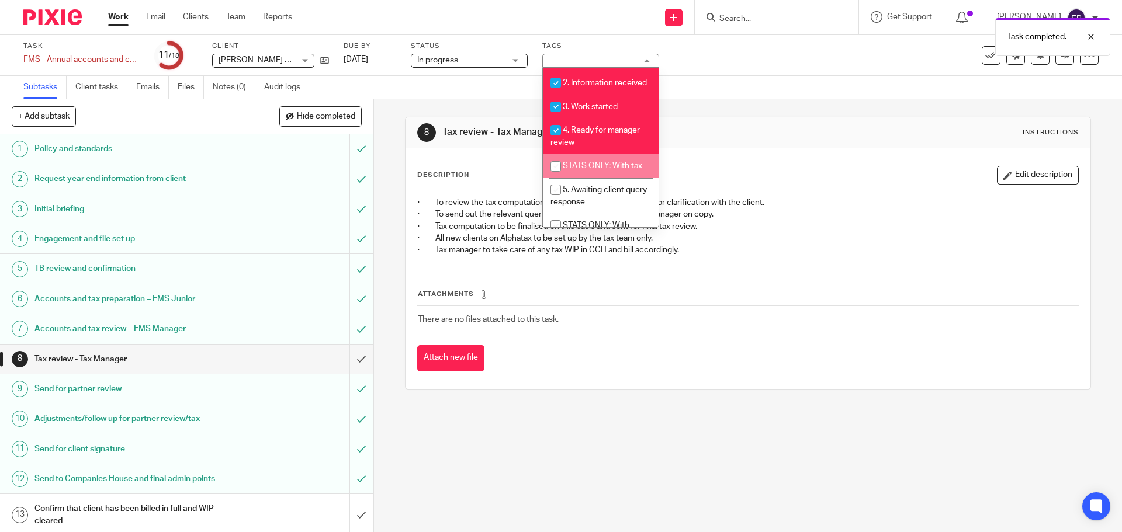
click at [611, 172] on li "STATS ONLY: With tax" at bounding box center [601, 166] width 116 height 24
checkbox input "true"
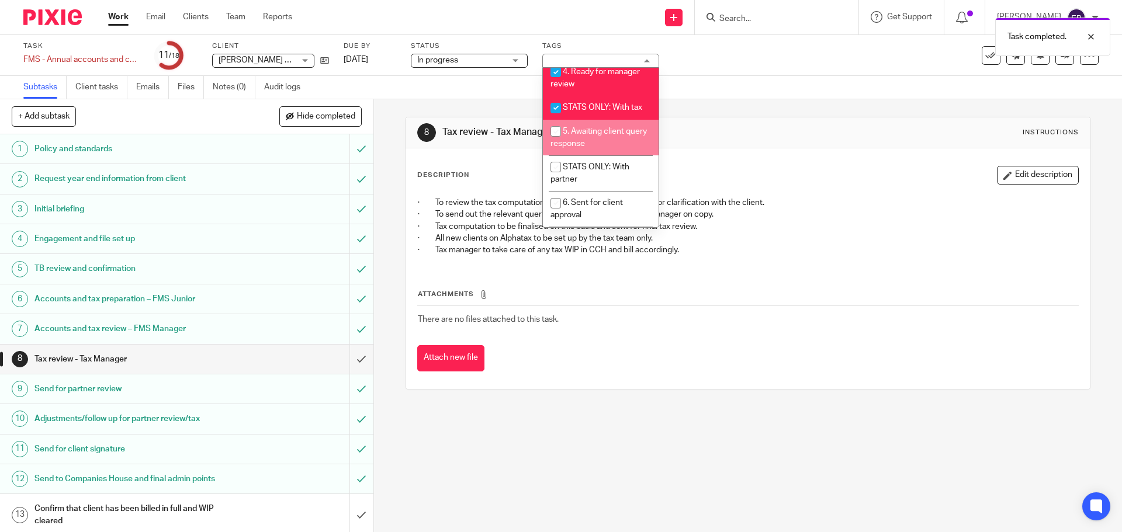
click at [605, 150] on li "5. Awaiting client query response" at bounding box center [601, 138] width 116 height 36
checkbox input "true"
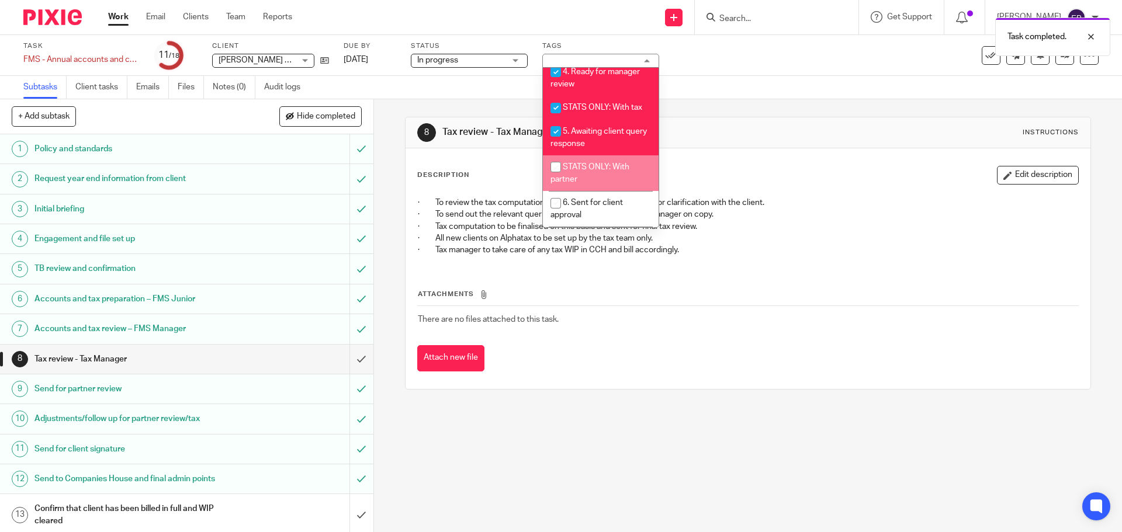
click at [610, 187] on li "STATS ONLY: With partner" at bounding box center [601, 173] width 116 height 36
checkbox input "true"
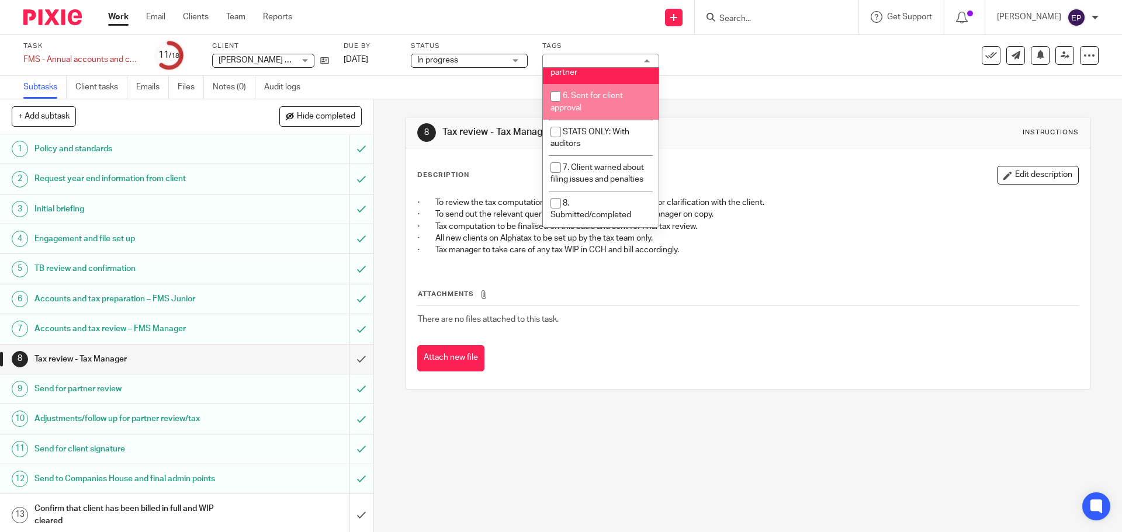
click at [589, 101] on span "6. Sent for client approval" at bounding box center [587, 102] width 72 height 20
checkbox input "true"
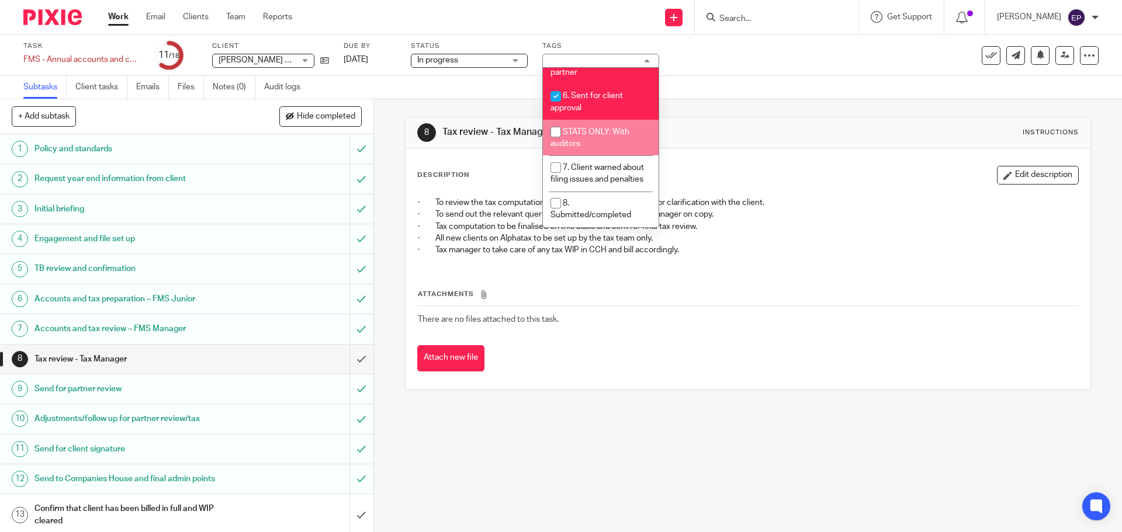
click at [590, 131] on span "STATS ONLY: With auditors" at bounding box center [590, 138] width 79 height 20
checkbox input "false"
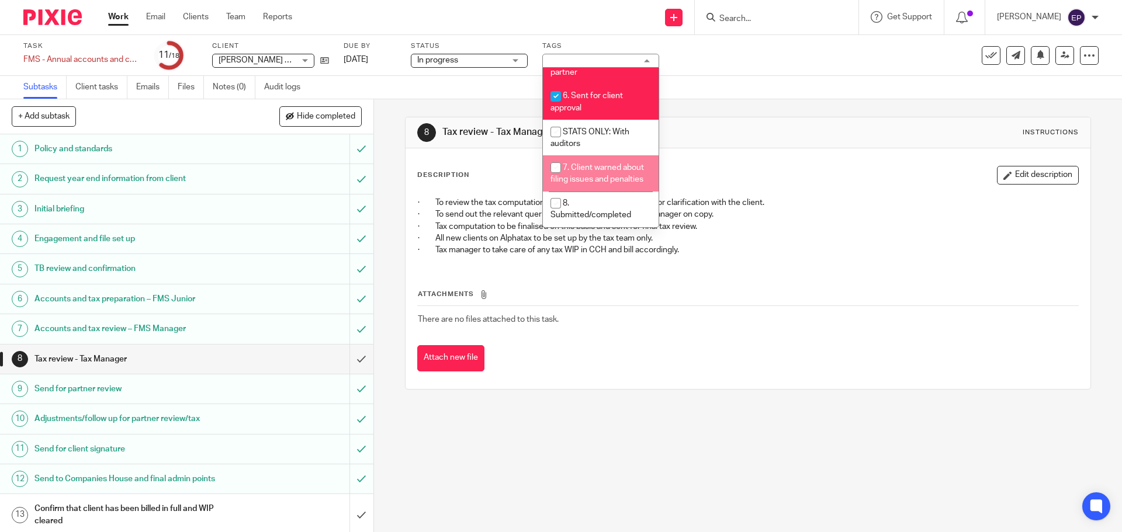
click at [588, 162] on li "7. Client warned about filing issues and penalties" at bounding box center [601, 173] width 116 height 36
checkbox input "true"
click at [831, 214] on p "· To send out the relevant queries to the client with the FMS manager on copy." at bounding box center [748, 215] width 660 height 12
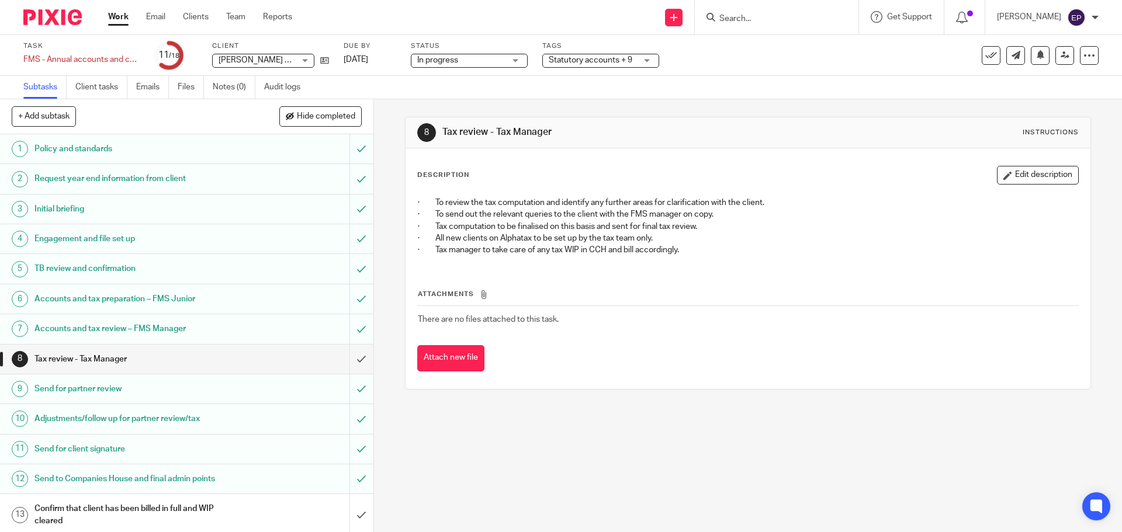
scroll to position [172, 0]
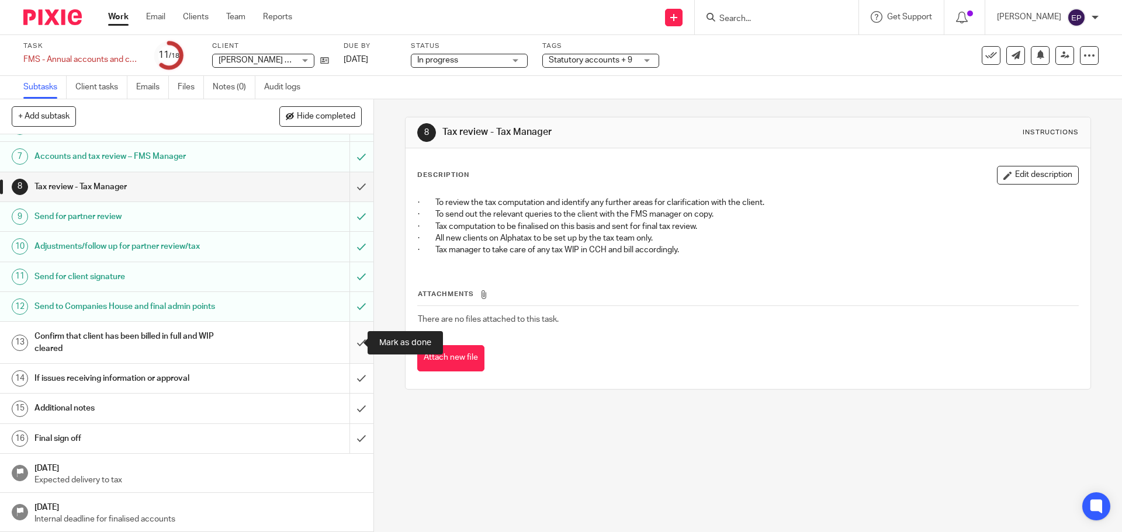
click at [358, 345] on input "submit" at bounding box center [186, 342] width 373 height 41
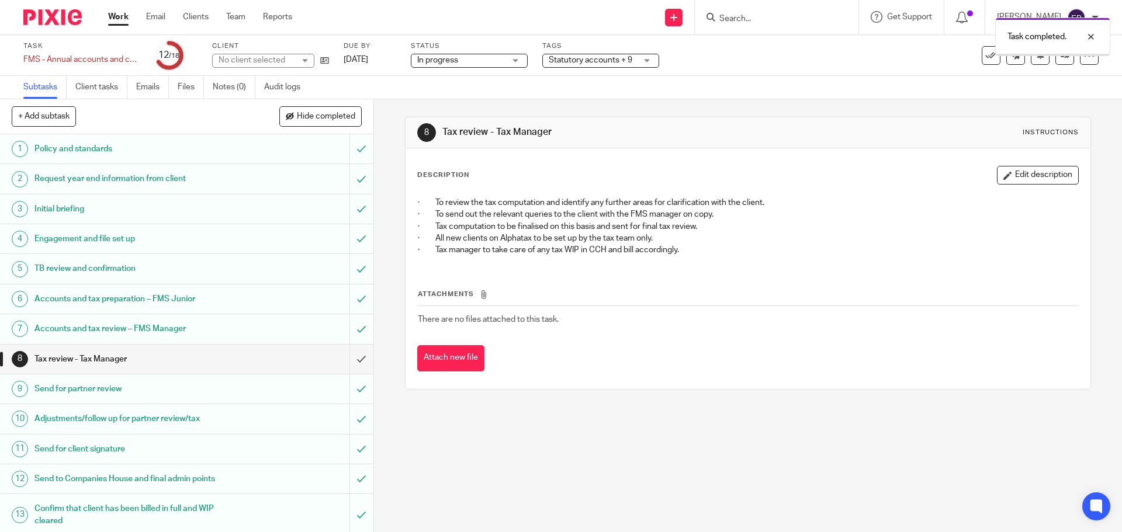
scroll to position [172, 0]
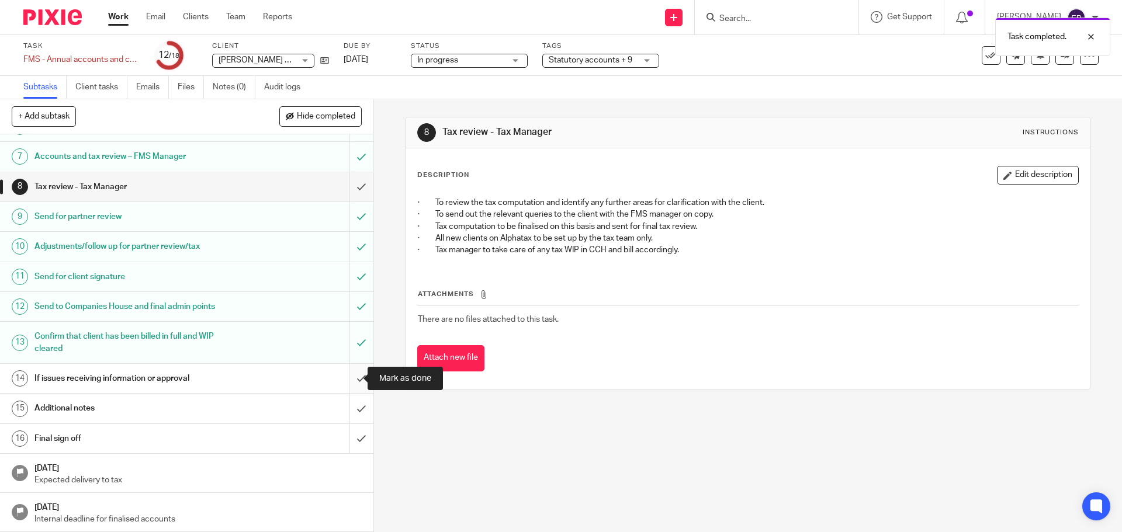
click at [356, 372] on input "submit" at bounding box center [186, 378] width 373 height 29
